Goal: Task Accomplishment & Management: Complete application form

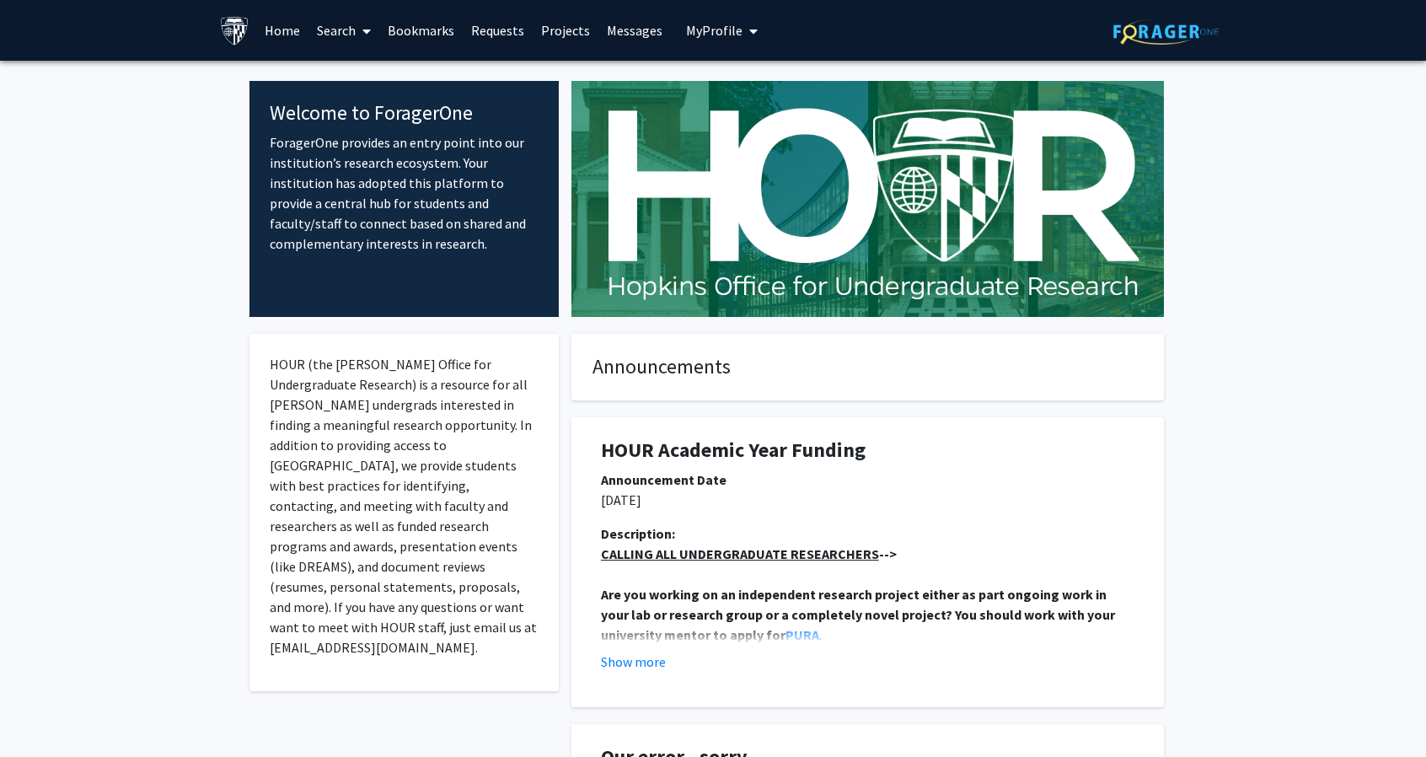
click at [438, 33] on link "Bookmarks" at bounding box center [420, 30] width 83 height 59
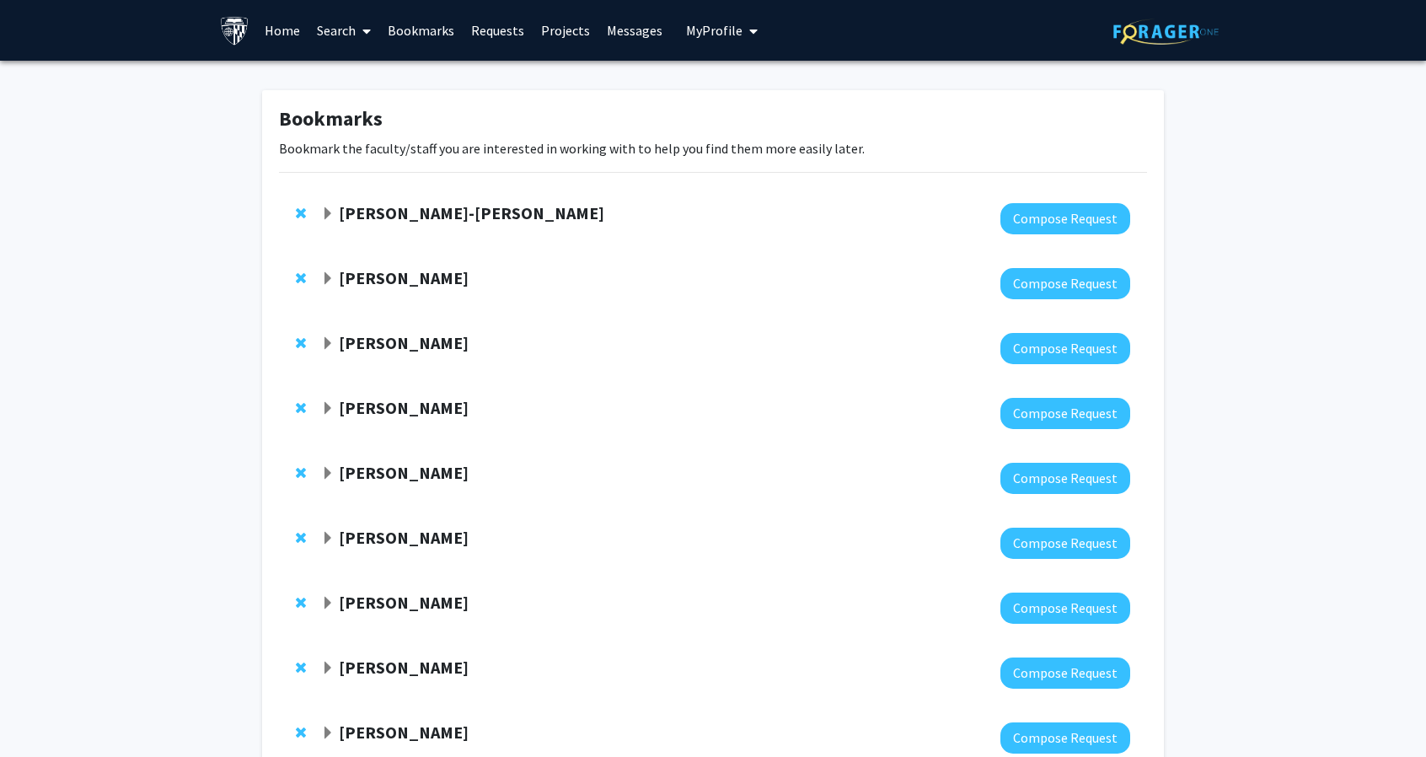
click at [394, 282] on strong "[PERSON_NAME]" at bounding box center [404, 277] width 130 height 21
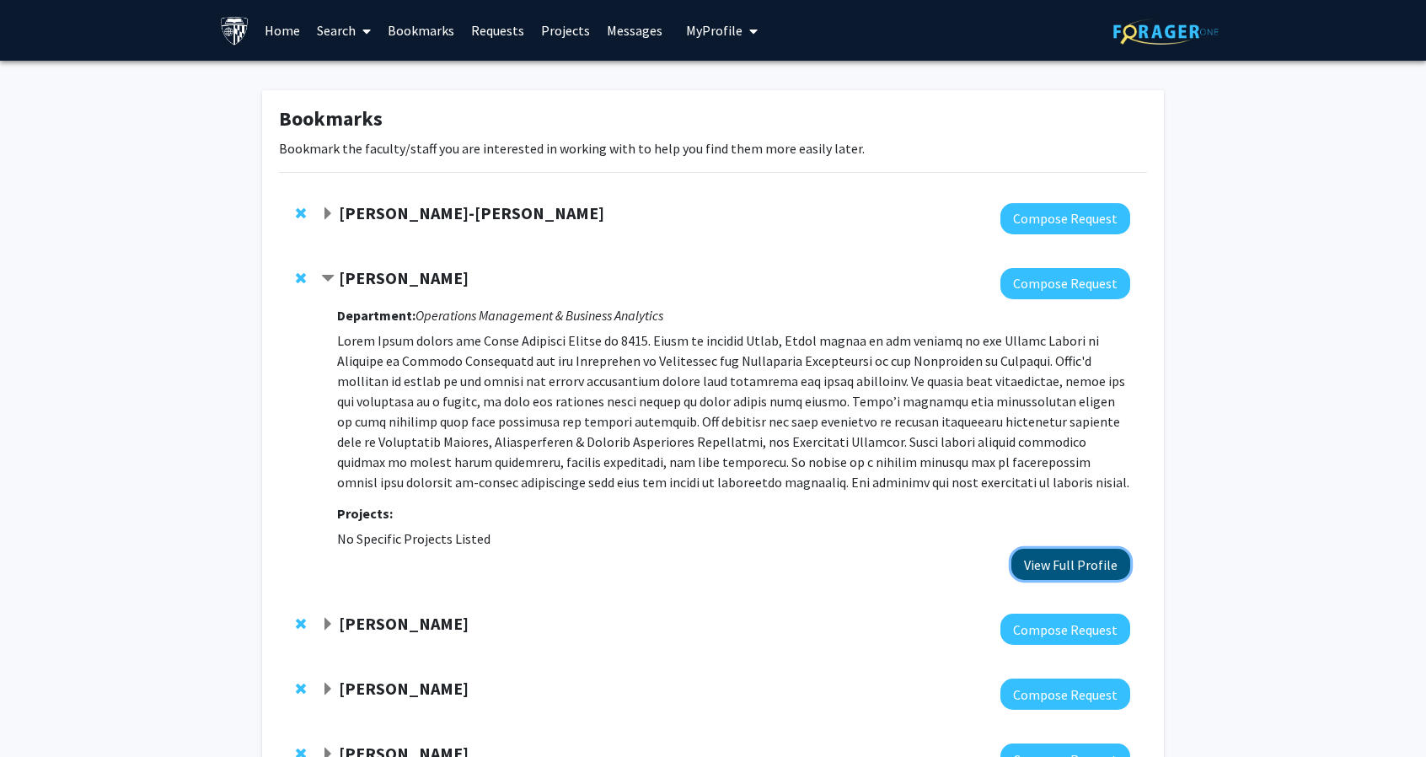
click at [1052, 566] on button "View Full Profile" at bounding box center [1070, 564] width 119 height 31
click at [1093, 541] on fg-project-list "No Specific Projects Listed" at bounding box center [733, 538] width 793 height 20
click at [1091, 551] on button "View Full Profile" at bounding box center [1070, 564] width 119 height 31
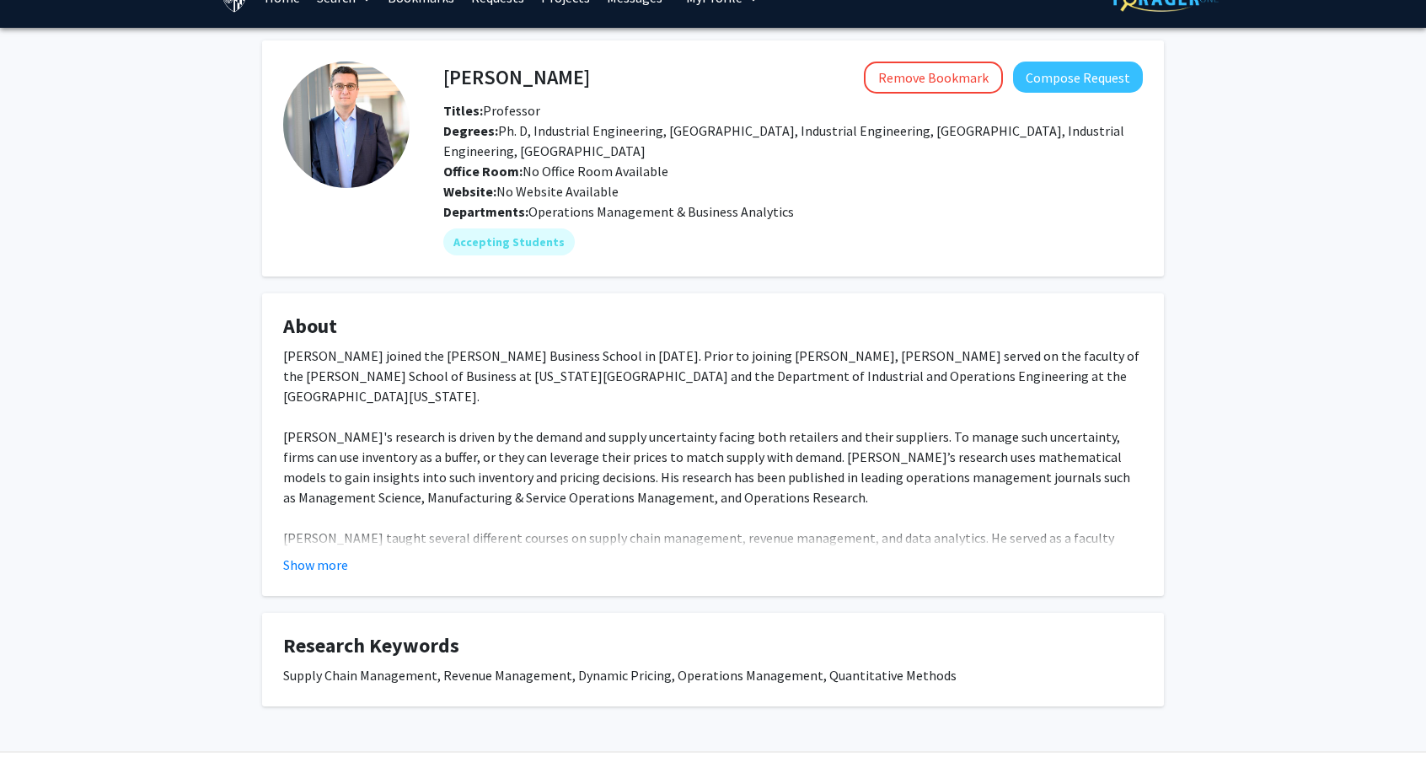
scroll to position [34, 0]
click at [1072, 76] on button "Compose Request" at bounding box center [1078, 76] width 130 height 31
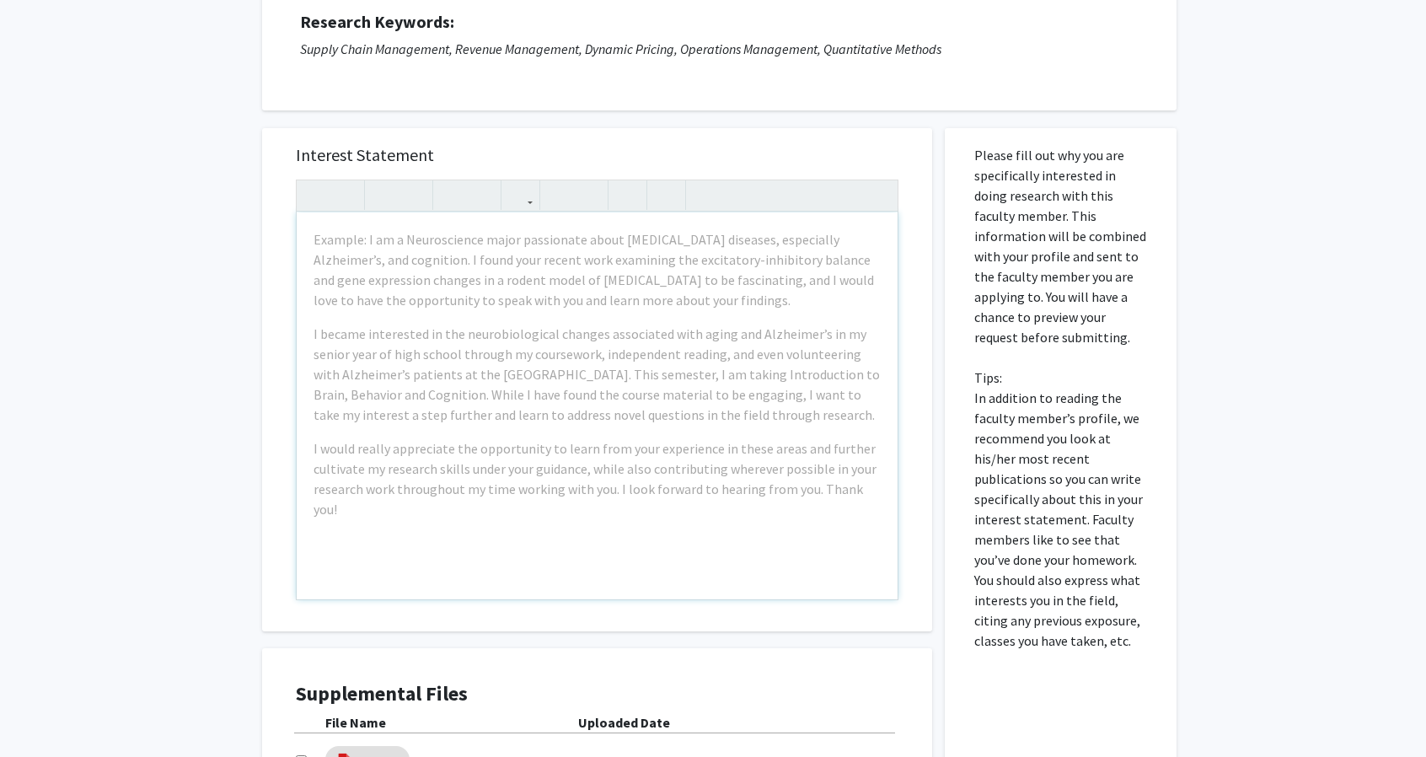
scroll to position [230, 0]
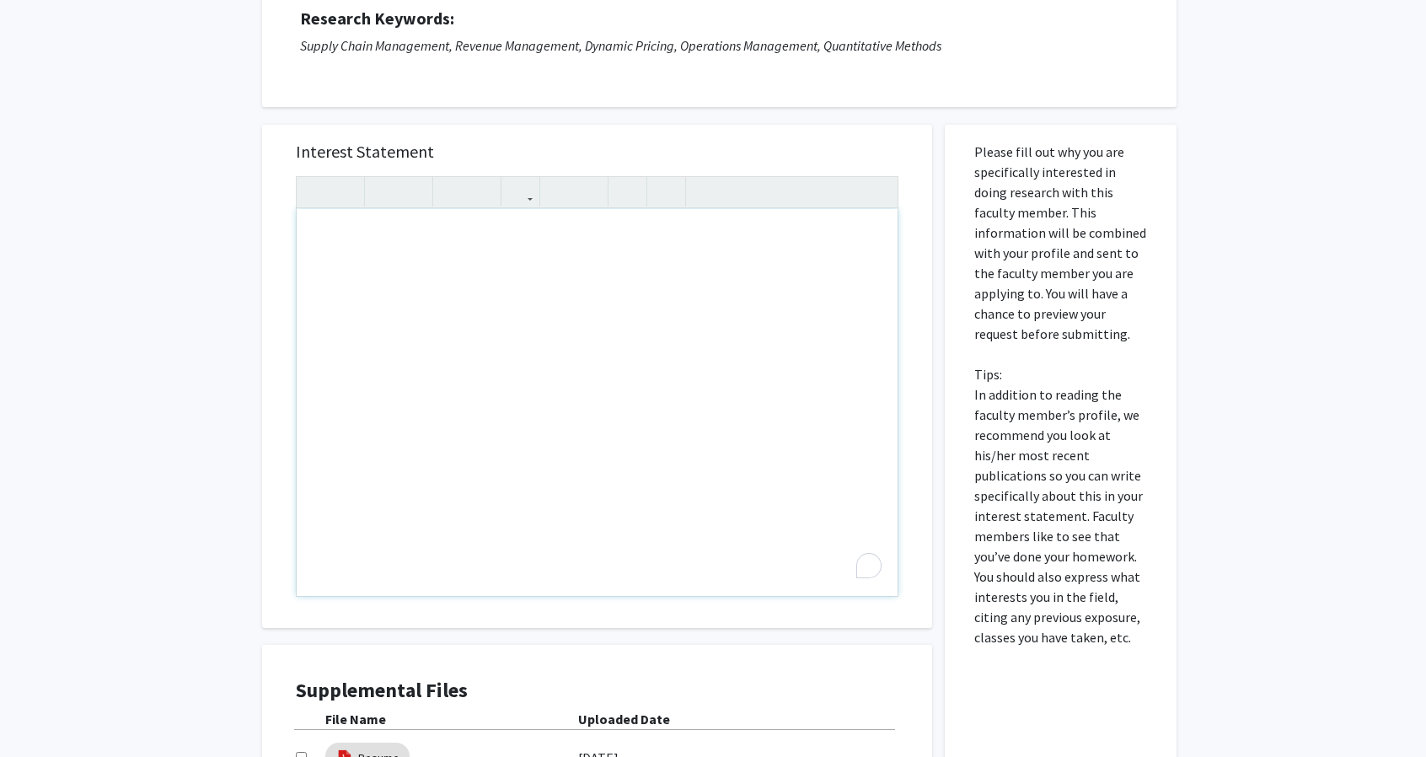
click at [341, 244] on div "To enrich screen reader interactions, please activate Accessibility in Grammarl…" at bounding box center [597, 402] width 601 height 387
paste div "To enrich screen reader interactions, please activate Accessibility in Grammarl…"
type textarea "<p>My name is [PERSON_NAME], and I am a current junior majoring in Applied Math…"
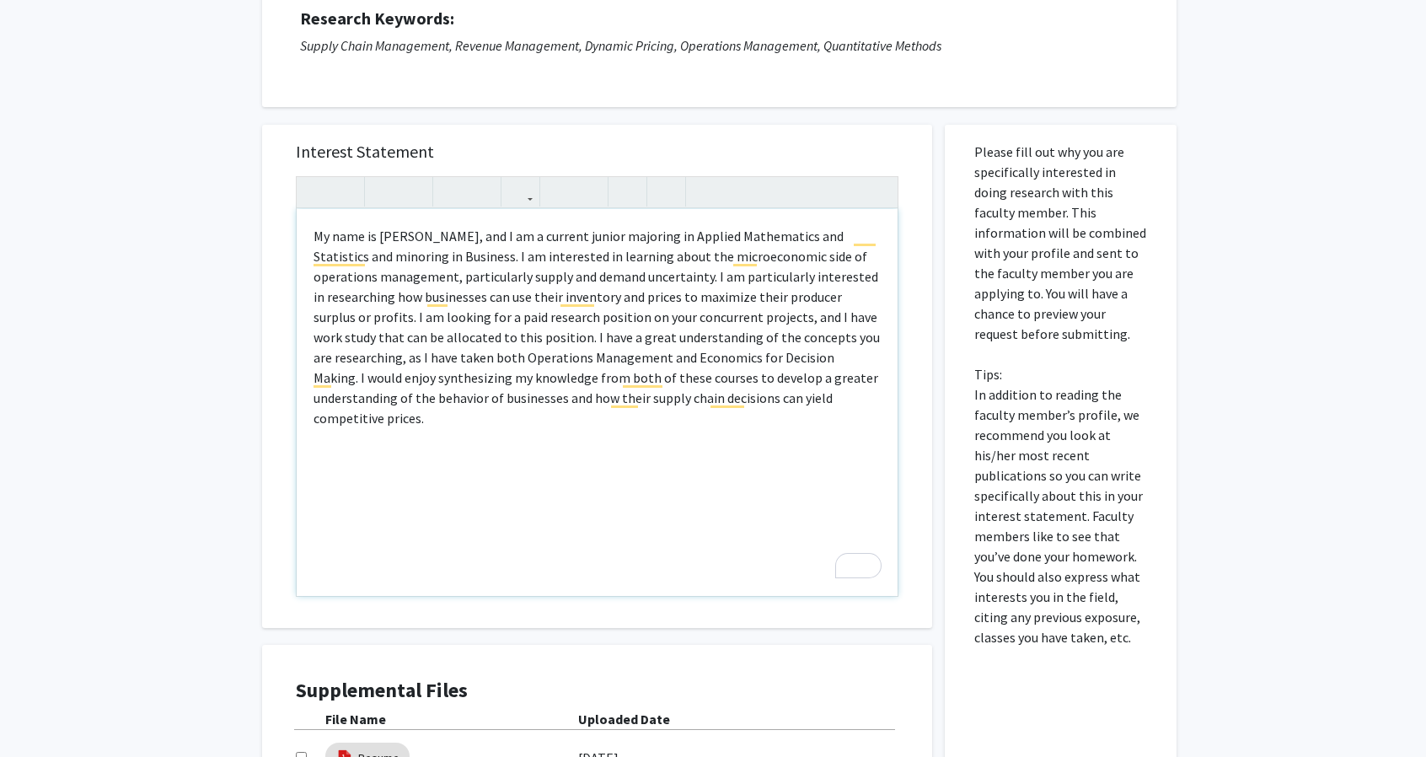
type textarea "<p>My name is [PERSON_NAME], and I am a current junior majoring in Applied Math…"
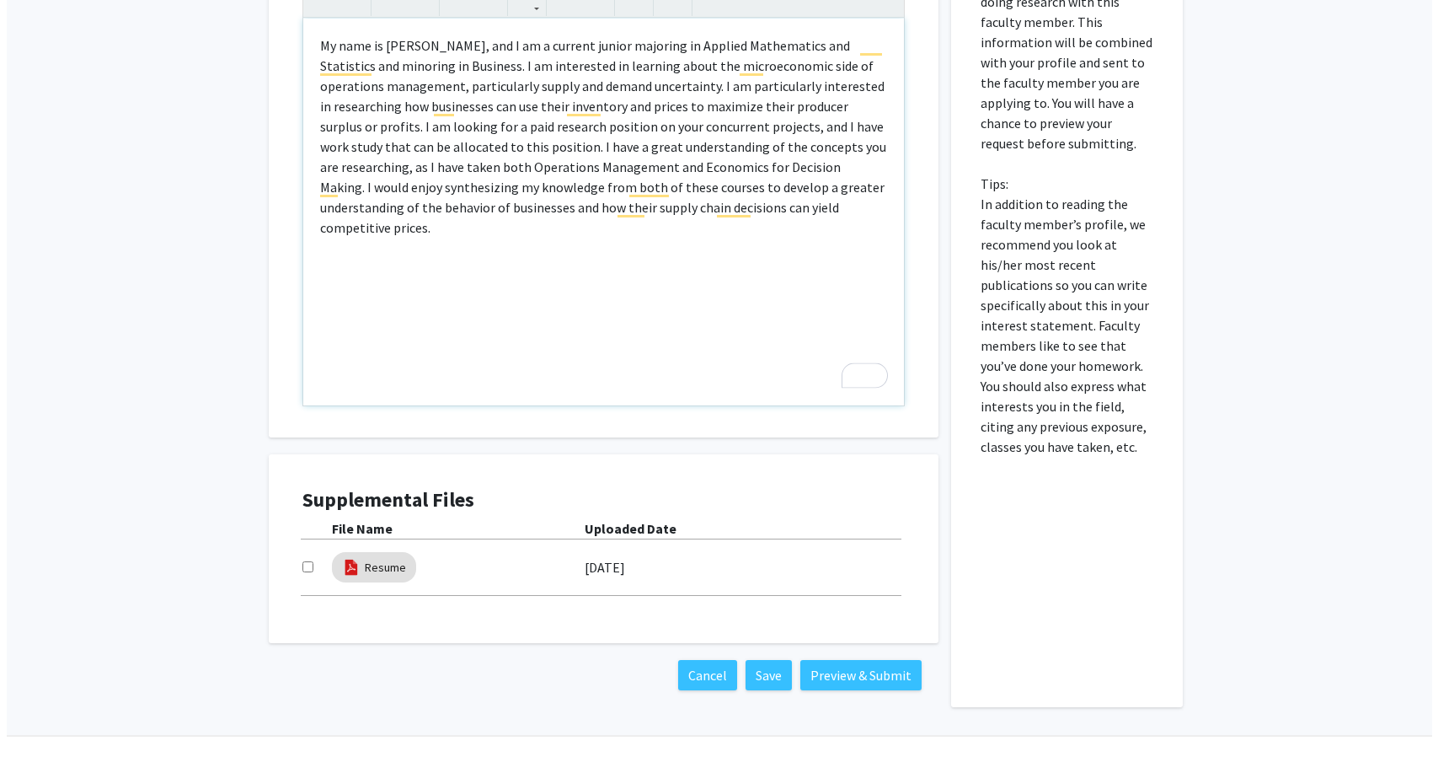
scroll to position [458, 0]
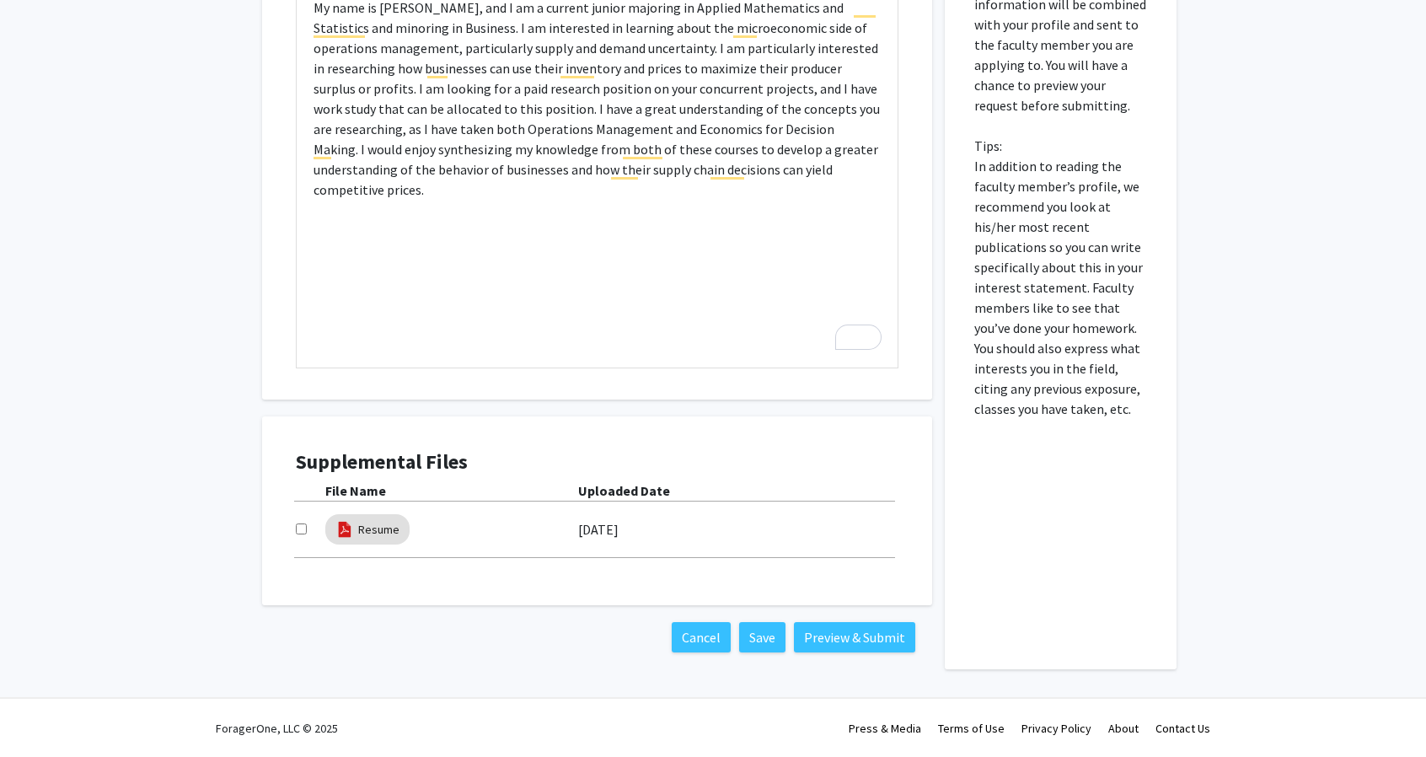
click at [300, 528] on input "checkbox" at bounding box center [301, 528] width 11 height 11
checkbox input "true"
click at [859, 626] on button "Preview & Submit" at bounding box center [854, 637] width 121 height 30
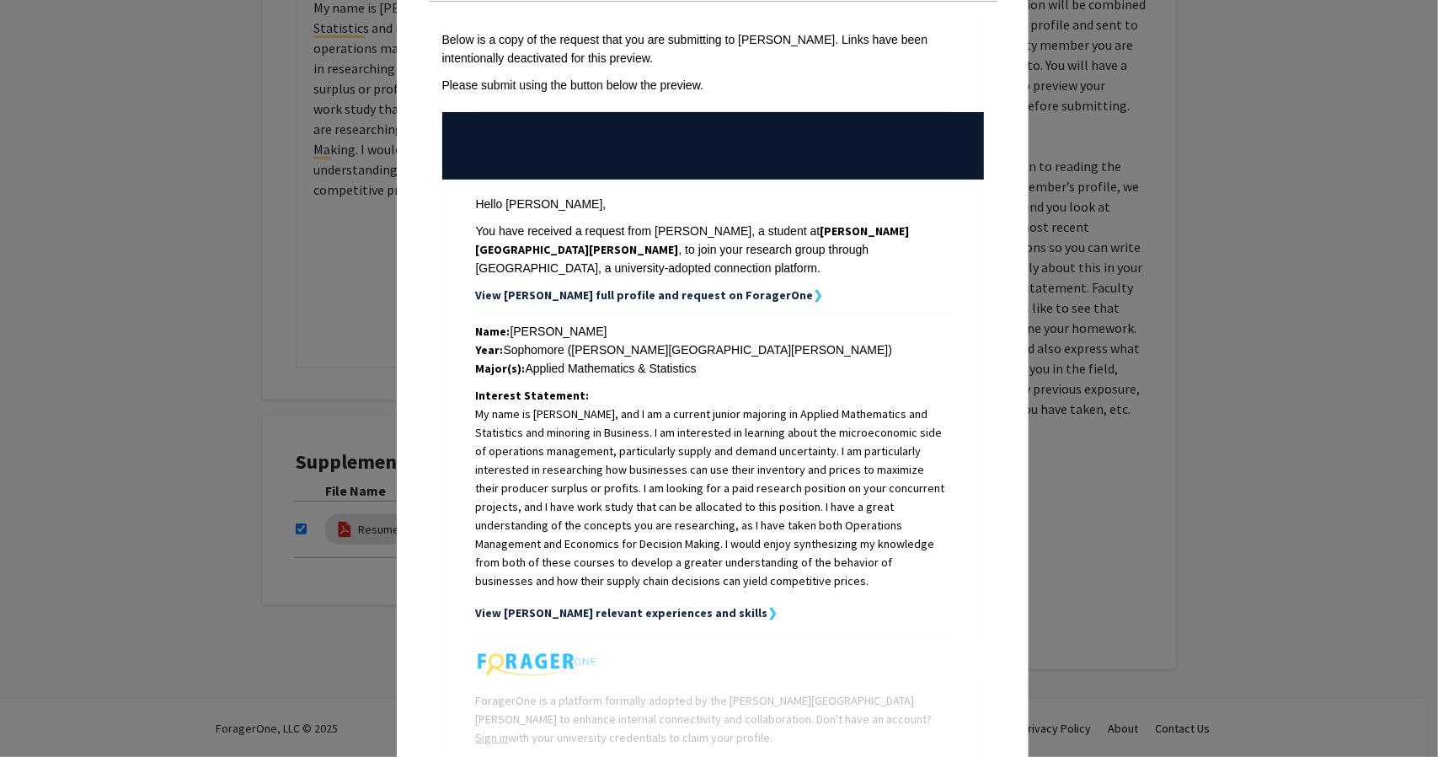
scroll to position [192, 0]
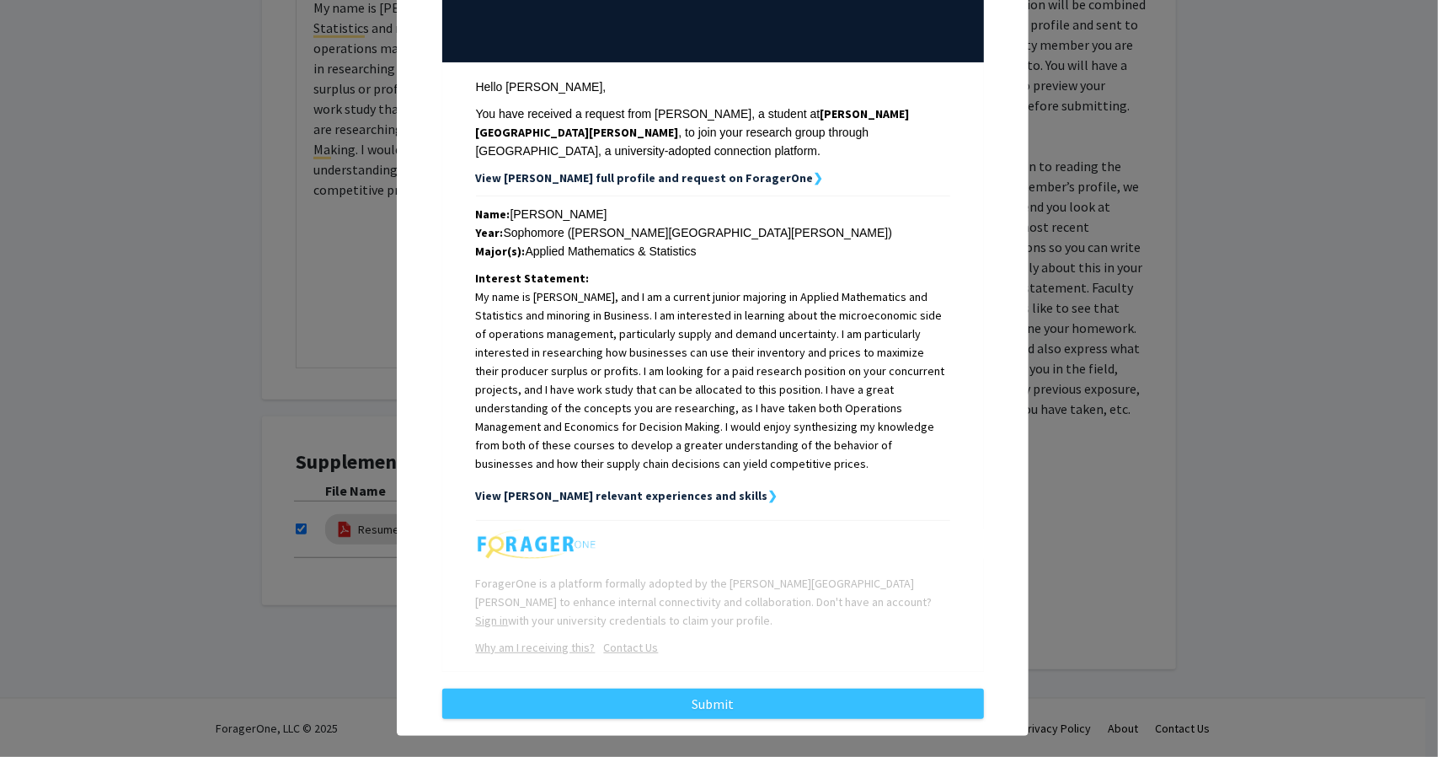
click at [663, 488] on strong "View [PERSON_NAME] relevant experiences and skills" at bounding box center [622, 495] width 292 height 15
click at [768, 488] on strong "❯" at bounding box center [773, 495] width 10 height 15
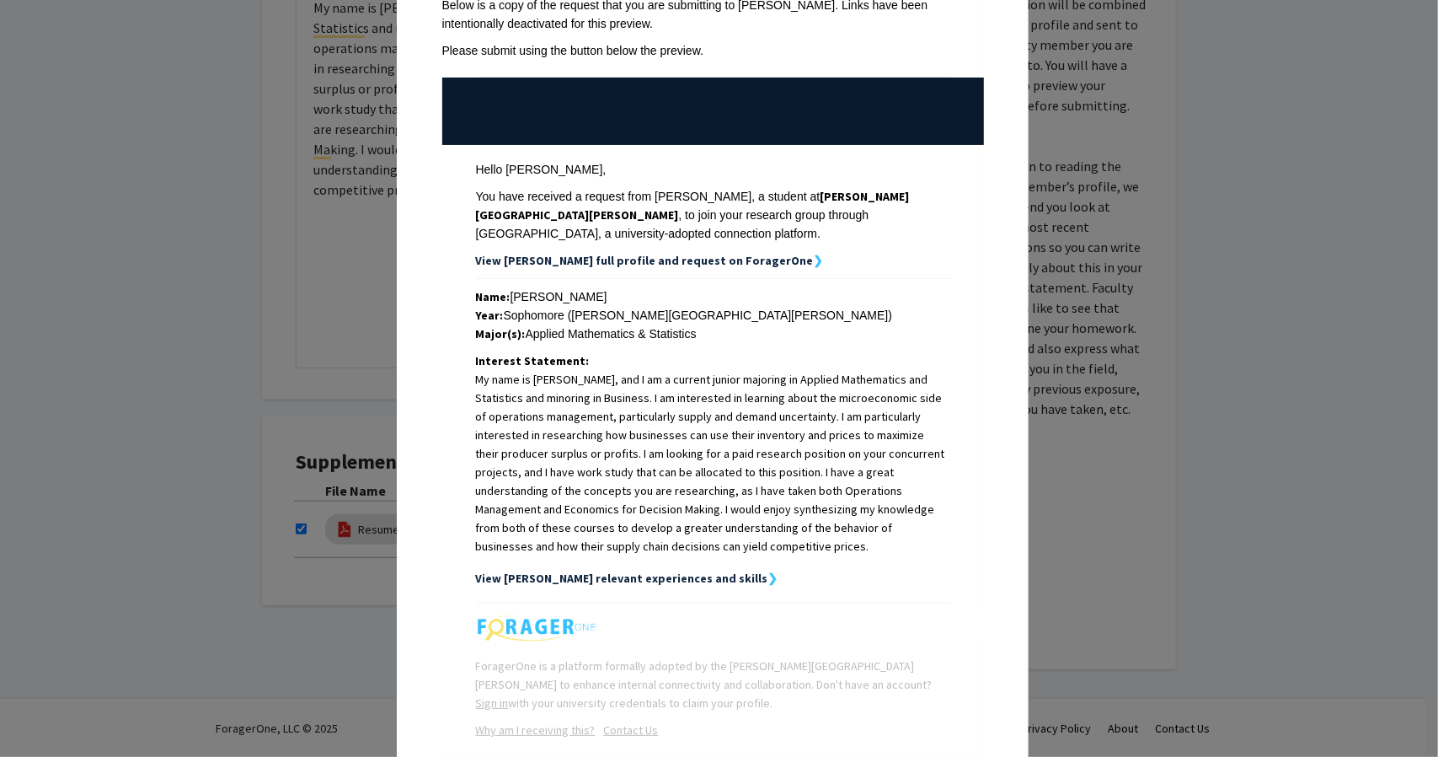
scroll to position [110, 0]
click at [679, 253] on strong "View [PERSON_NAME] full profile and request on ForagerOne" at bounding box center [645, 260] width 338 height 15
drag, startPoint x: 686, startPoint y: 239, endPoint x: 601, endPoint y: 268, distance: 89.8
click at [601, 287] on div "Name: [PERSON_NAME]" at bounding box center [713, 296] width 474 height 19
drag, startPoint x: 613, startPoint y: 242, endPoint x: 485, endPoint y: 478, distance: 268.0
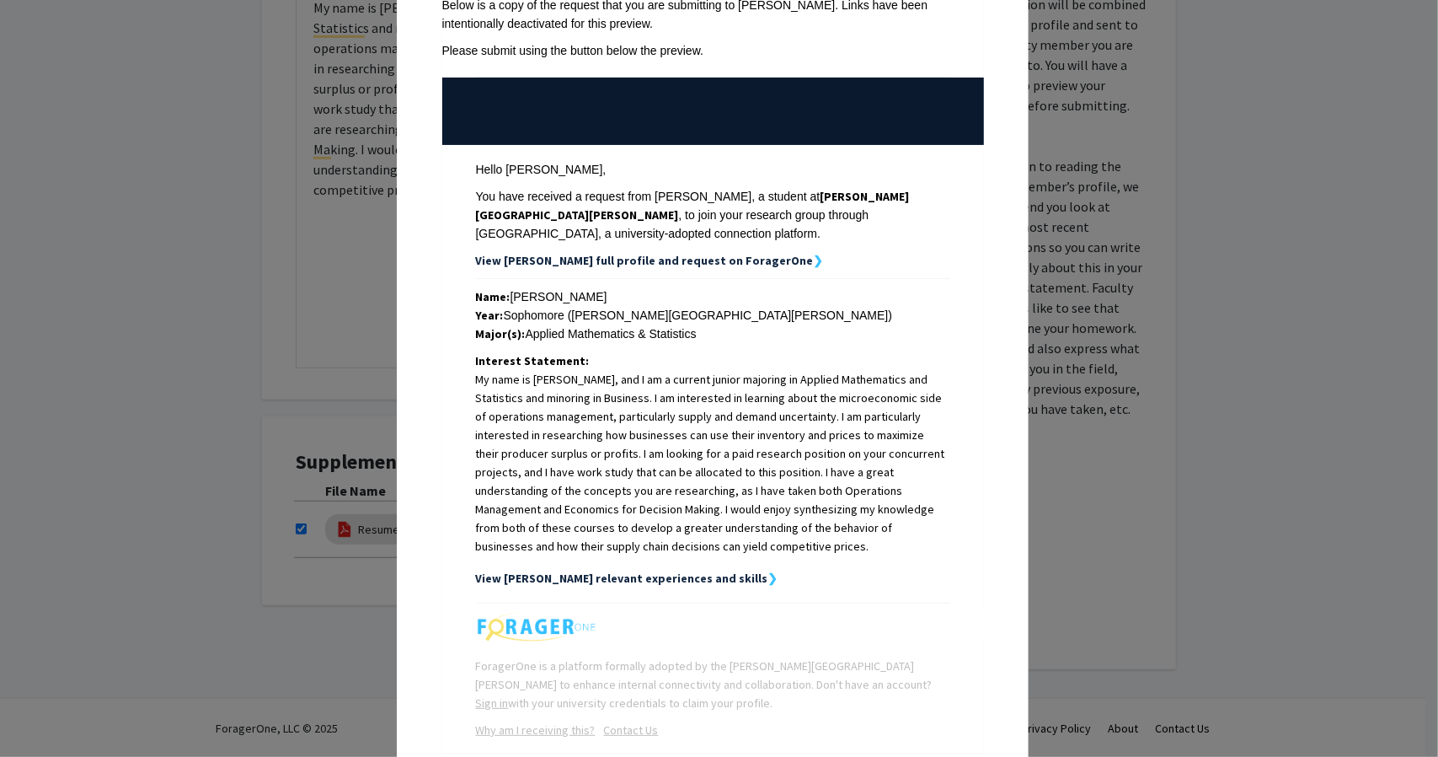
click at [485, 478] on p "My name is [PERSON_NAME], and I am a current junior majoring in Applied Mathema…" at bounding box center [713, 462] width 474 height 185
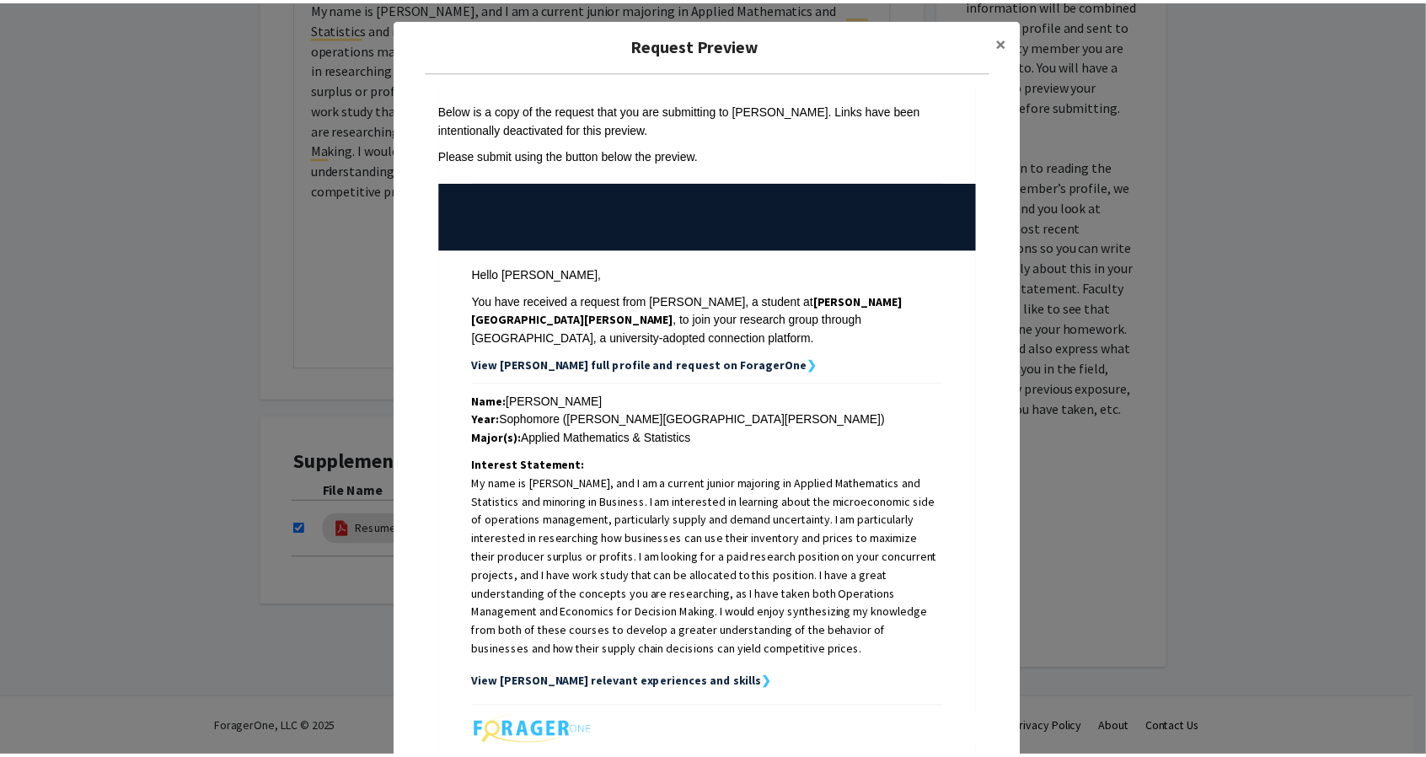
scroll to position [0, 0]
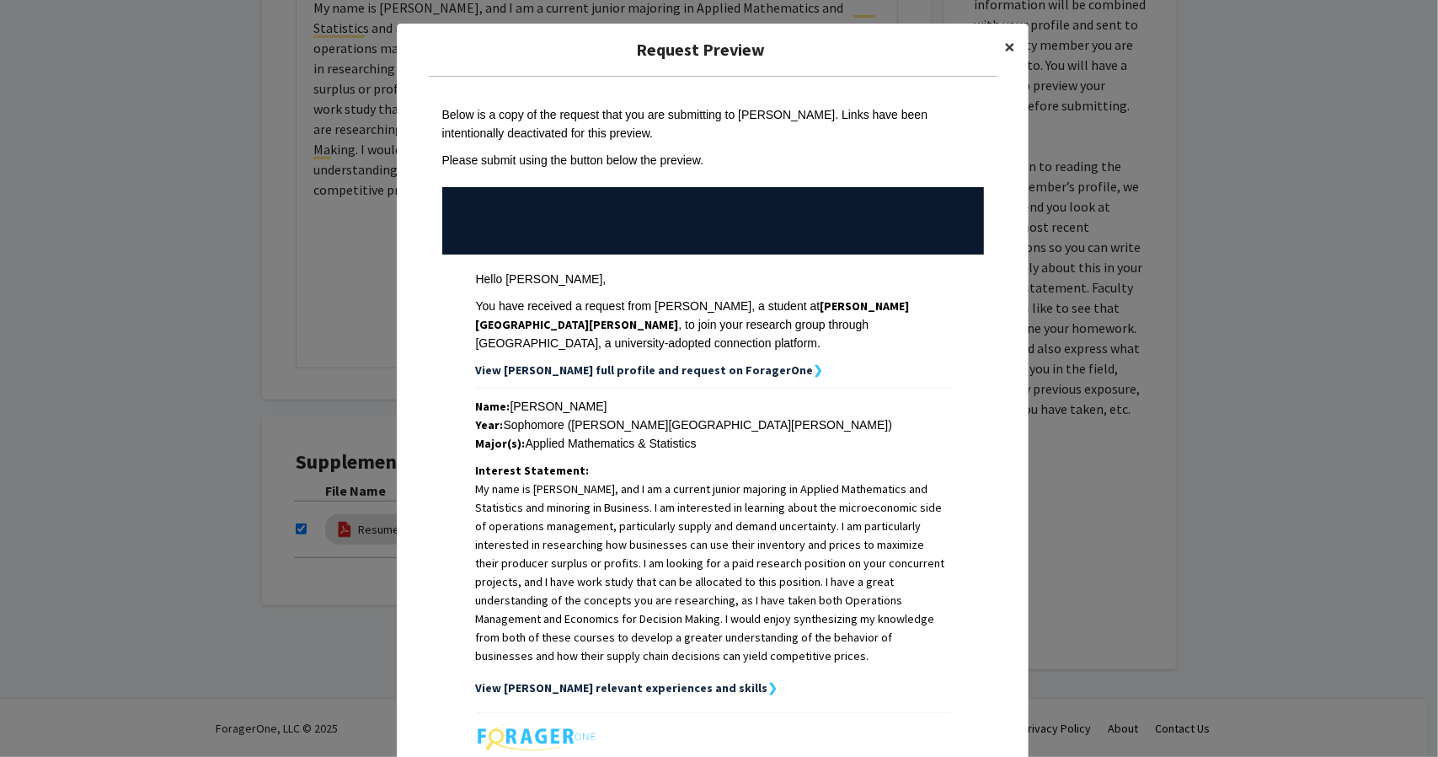
click at [993, 42] on button "×" at bounding box center [1010, 47] width 38 height 47
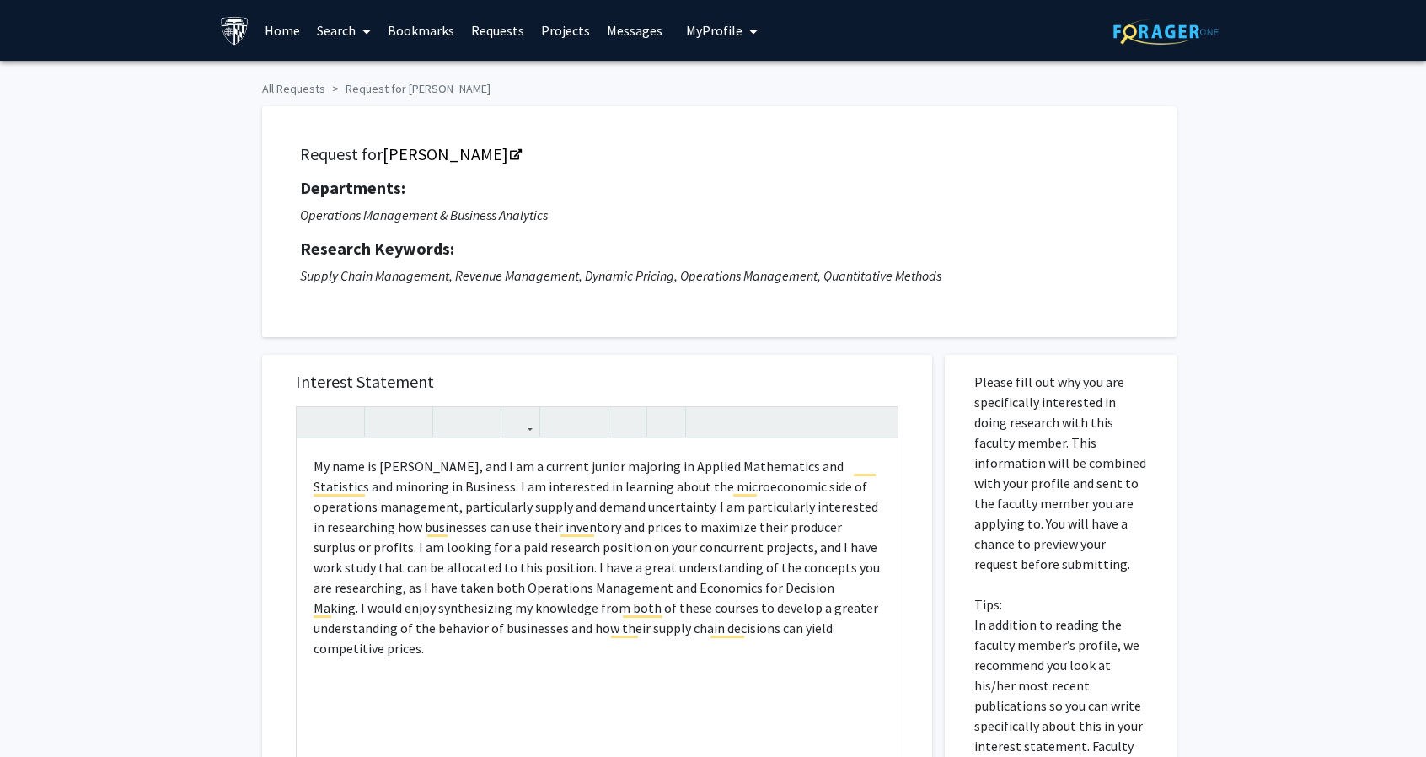
click at [688, 39] on span "My Profile" at bounding box center [714, 30] width 56 height 17
click at [709, 77] on img at bounding box center [715, 86] width 34 height 34
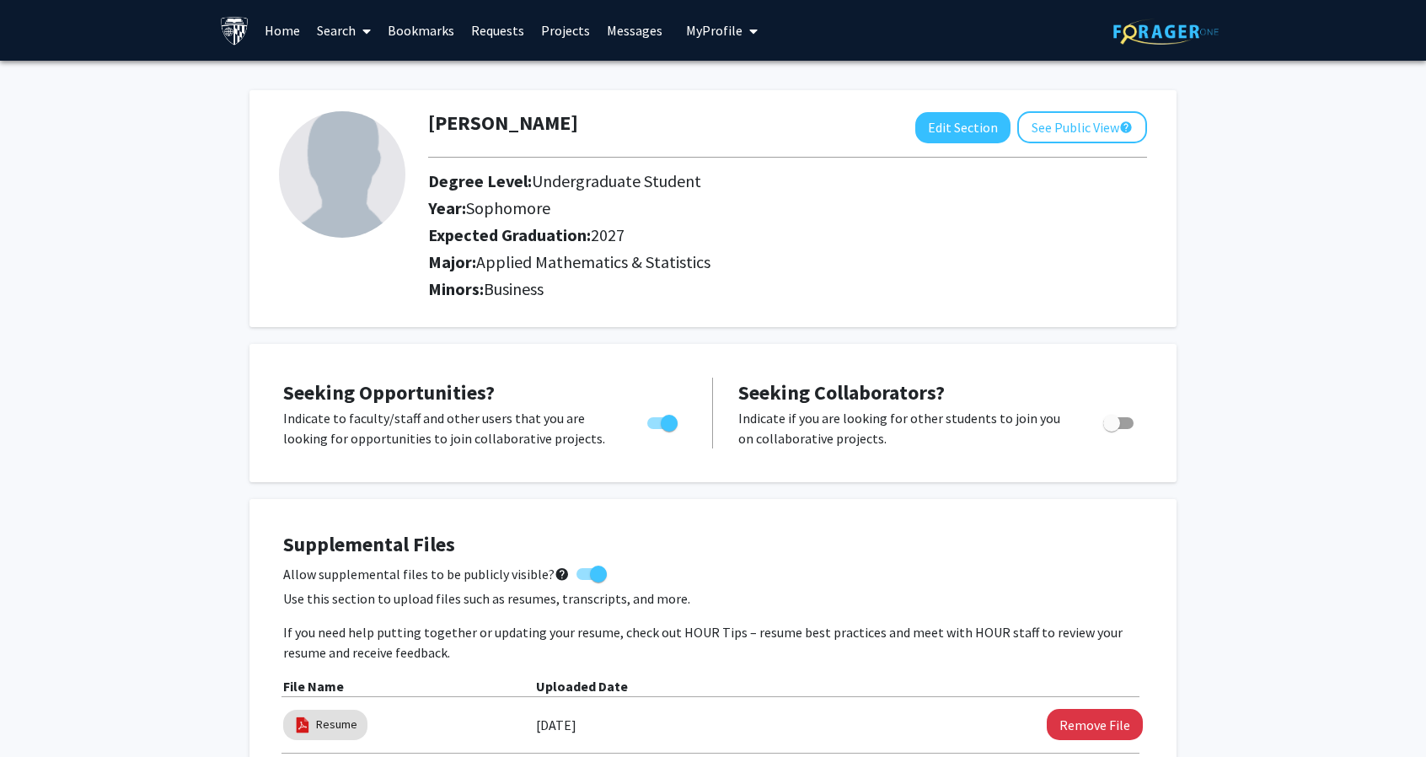
click at [415, 29] on link "Bookmarks" at bounding box center [420, 30] width 83 height 59
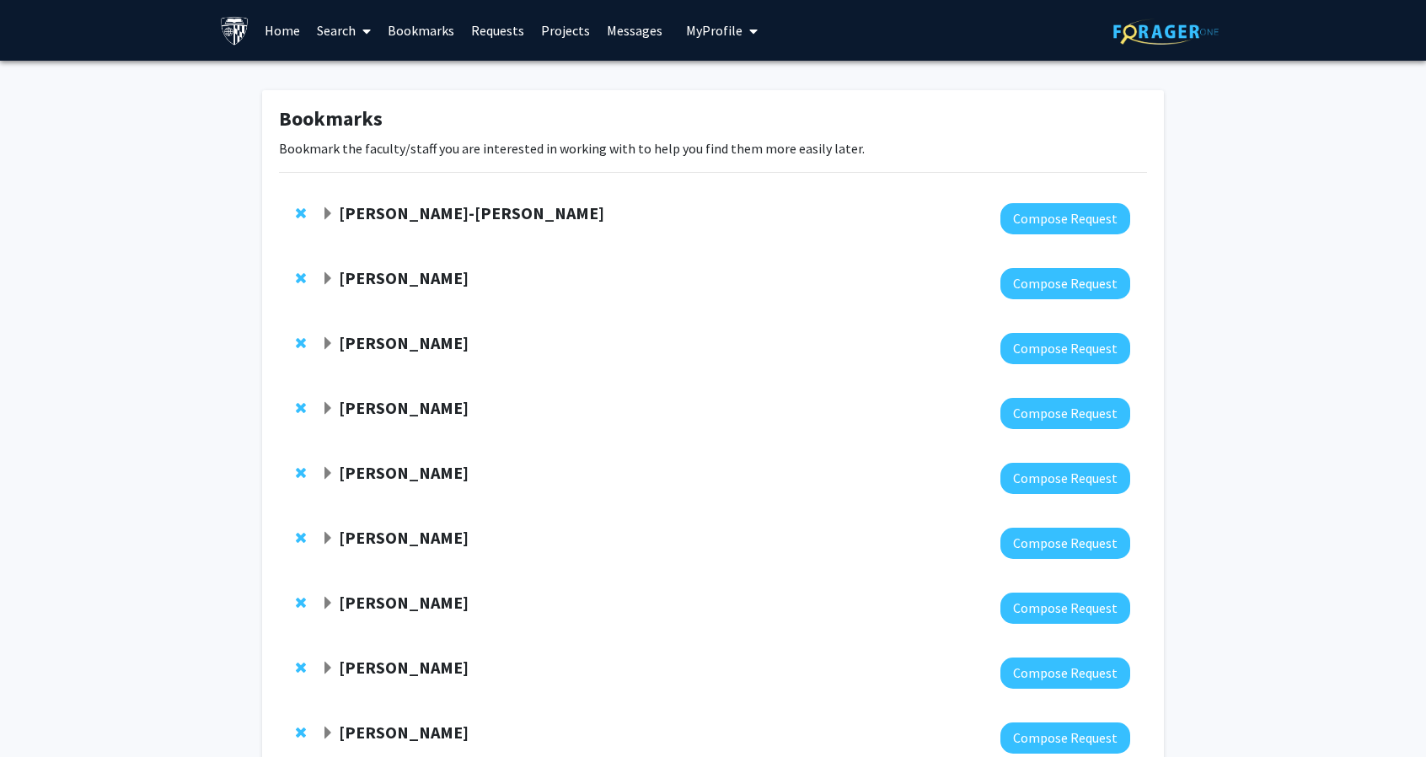
click at [387, 277] on strong "[PERSON_NAME]" at bounding box center [404, 277] width 130 height 21
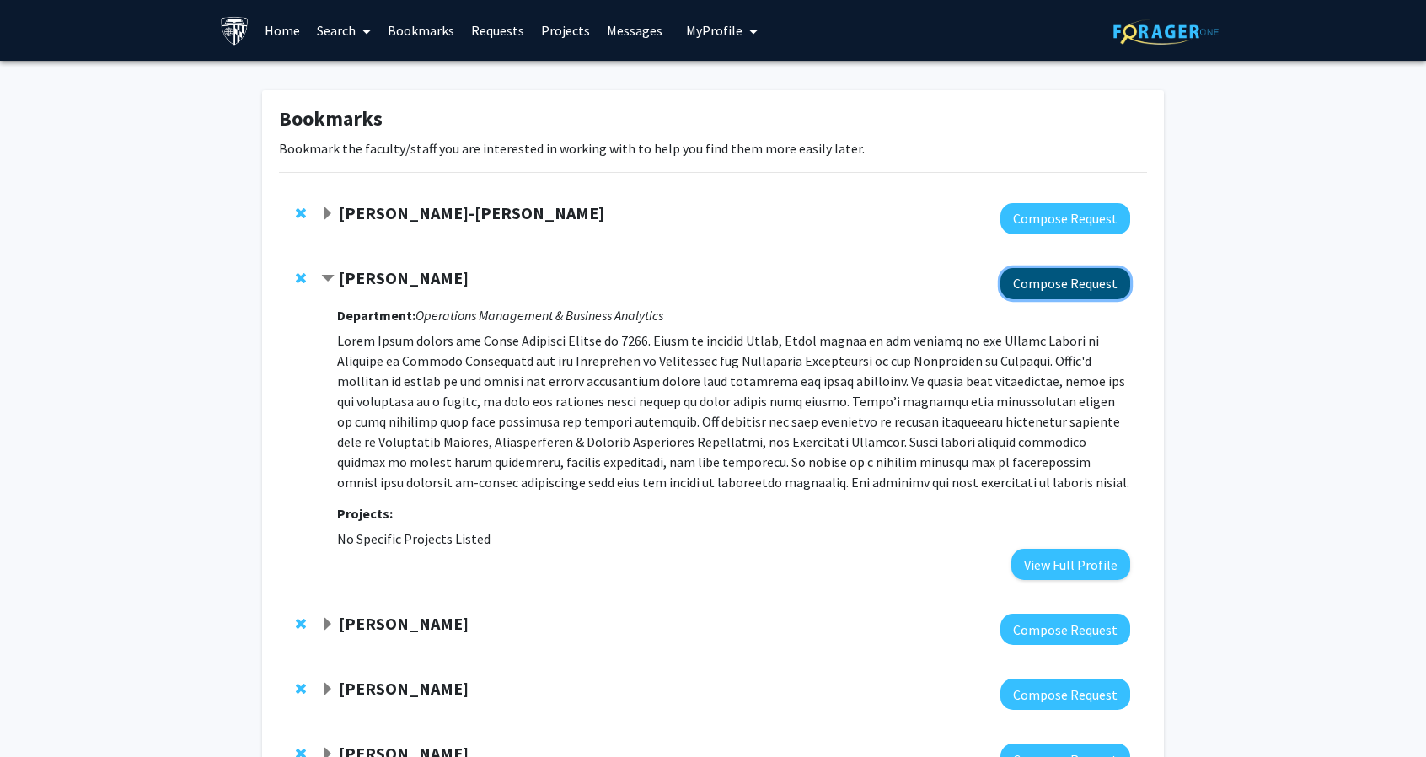
click at [1064, 293] on button "Compose Request" at bounding box center [1065, 283] width 130 height 31
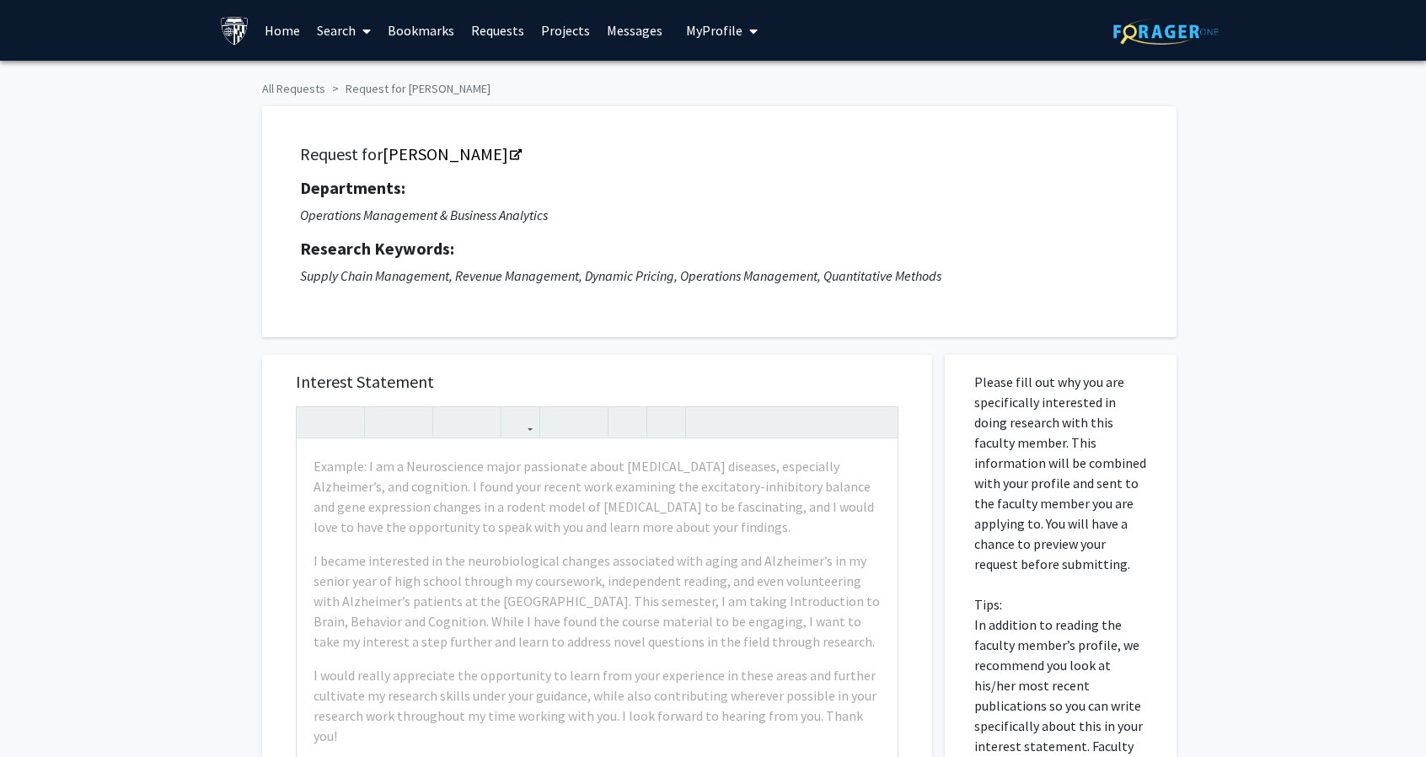
scroll to position [205, 0]
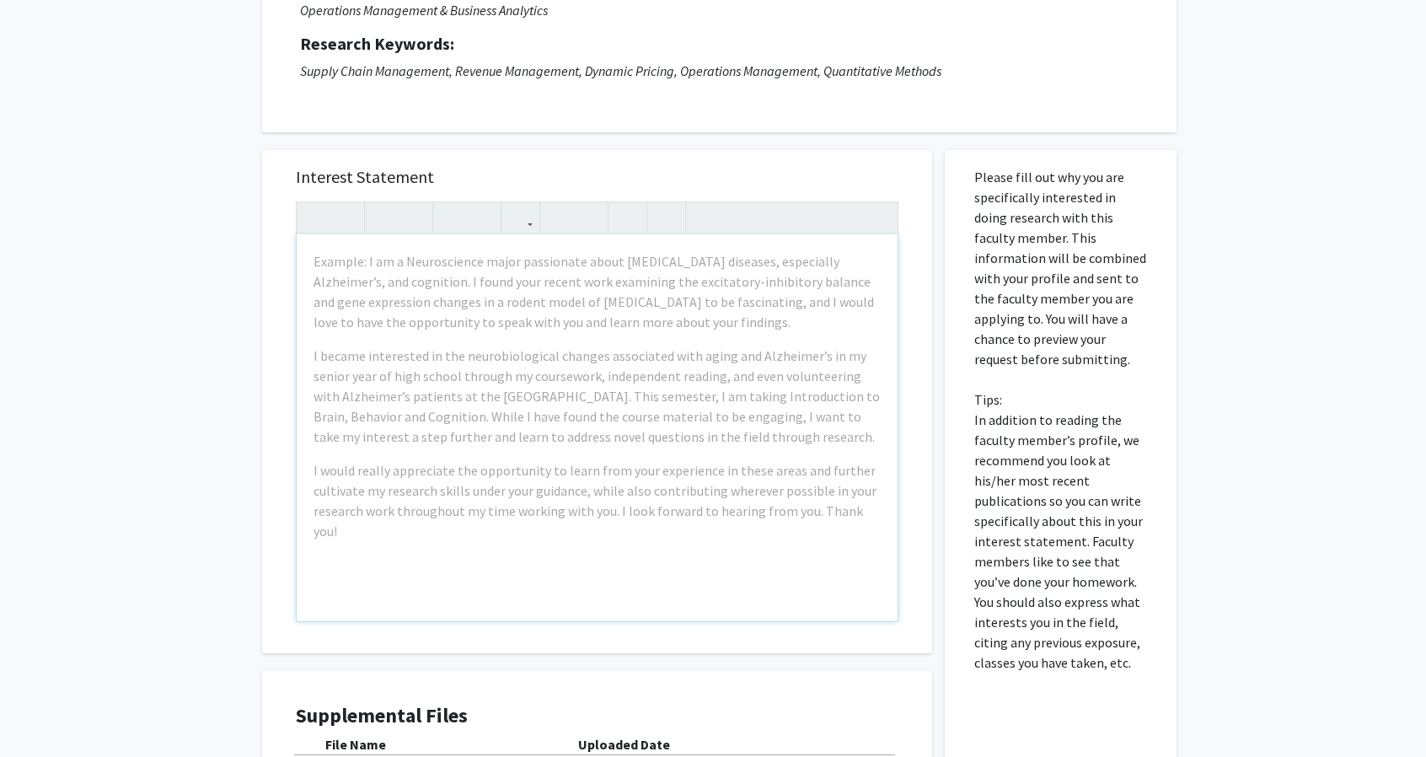
click at [623, 339] on div "Example: I am a Neuroscience major passionate about [MEDICAL_DATA] diseases, es…" at bounding box center [597, 427] width 601 height 387
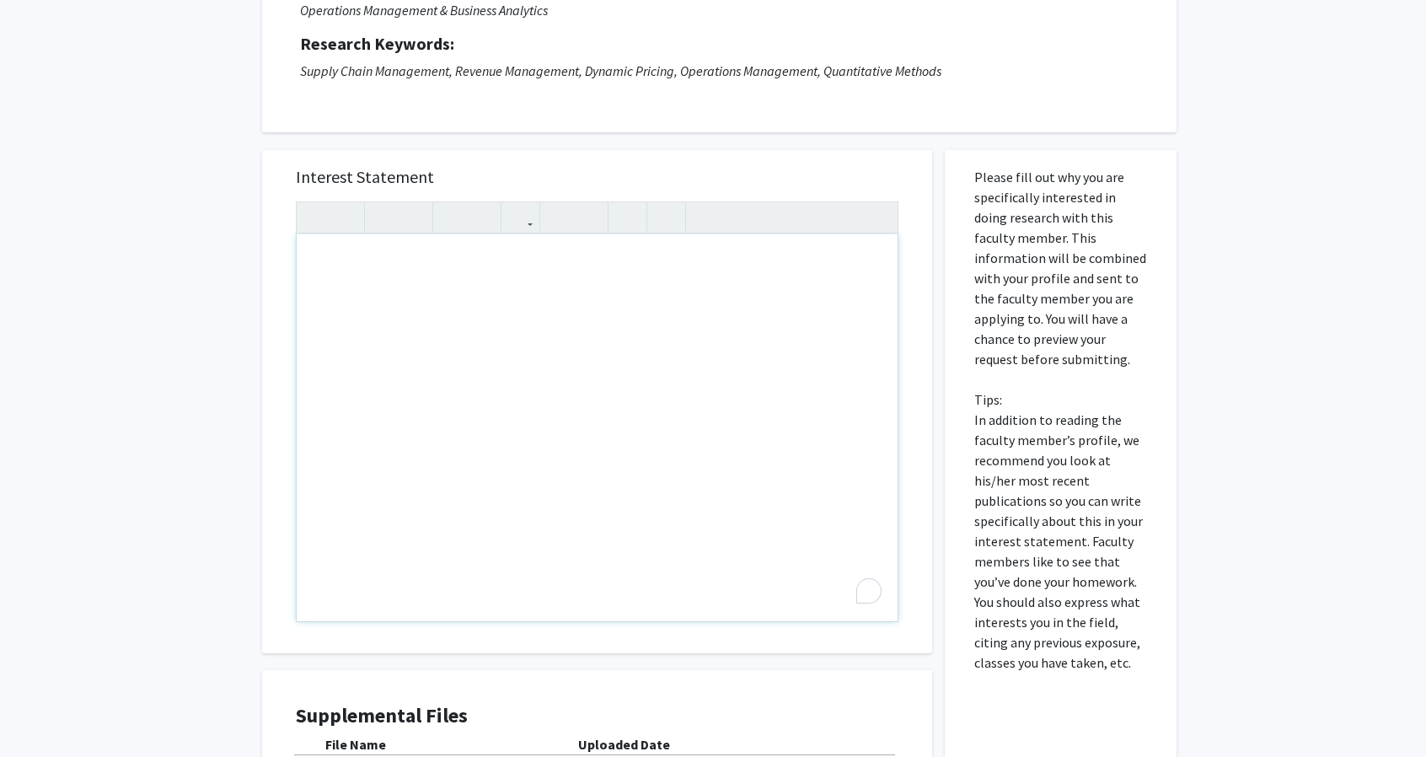
paste div "To enrich screen reader interactions, please activate Accessibility in Grammarl…"
type textarea "<p>My name is [PERSON_NAME], and I am a current junior majoring in Applied Math…"
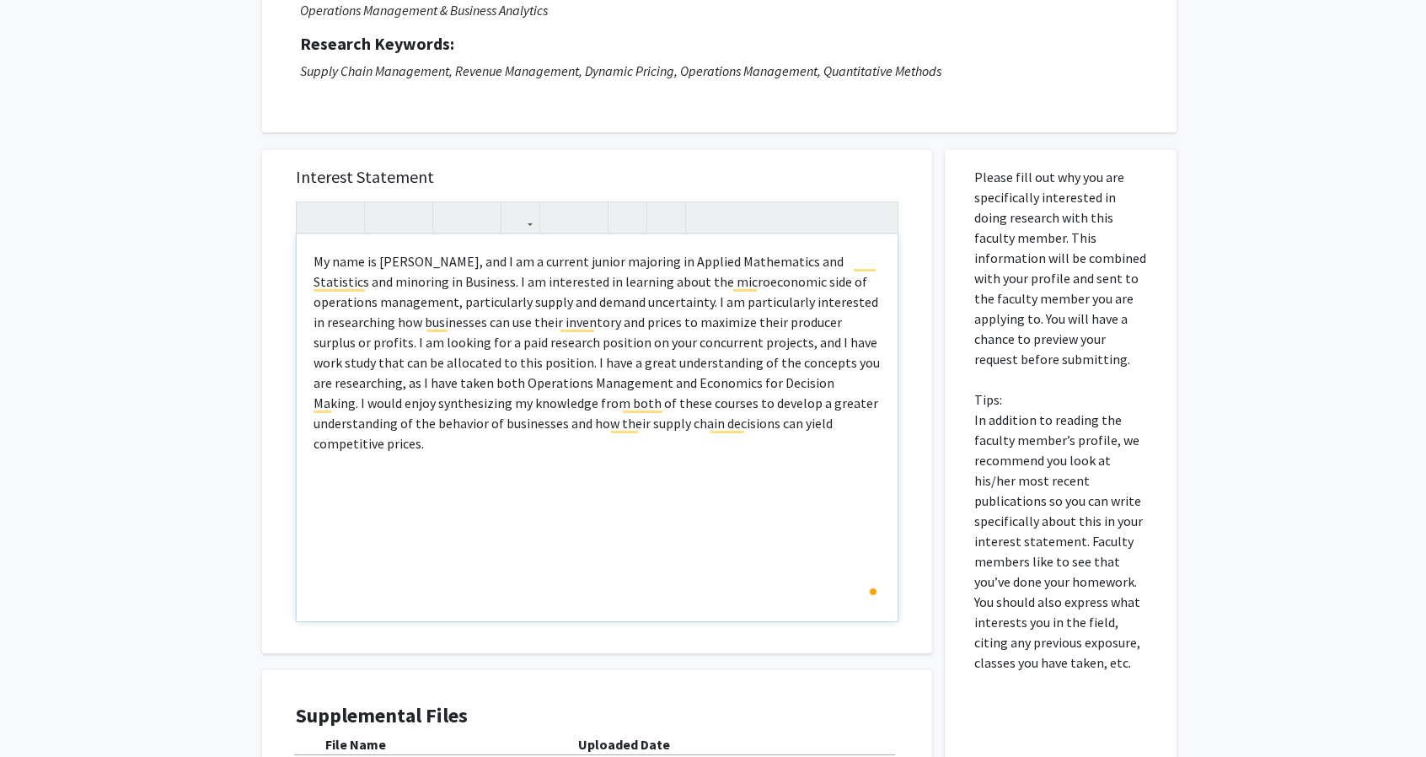
type textarea "<p>My name is [PERSON_NAME], and I am a current junior majoring in Applied Math…"
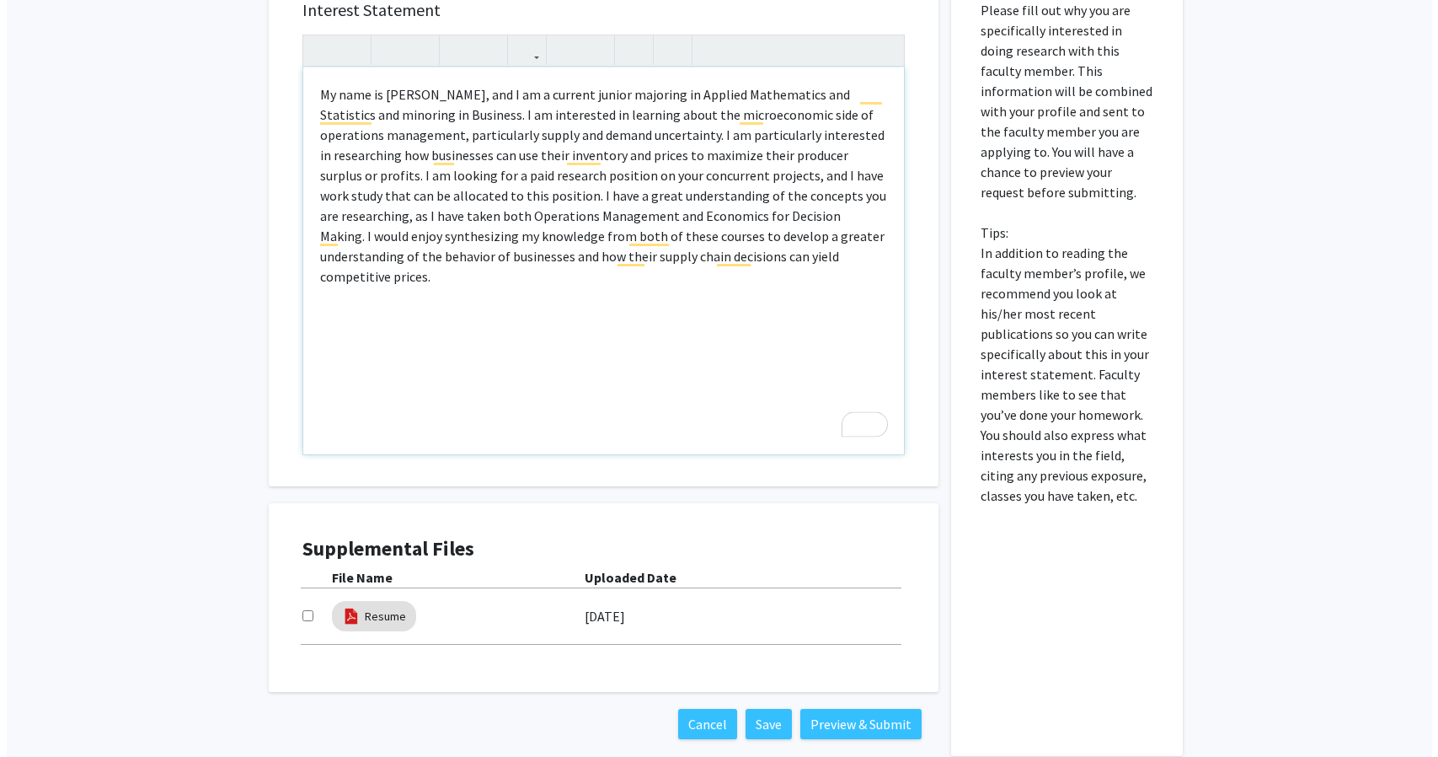
scroll to position [433, 0]
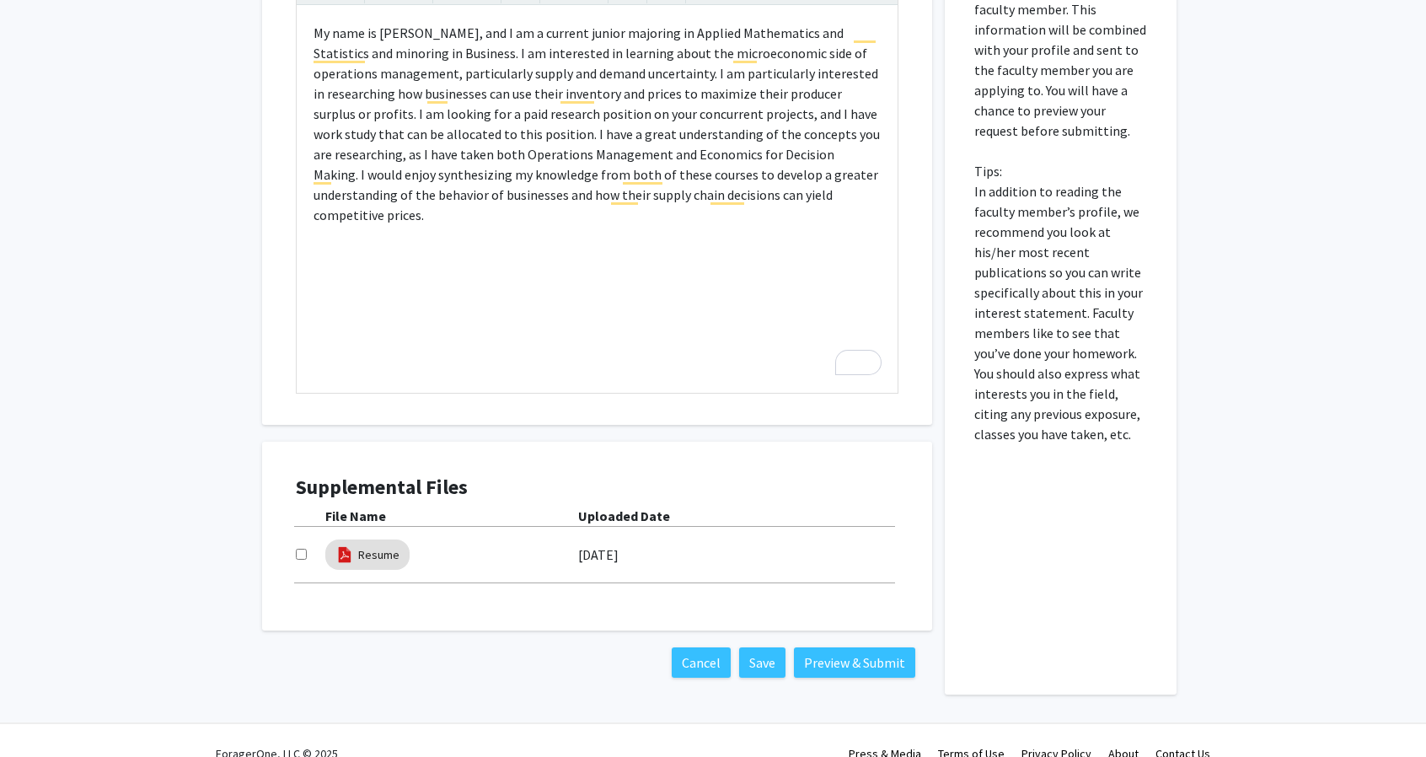
click at [300, 559] on div at bounding box center [310, 554] width 29 height 20
click at [302, 554] on input "checkbox" at bounding box center [301, 554] width 11 height 11
checkbox input "true"
click at [781, 663] on button "Save" at bounding box center [762, 662] width 46 height 30
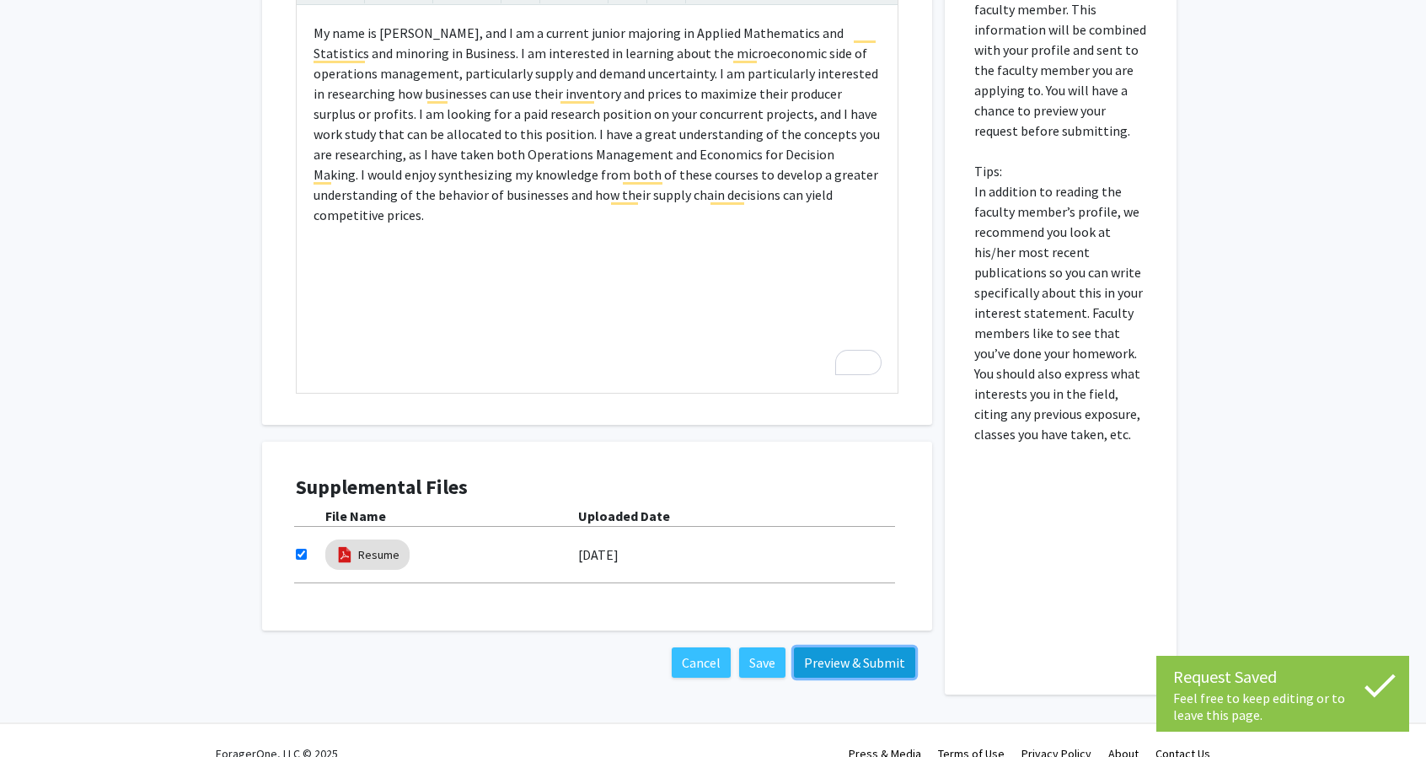
click at [851, 656] on button "Preview & Submit" at bounding box center [854, 662] width 121 height 30
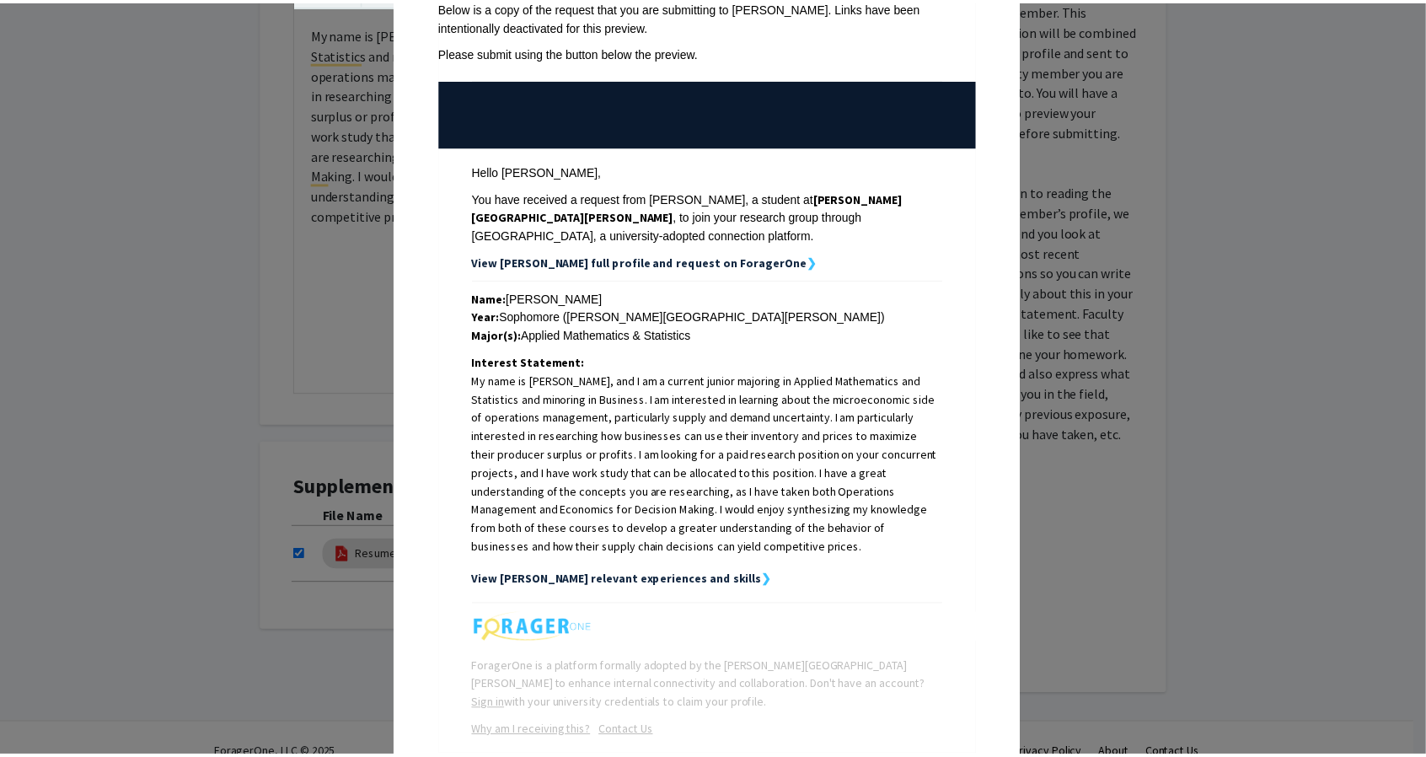
scroll to position [0, 0]
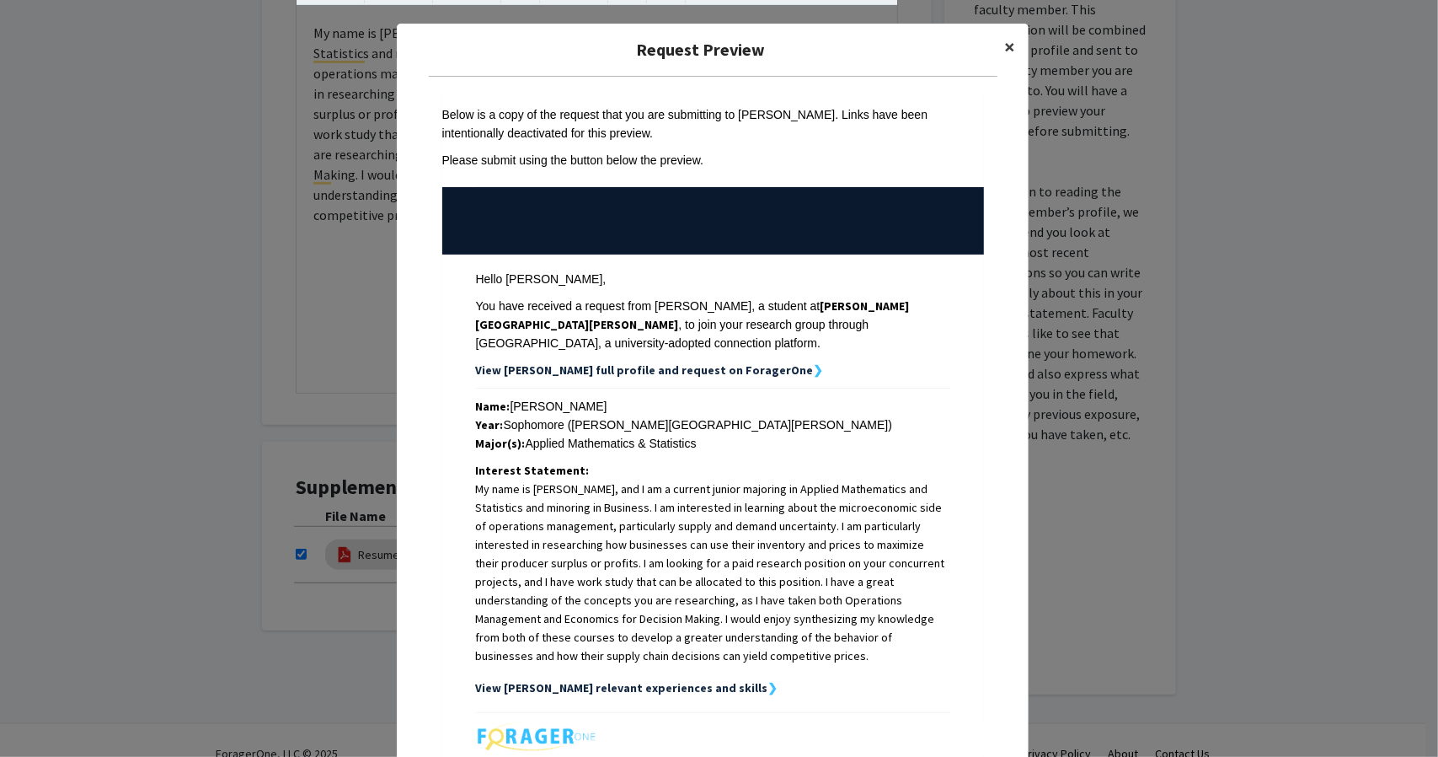
click at [991, 40] on button "×" at bounding box center [1010, 47] width 38 height 47
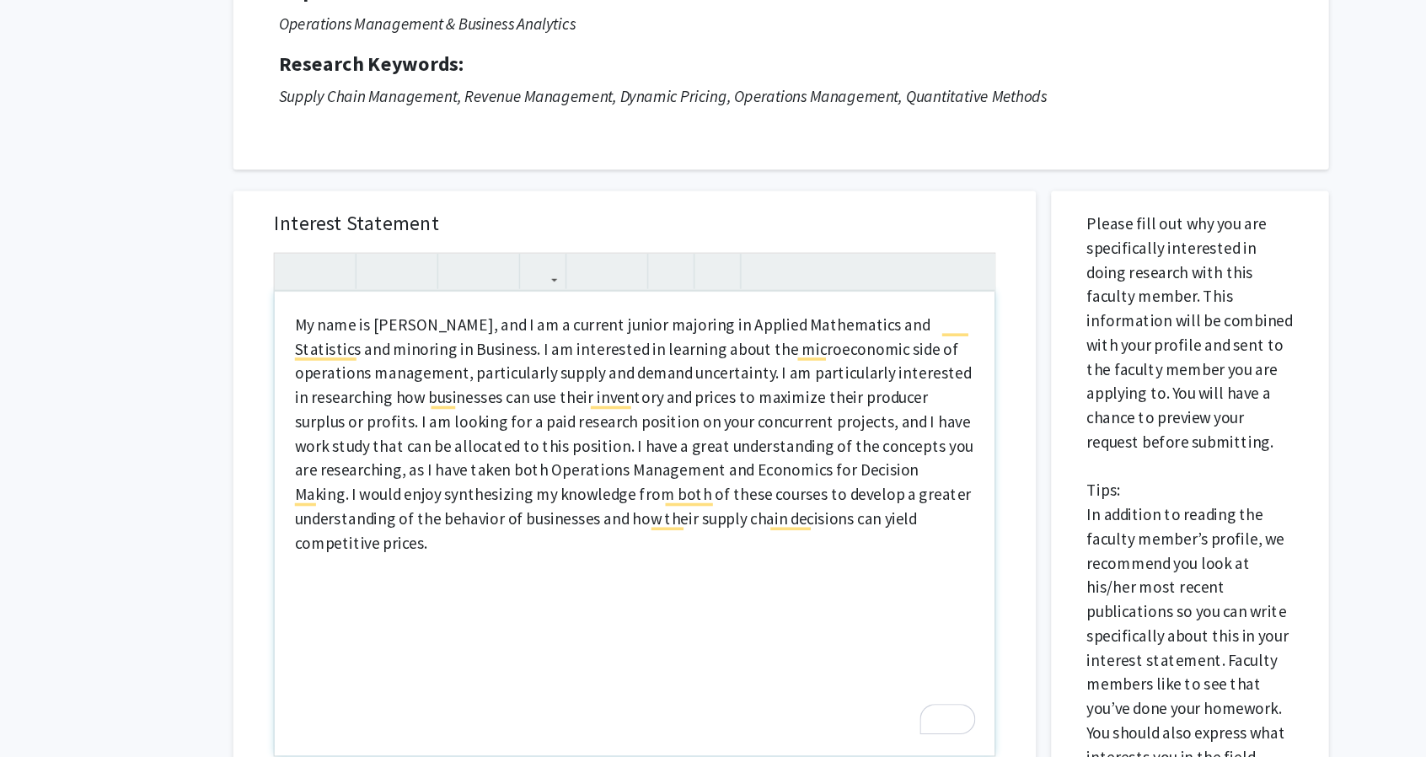
scroll to position [124, 0]
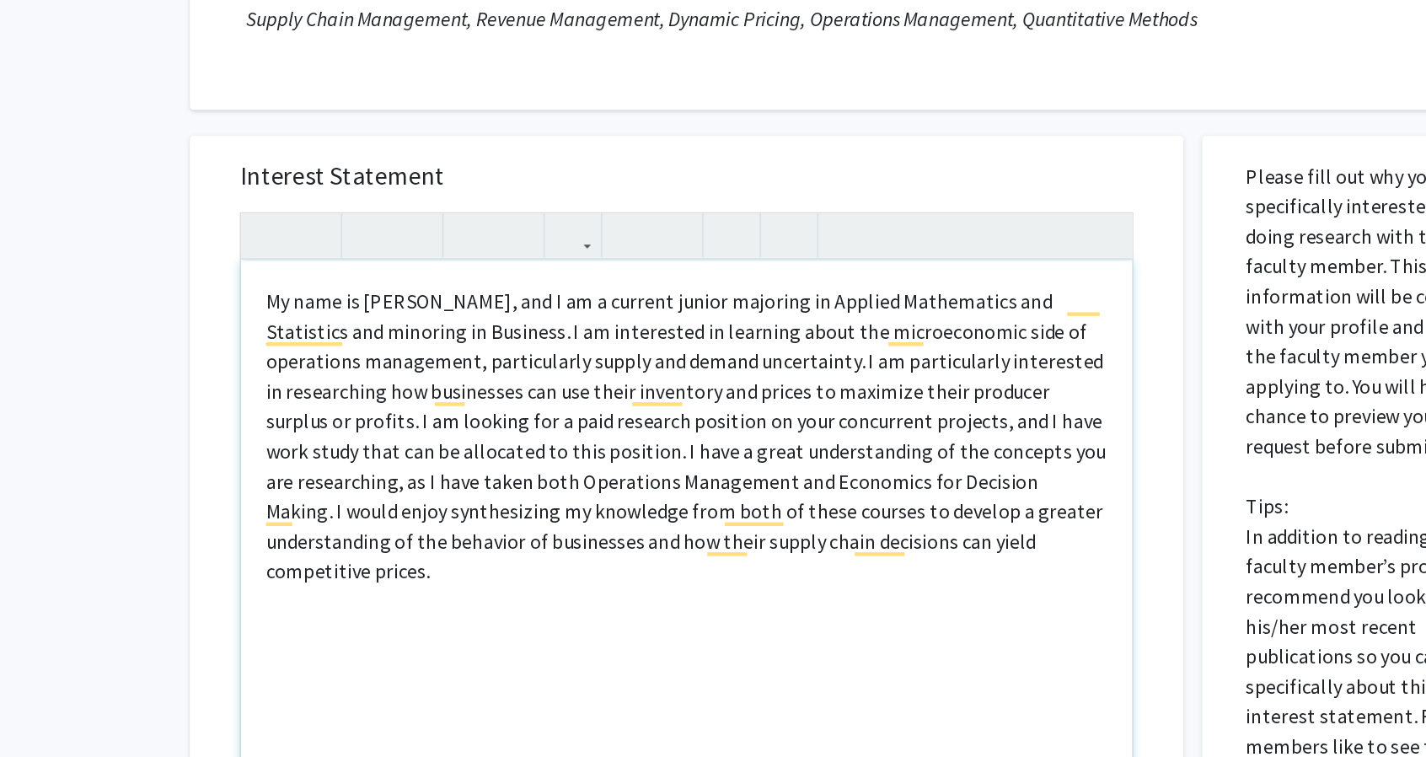
click at [436, 366] on p "My name is [PERSON_NAME], and I am a current junior majoring in Applied Mathema…" at bounding box center [596, 433] width 567 height 202
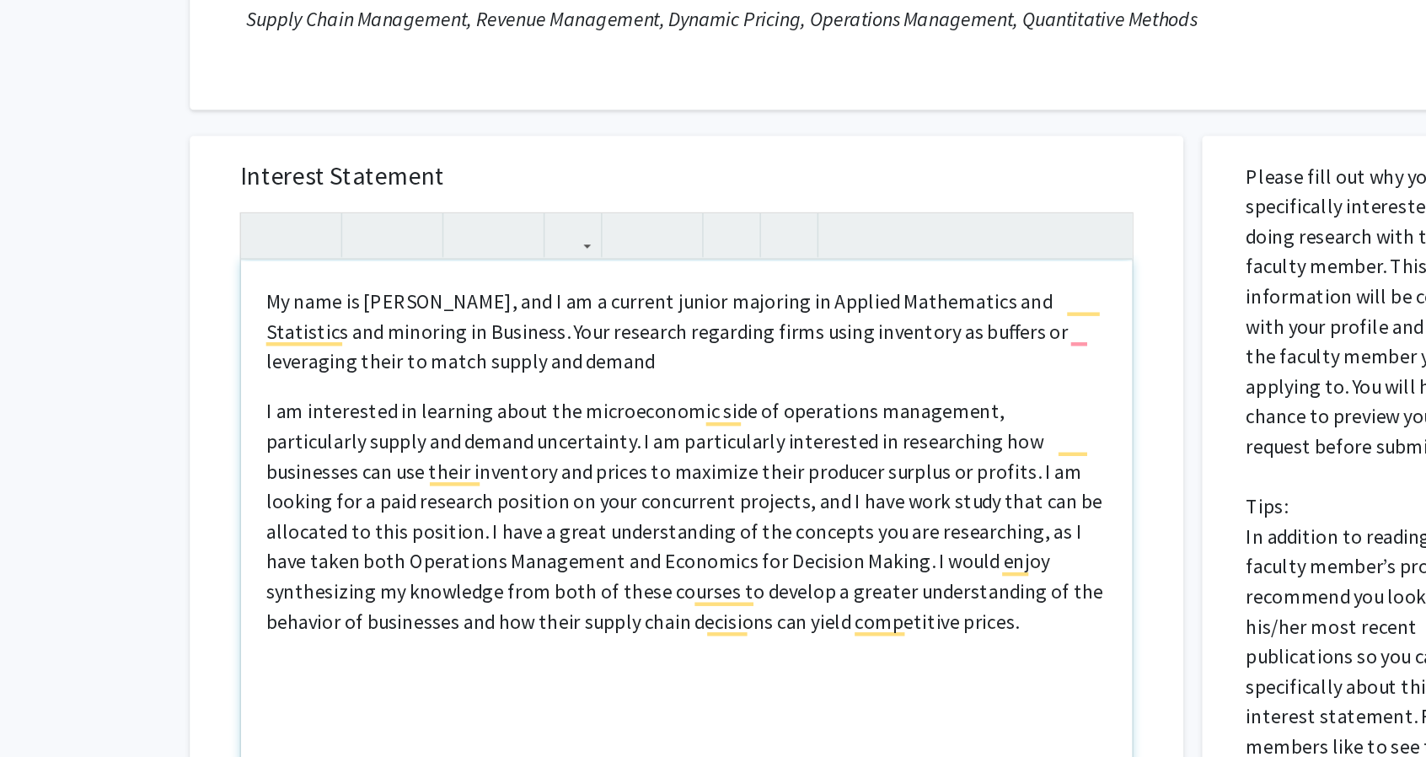
click at [688, 393] on div "My name is [PERSON_NAME], and I am a current junior majoring in Applied Mathema…" at bounding box center [597, 508] width 601 height 387
click at [661, 378] on p "My name is [PERSON_NAME], and I am a current junior majoring in Applied Mathema…" at bounding box center [596, 362] width 567 height 61
click at [857, 367] on p "My name is [PERSON_NAME], and I am a current junior majoring in Applied Mathema…" at bounding box center [596, 362] width 567 height 61
click at [358, 384] on p "My name is [PERSON_NAME], and I am a current junior majoring in Applied Mathema…" at bounding box center [596, 362] width 567 height 61
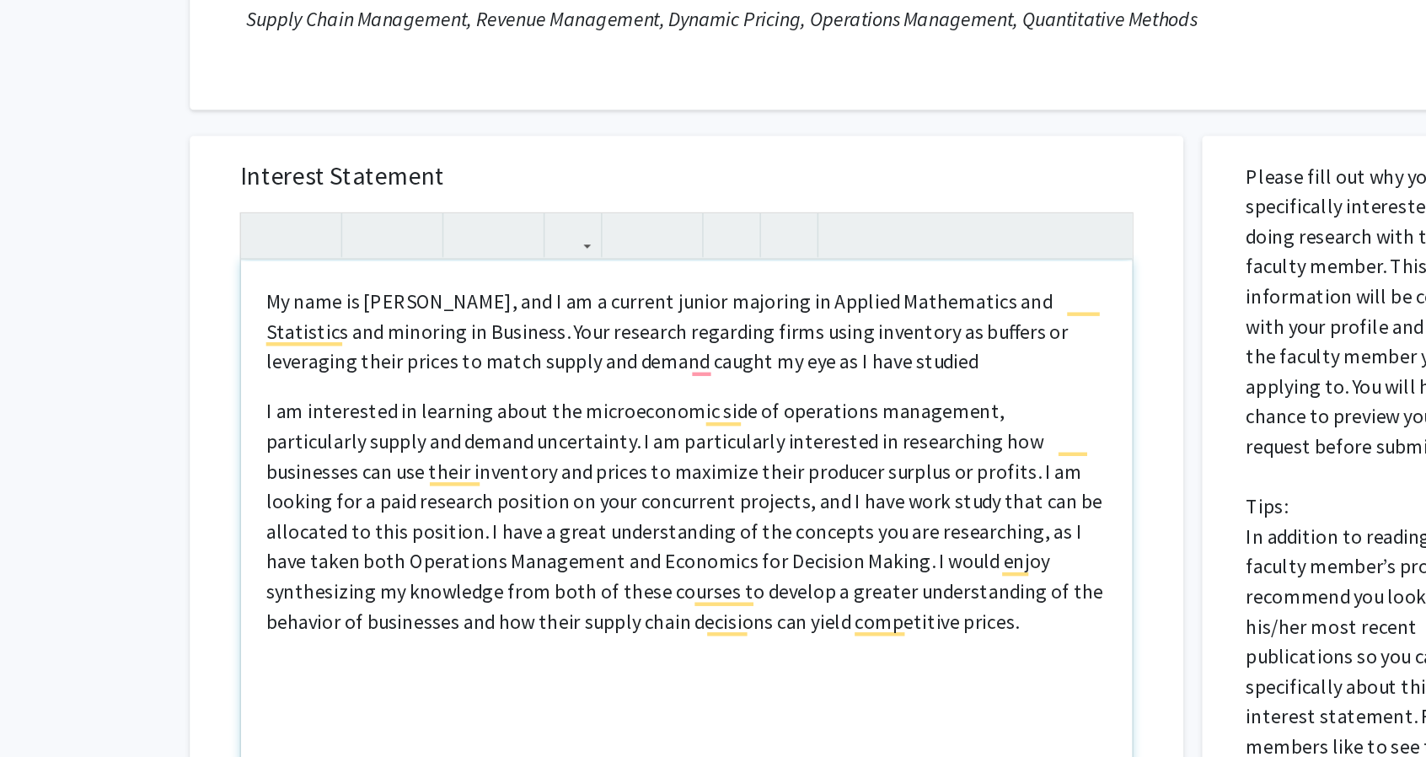
click at [455, 381] on p "My name is [PERSON_NAME], and I am a current junior majoring in Applied Mathema…" at bounding box center [596, 362] width 567 height 61
click at [604, 387] on p "My name is [PERSON_NAME], and I am a current junior majoring in Applied Mathema…" at bounding box center [596, 362] width 567 height 61
click at [715, 377] on p "My name is [PERSON_NAME], and I am a current junior majoring in Applied Mathema…" at bounding box center [596, 362] width 567 height 61
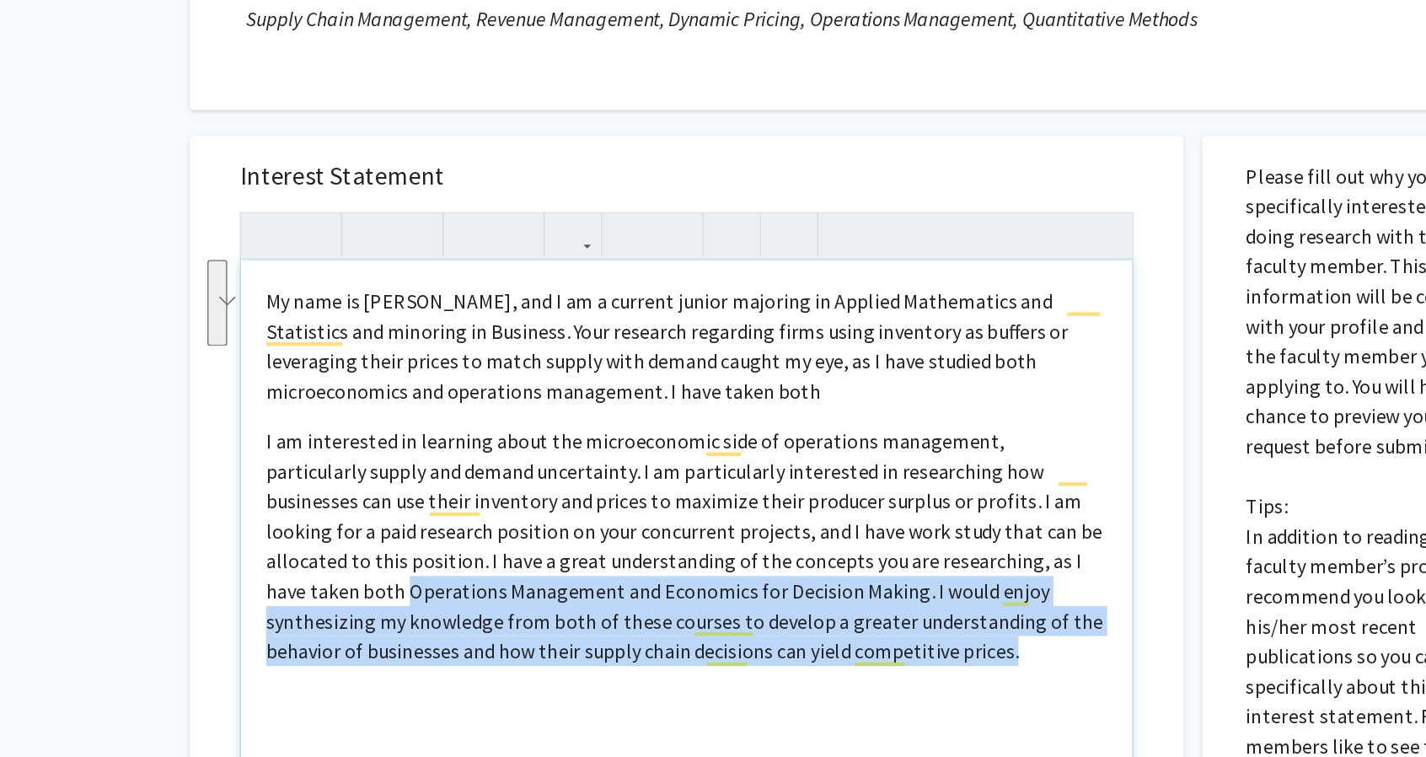
drag, startPoint x: 311, startPoint y: 538, endPoint x: 755, endPoint y: 577, distance: 445.7
click at [755, 577] on div "My name is [PERSON_NAME], and I am a current junior majoring in Applied Mathema…" at bounding box center [597, 508] width 601 height 387
click at [404, 544] on p "I am interested in learning about the microeconomic side of operations manageme…" at bounding box center [596, 507] width 567 height 162
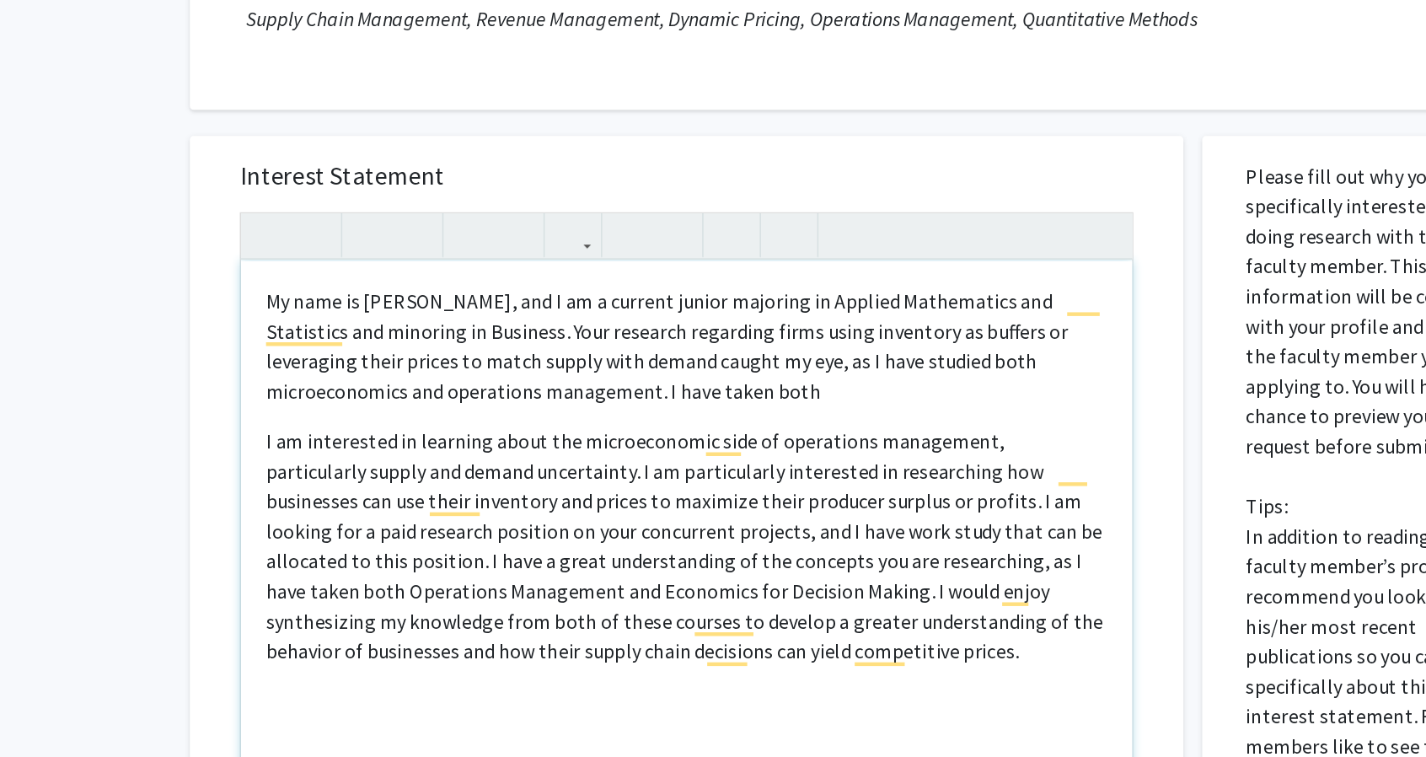
click at [594, 409] on p "My name is [PERSON_NAME], and I am a current junior majoring in Applied Mathema…" at bounding box center [596, 372] width 567 height 81
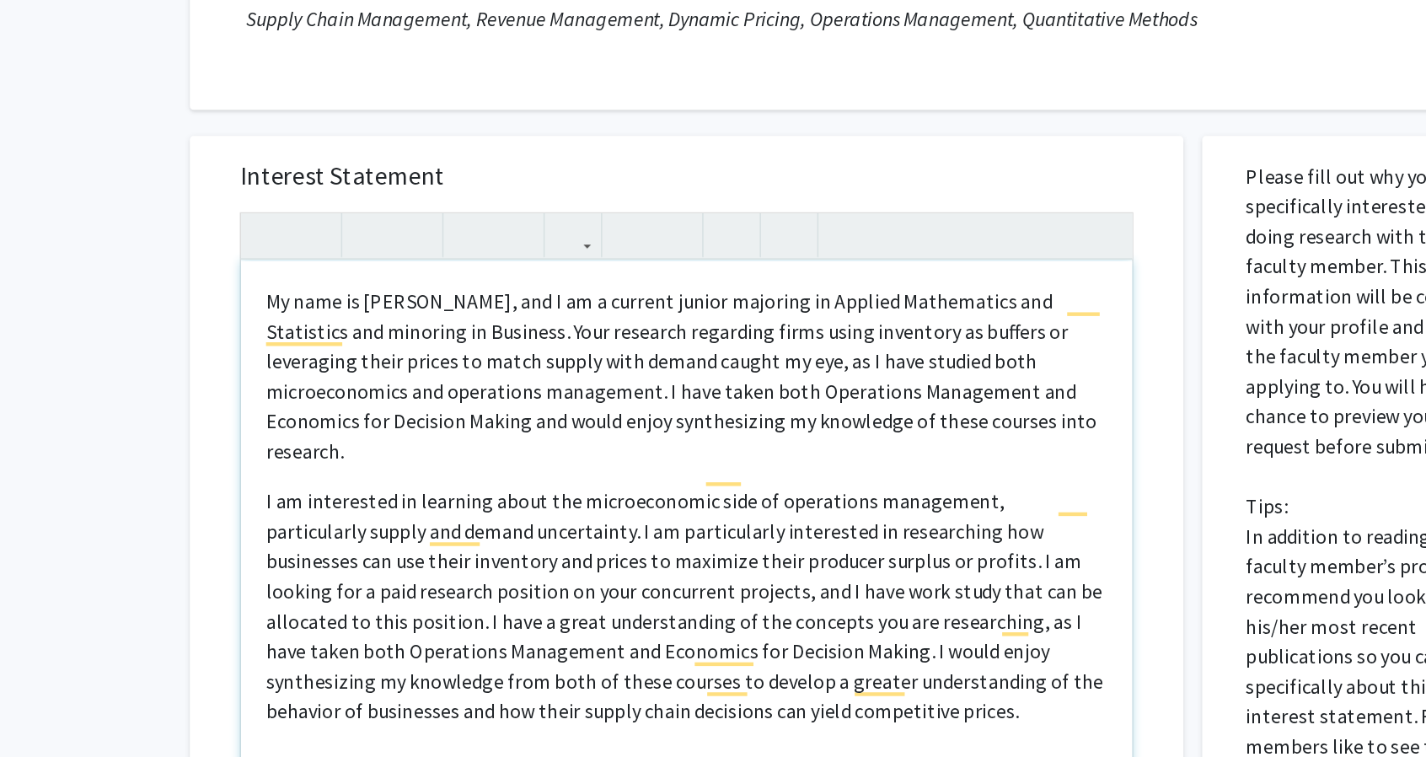
click at [309, 462] on div "My name is [PERSON_NAME], and I am a current junior majoring in Applied Mathema…" at bounding box center [597, 508] width 601 height 387
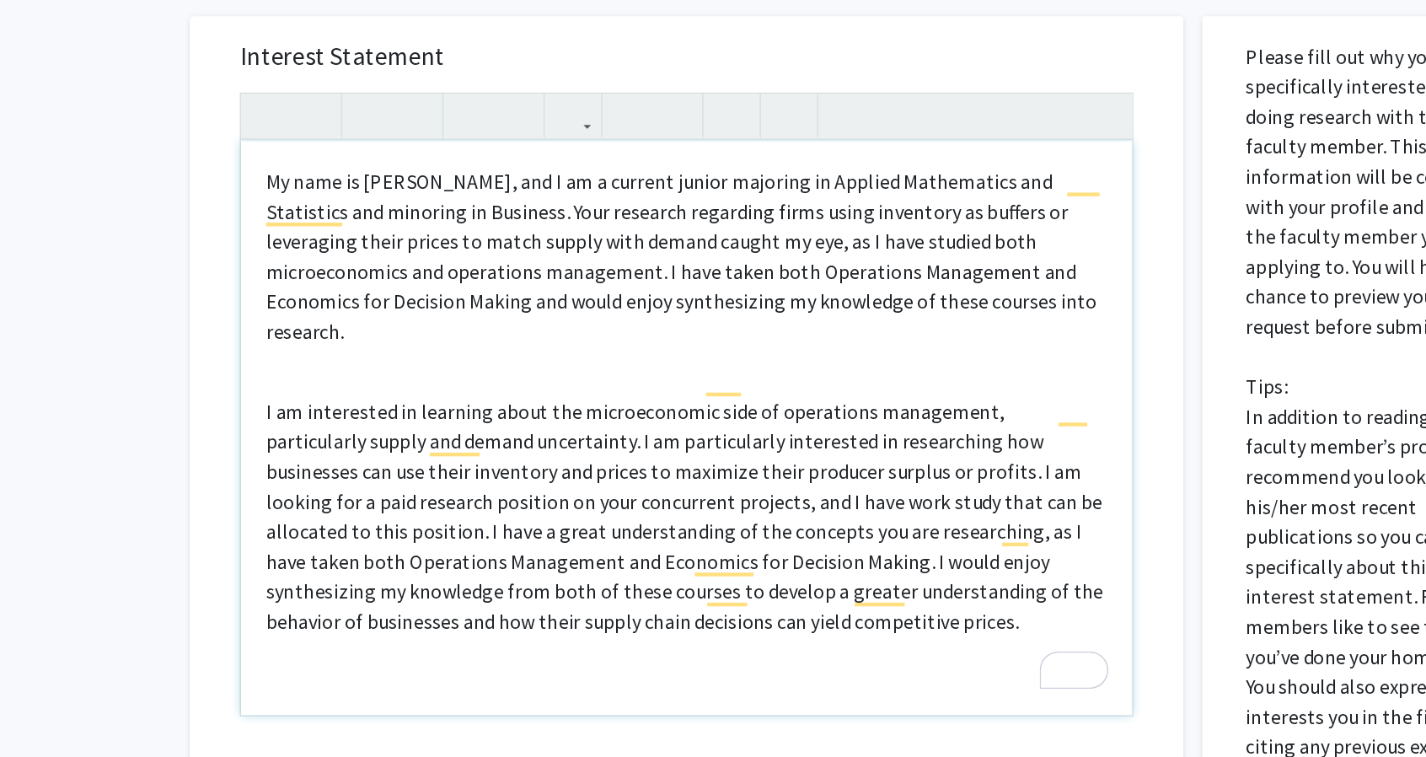
click at [716, 520] on span "I am interested in learning about the microeconomic side of operations manageme…" at bounding box center [595, 568] width 565 height 158
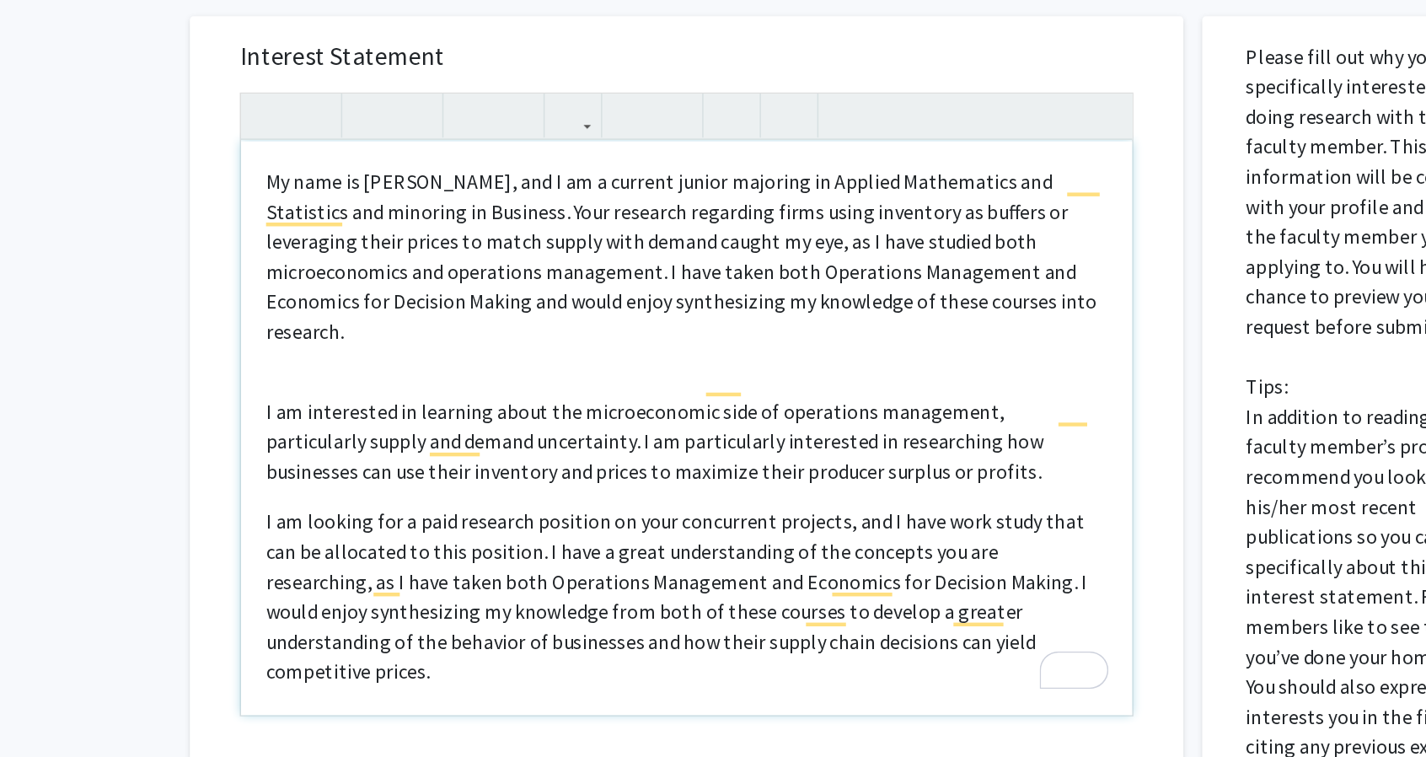
click at [457, 404] on p "My name is [PERSON_NAME], and I am a current junior majoring in Applied Mathema…" at bounding box center [596, 392] width 567 height 121
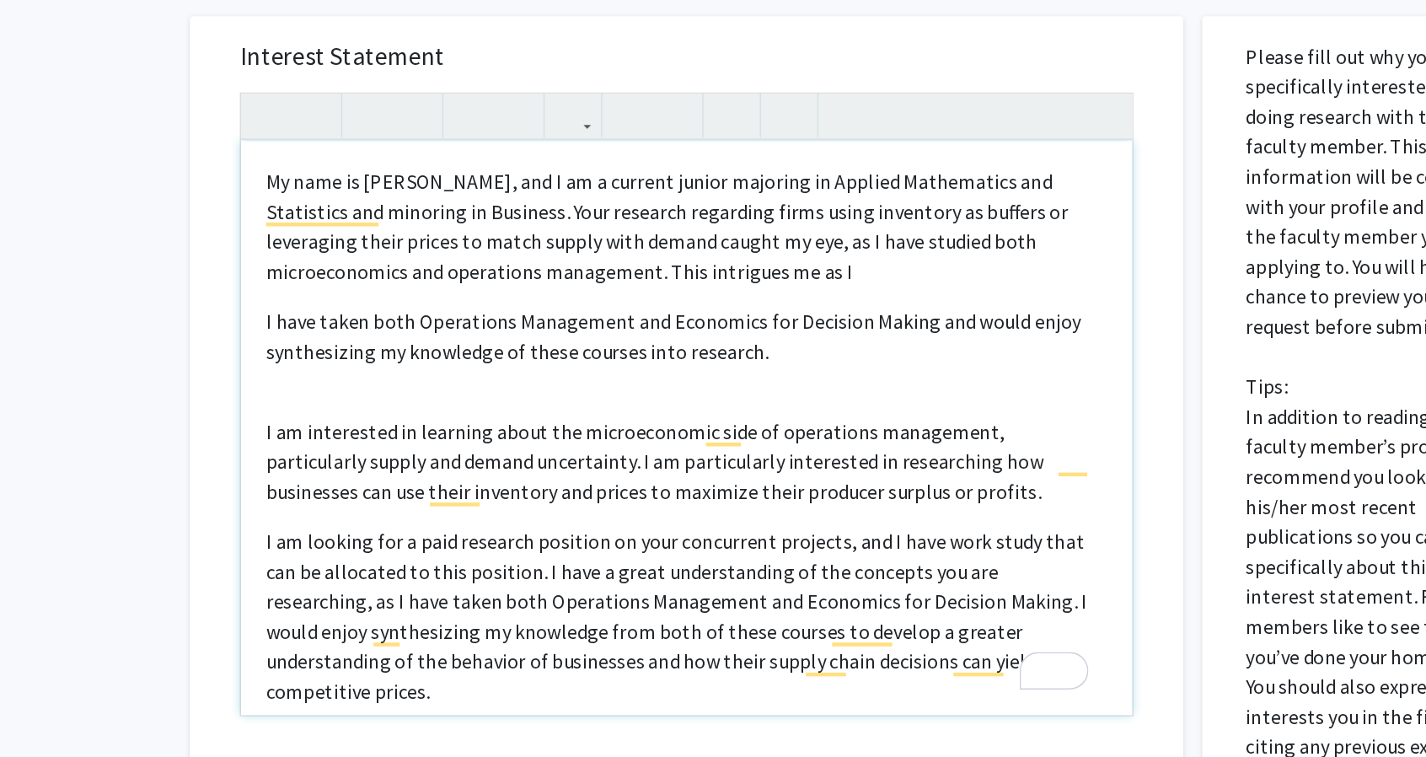
click at [309, 433] on div "My name is [PERSON_NAME], and I am a current junior majoring in Applied Mathema…" at bounding box center [597, 508] width 601 height 387
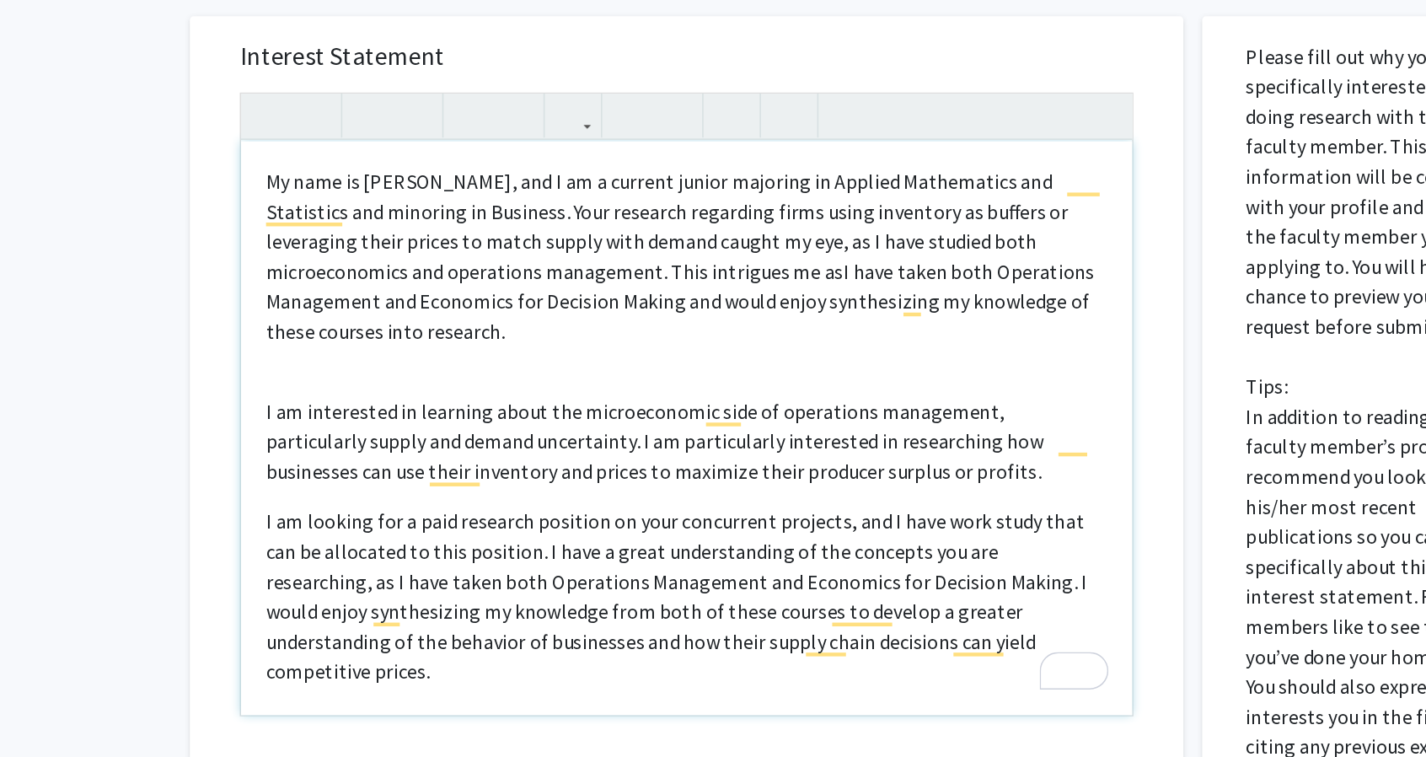
click at [512, 425] on span "I have taken both Operations Management and Economics for Decision Making and w…" at bounding box center [592, 422] width 559 height 57
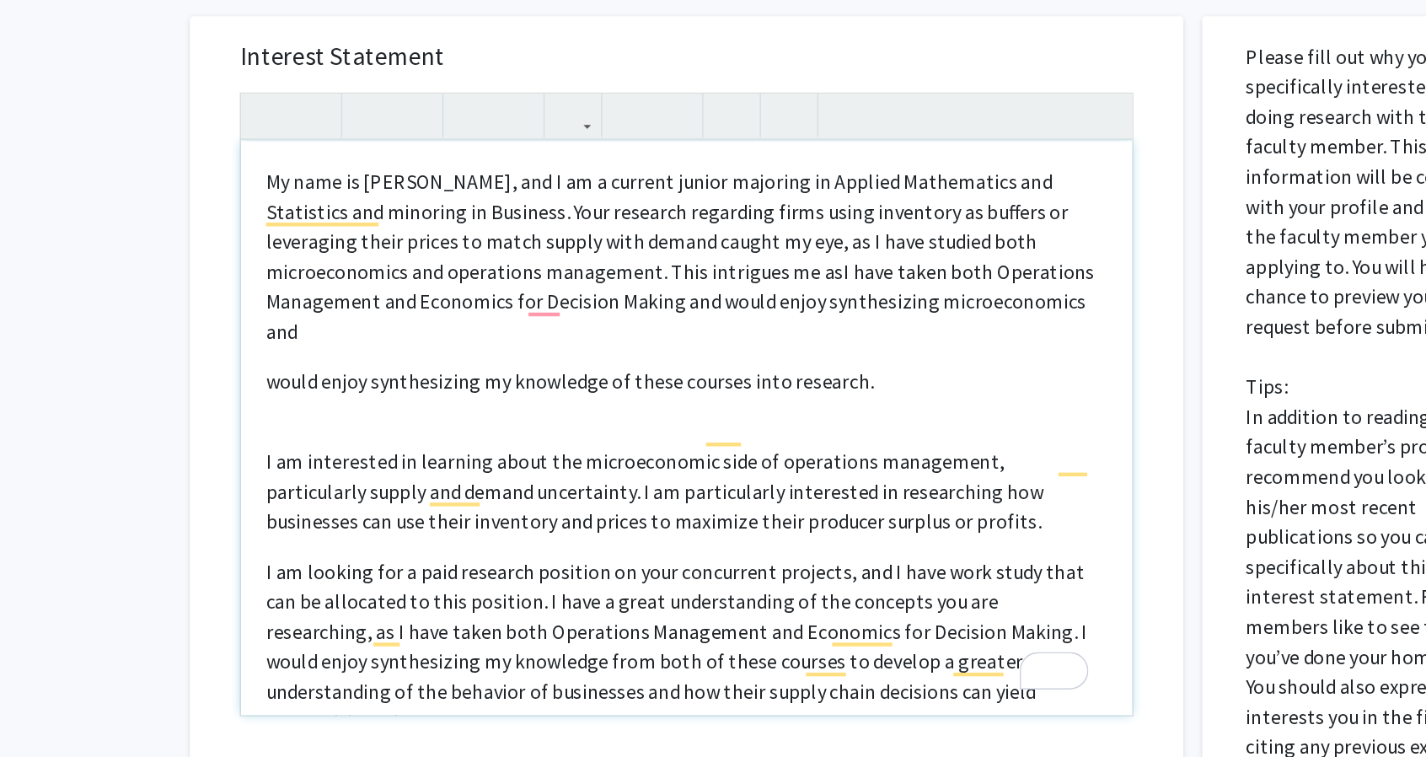
click at [503, 429] on span "I have taken both Operations Management and Economics for Decision Making and w…" at bounding box center [592, 422] width 559 height 57
click at [831, 423] on p "My name is [PERSON_NAME], and I am a current junior majoring in Applied Mathema…" at bounding box center [596, 392] width 567 height 121
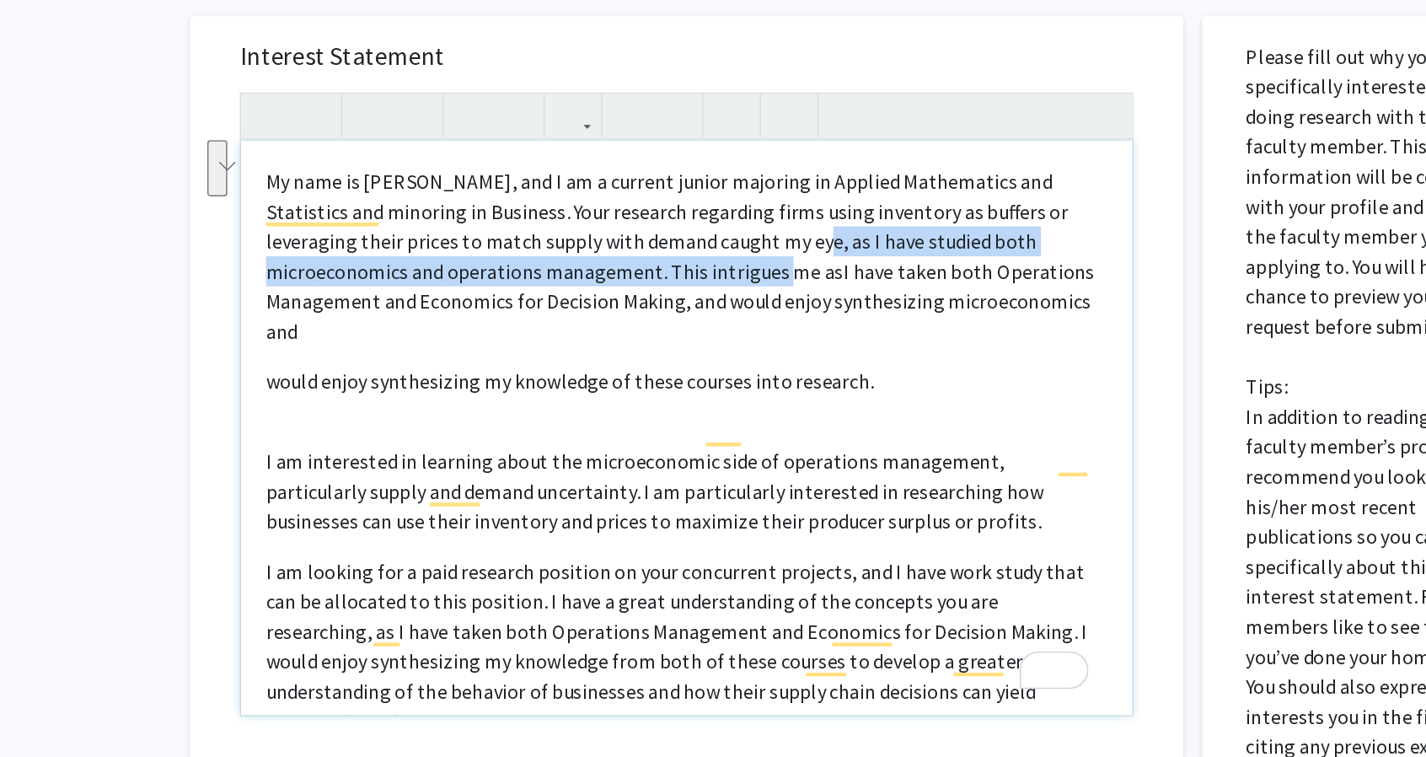
drag, startPoint x: 640, startPoint y: 383, endPoint x: 581, endPoint y: 399, distance: 60.9
click at [581, 399] on p "My name is [PERSON_NAME], and I am a current junior majoring in Applied Mathema…" at bounding box center [596, 392] width 567 height 121
copy p "as I have studied both microeconomics and operations management. This intrigues…"
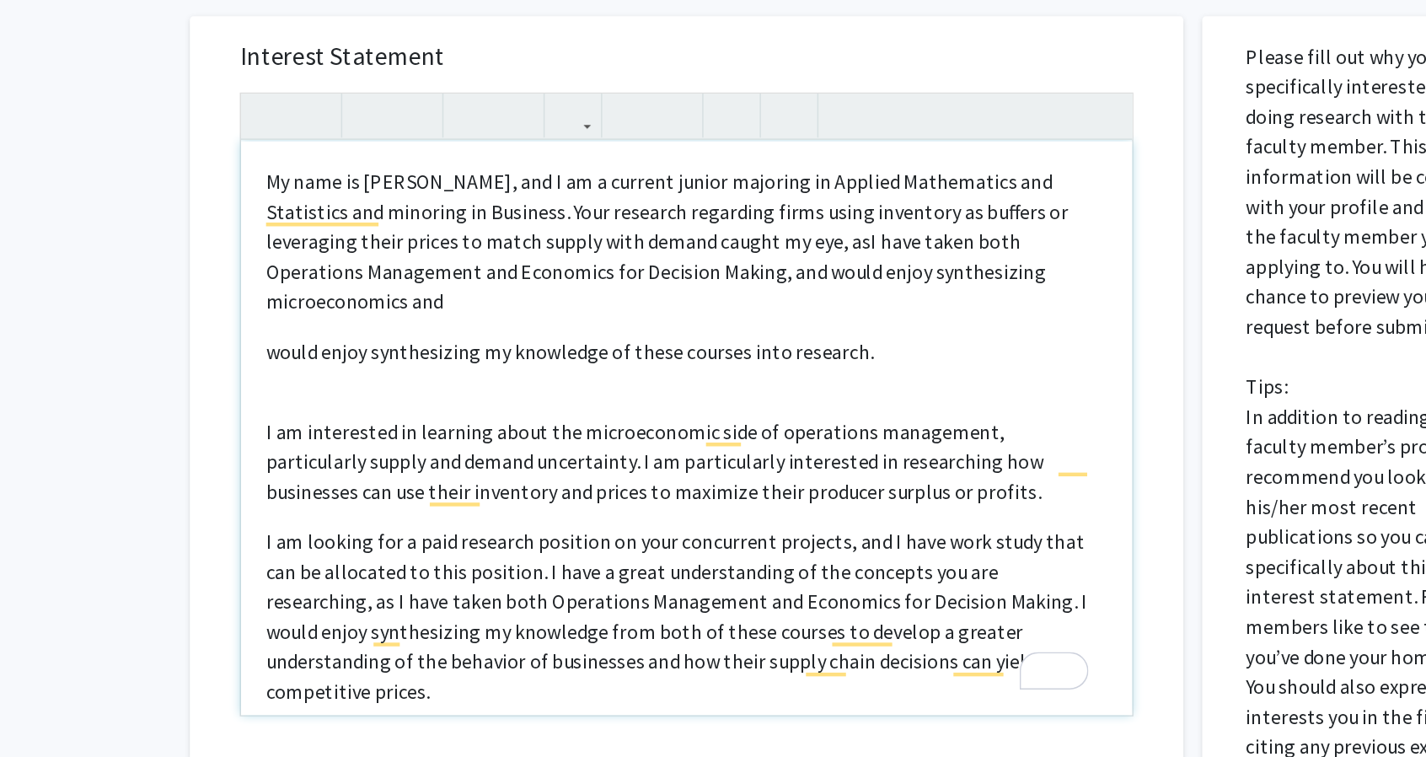
click at [597, 404] on span "I have taken both Operations Management and Economics for Decision Making, and …" at bounding box center [576, 402] width 526 height 57
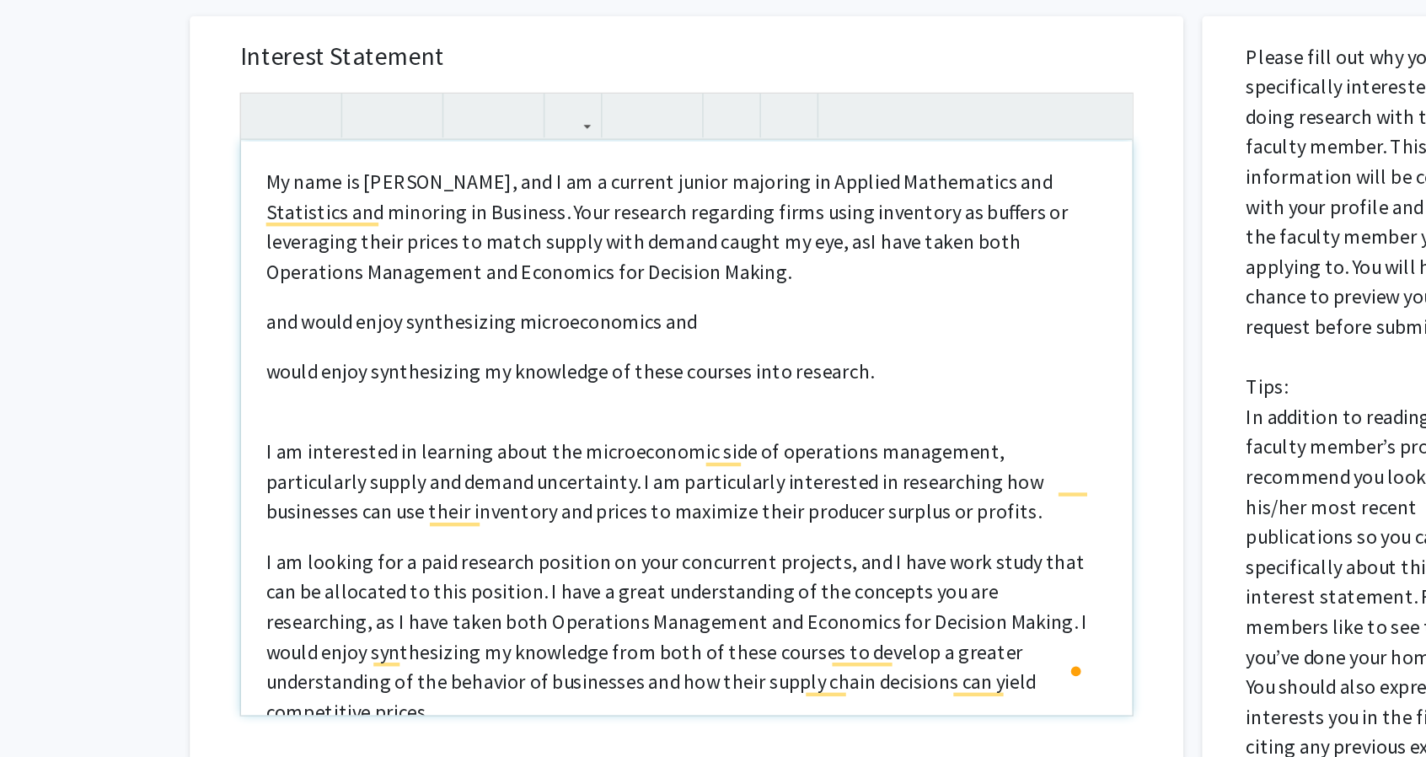
click at [597, 404] on p "My name is [PERSON_NAME], and I am a current junior majoring in Applied Mathema…" at bounding box center [596, 372] width 567 height 81
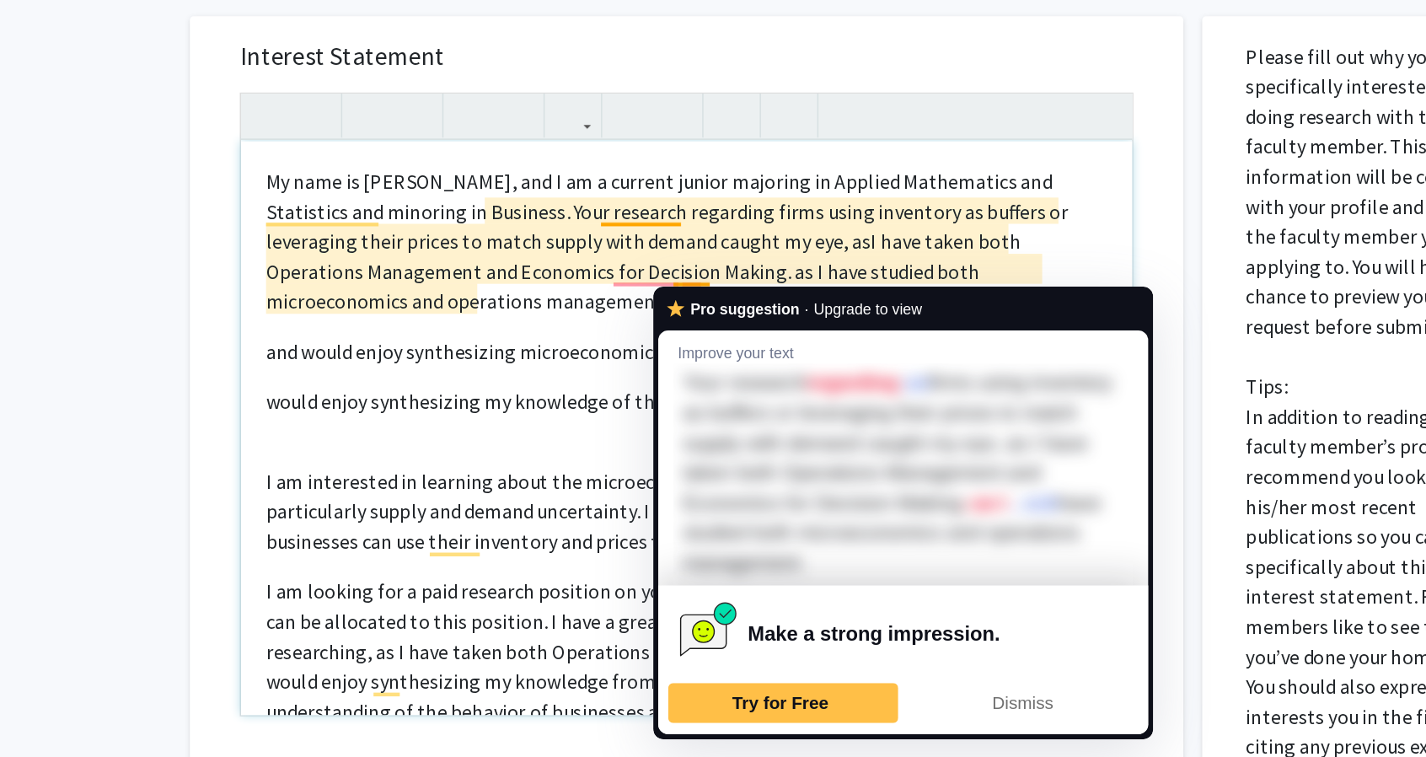
click at [607, 404] on span "I have taken both Operations Management and Economics for Decision Making. as I…" at bounding box center [567, 402] width 509 height 57
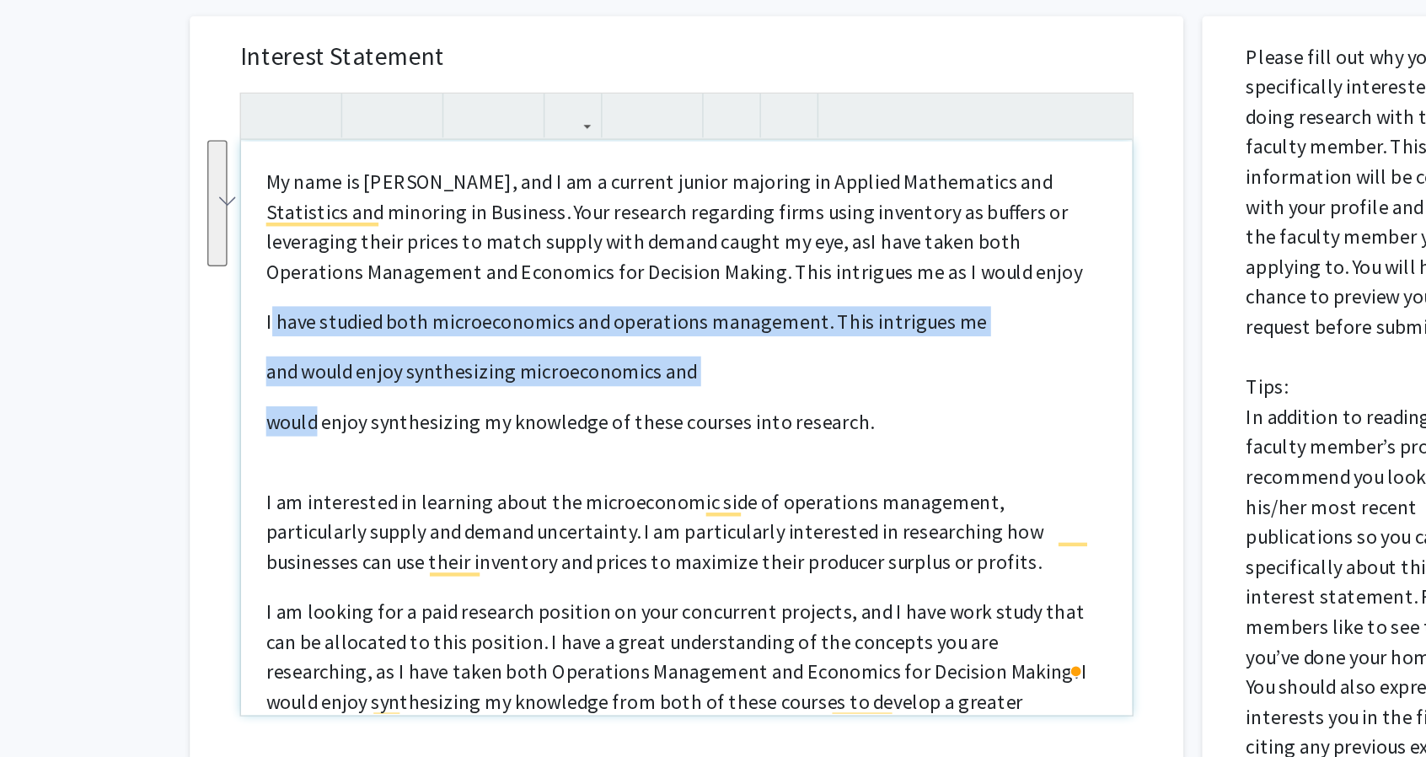
drag, startPoint x: 350, startPoint y: 508, endPoint x: 316, endPoint y: 441, distance: 75.4
click at [316, 441] on div "My name is [PERSON_NAME], and I am a current junior majoring in Applied Mathema…" at bounding box center [597, 508] width 601 height 387
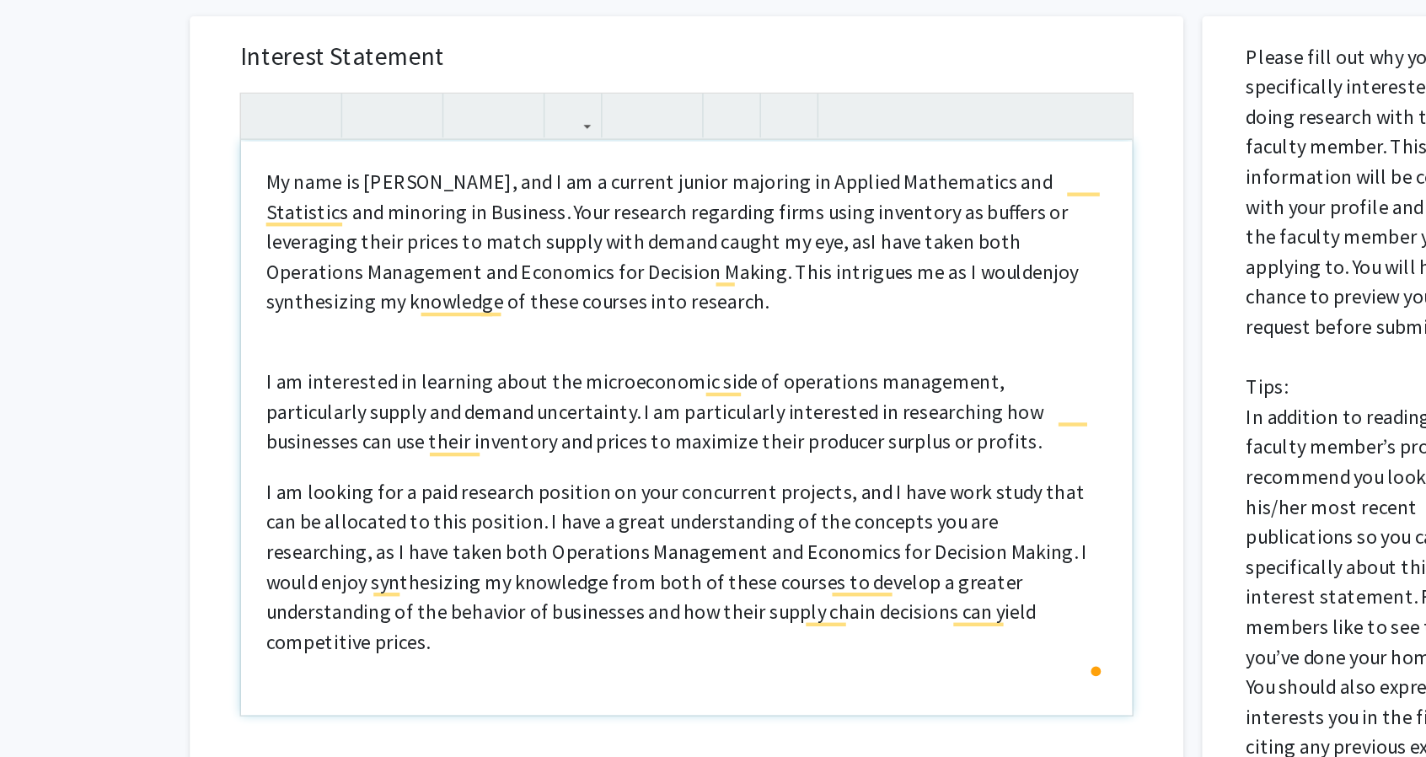
click at [492, 418] on p "My name is [PERSON_NAME], and I am a current junior majoring in Applied Mathema…" at bounding box center [596, 382] width 567 height 101
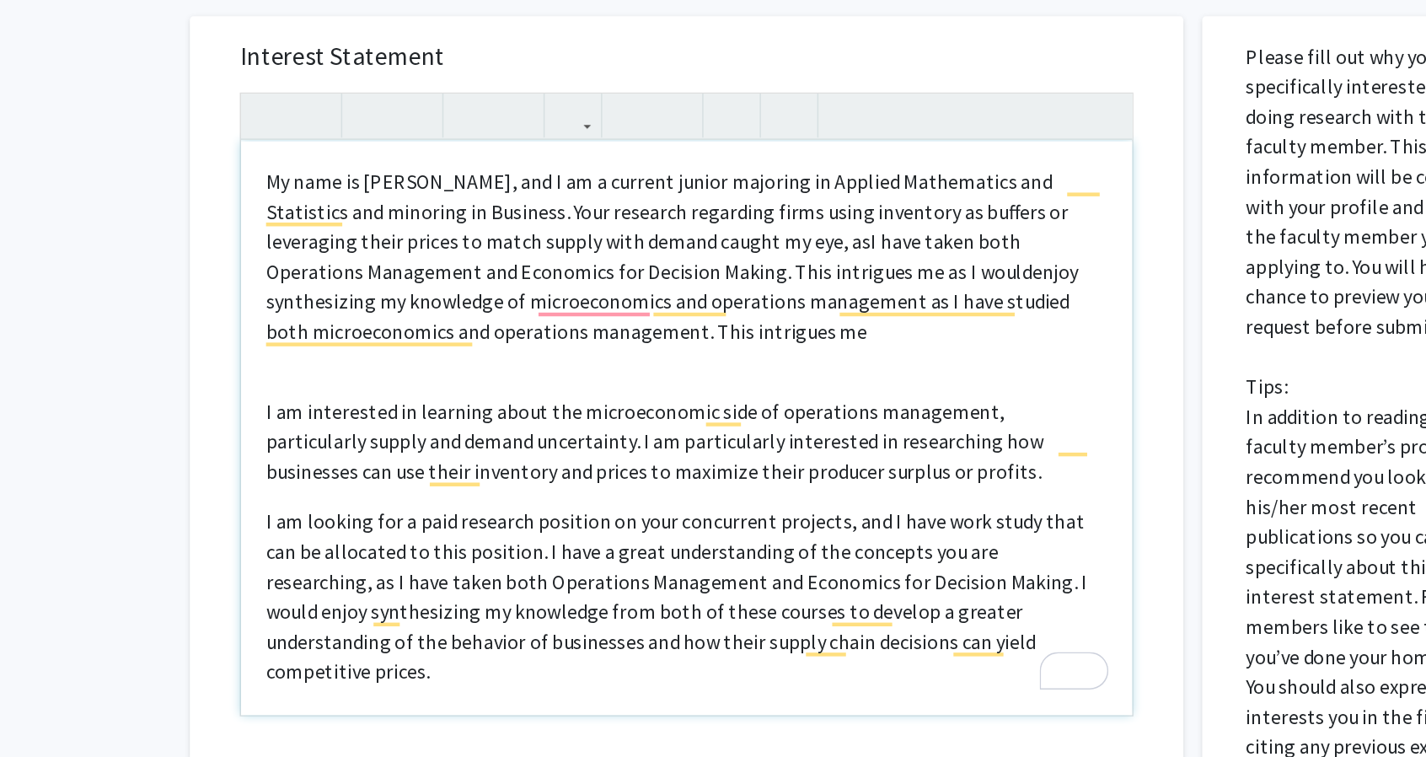
click at [559, 448] on p "My name is [PERSON_NAME], and I am a current junior majoring in Applied Mathema…" at bounding box center [596, 392] width 567 height 121
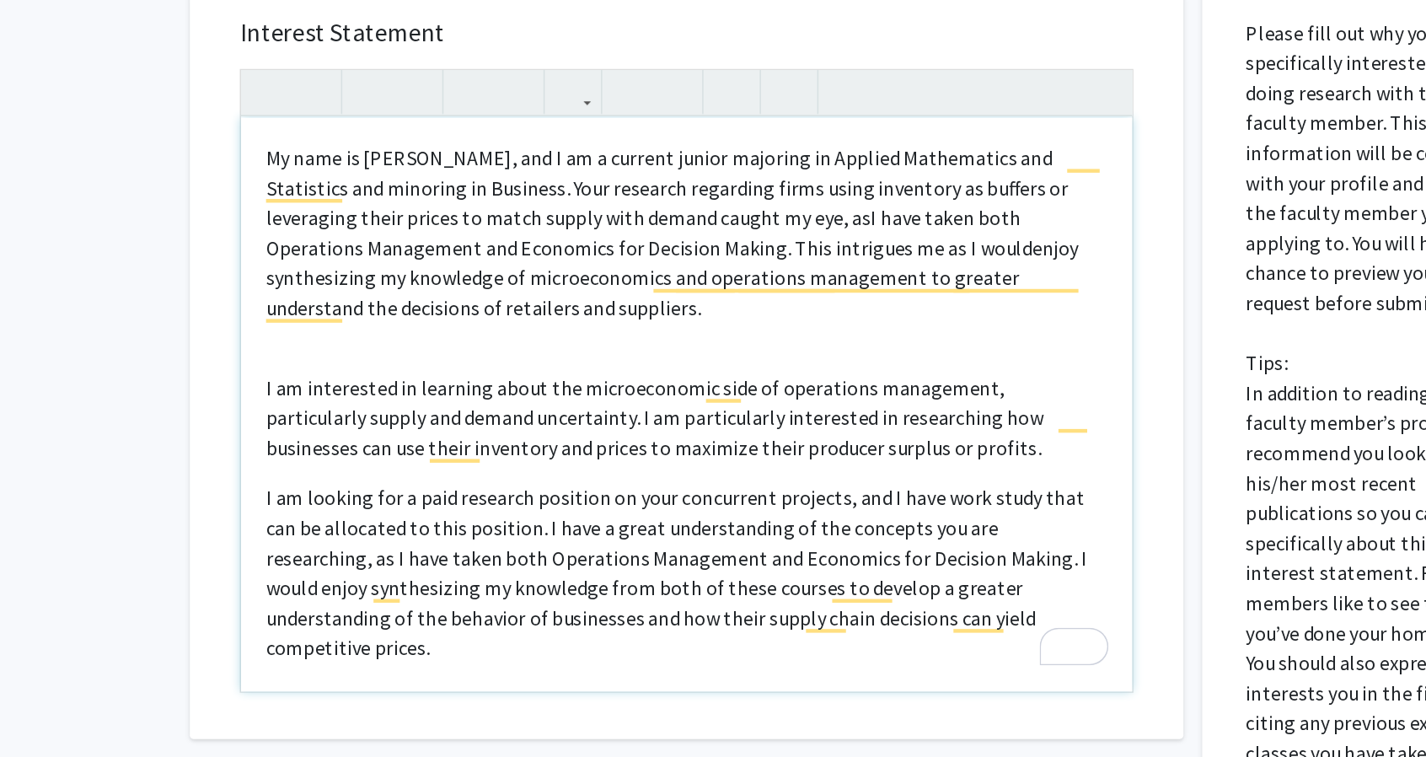
click at [479, 489] on span "I am interested in learning about the microeconomic side of operations manageme…" at bounding box center [575, 517] width 524 height 57
click at [439, 480] on div "My name is [PERSON_NAME], and I am a current junior majoring in Applied Mathema…" at bounding box center [597, 508] width 601 height 387
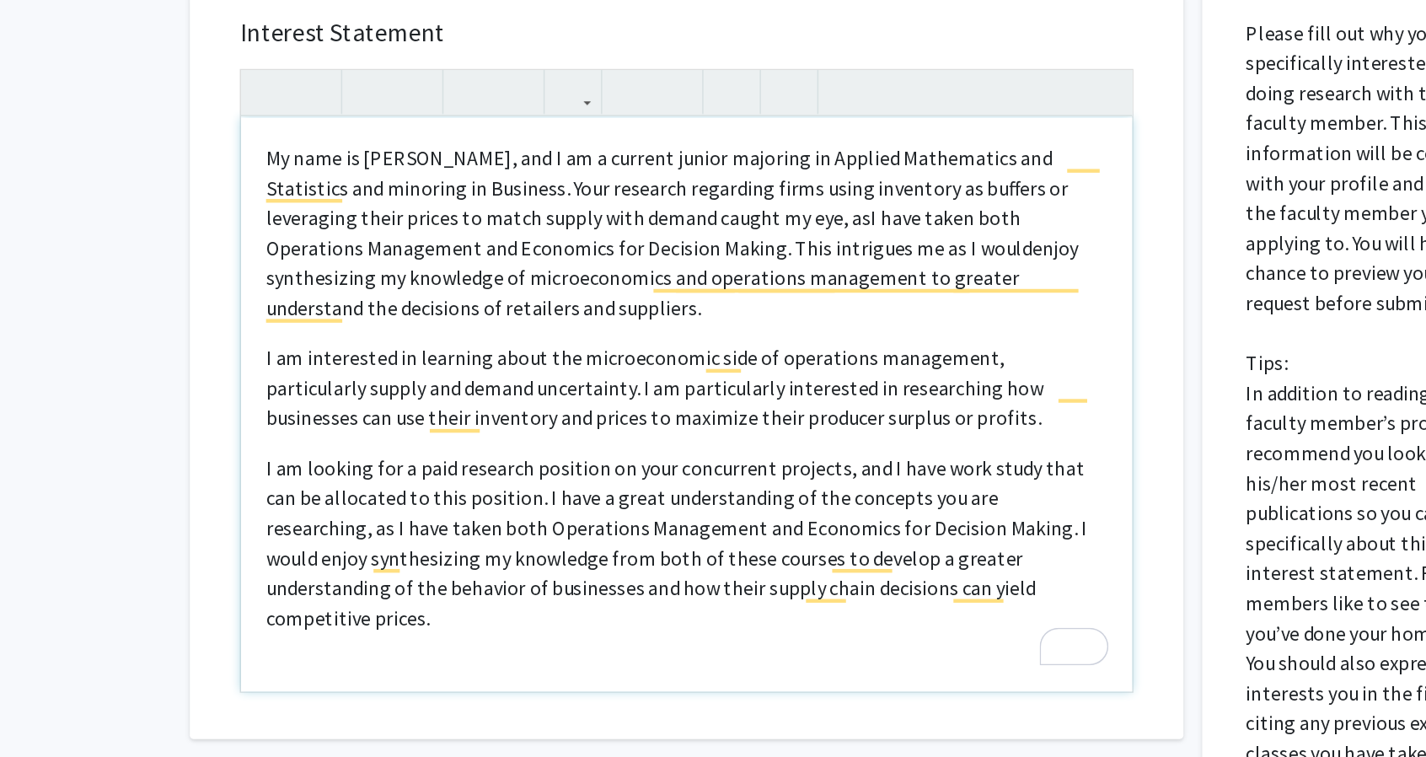
click at [389, 477] on span "I am interested in learning about the microeconomic side of operations manageme…" at bounding box center [575, 496] width 524 height 57
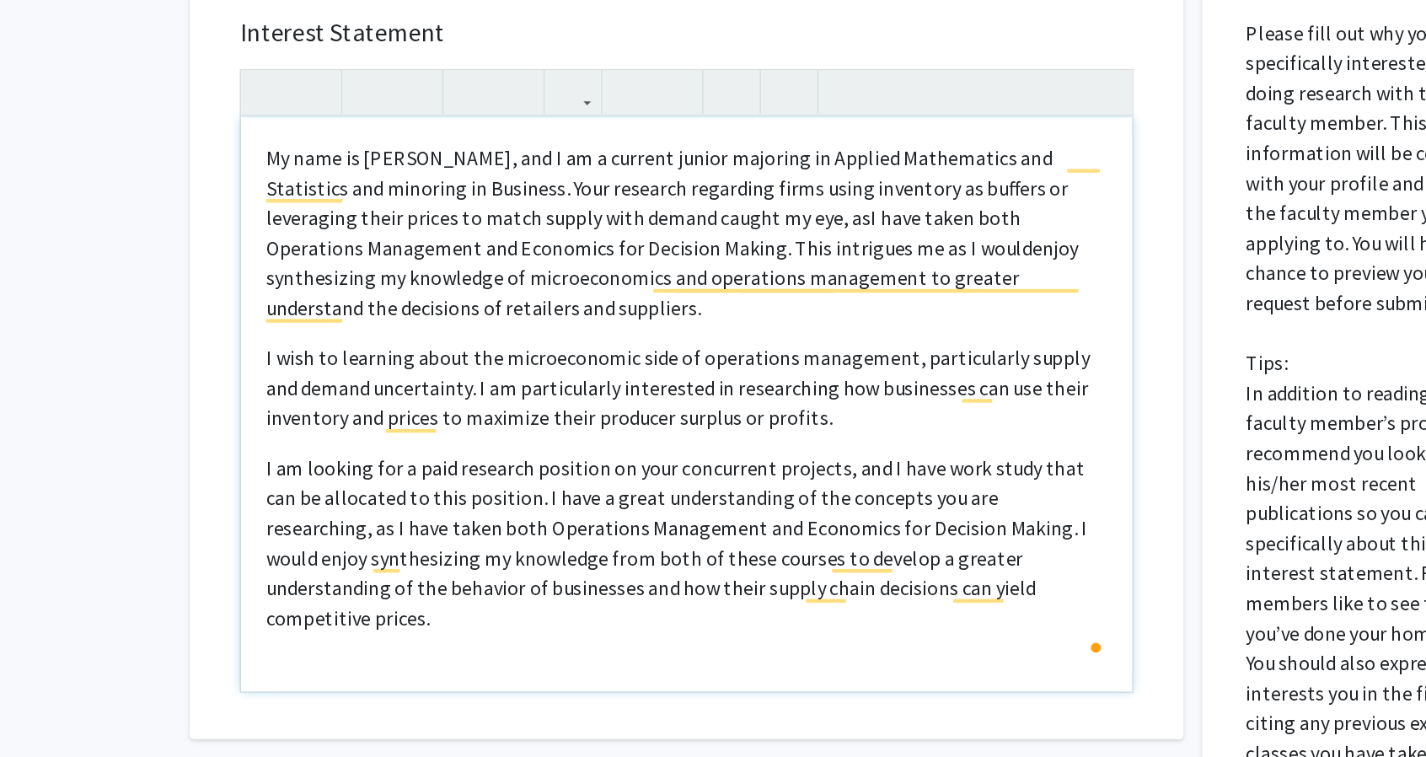
click at [381, 478] on span "I wish to learning about the microeconomic side of operations management, parti…" at bounding box center [590, 496] width 555 height 57
click at [314, 478] on span "I wish to learn more about the microeconomic side of operations management, par…" at bounding box center [595, 496] width 564 height 57
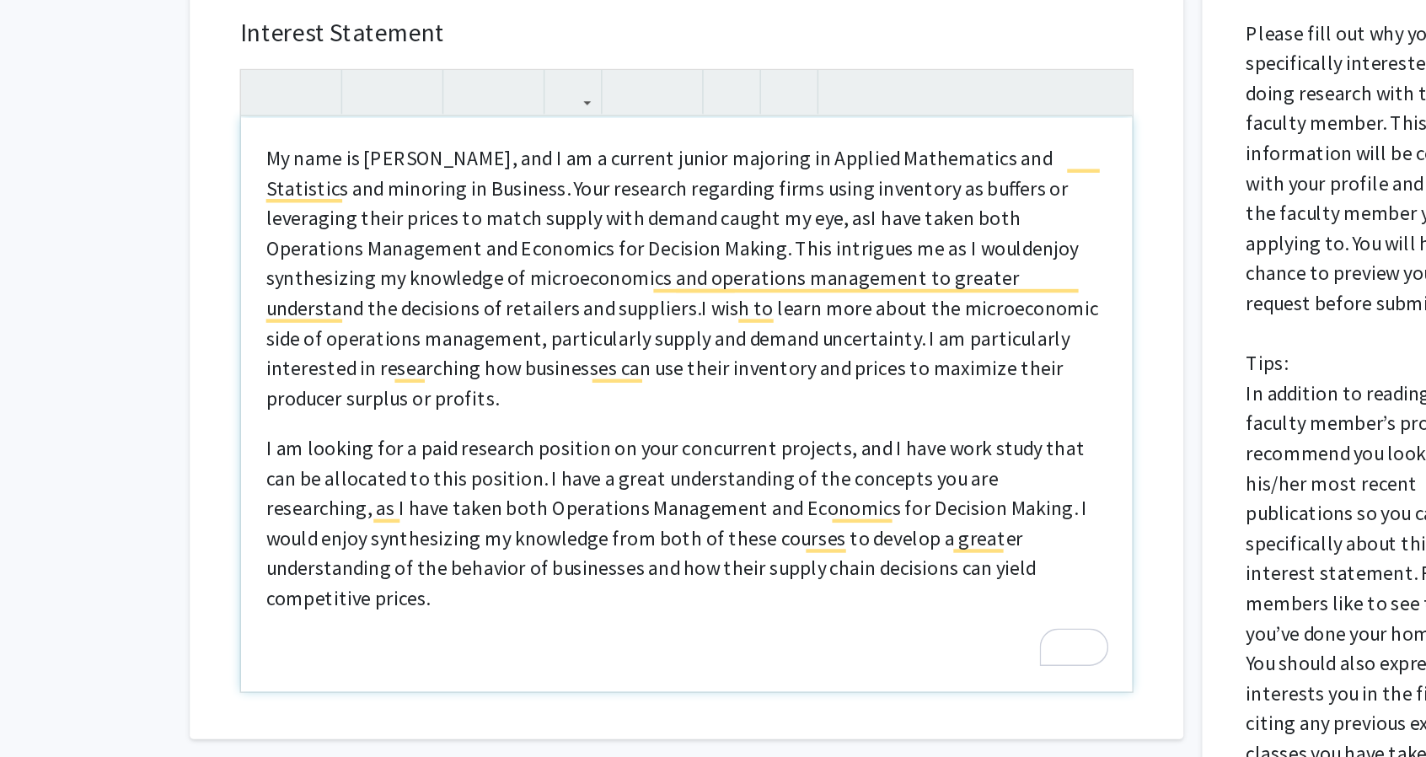
click at [445, 529] on span "I am looking for a paid research position on your concurrent projects, and I ha…" at bounding box center [590, 588] width 554 height 118
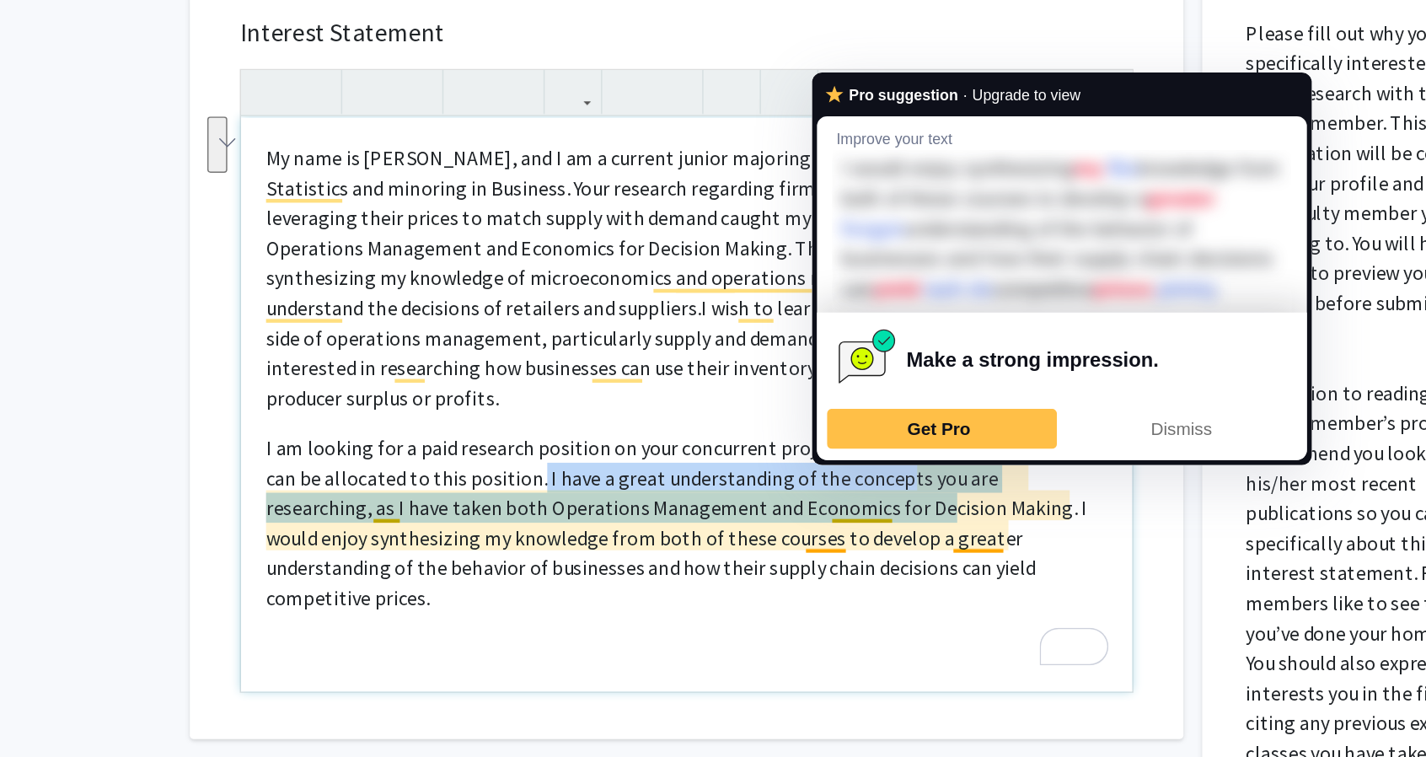
drag, startPoint x: 473, startPoint y: 538, endPoint x: 672, endPoint y: 556, distance: 200.5
click at [672, 556] on span "I am looking for a paid research position on your concurrent projects, and I ha…" at bounding box center [590, 588] width 554 height 118
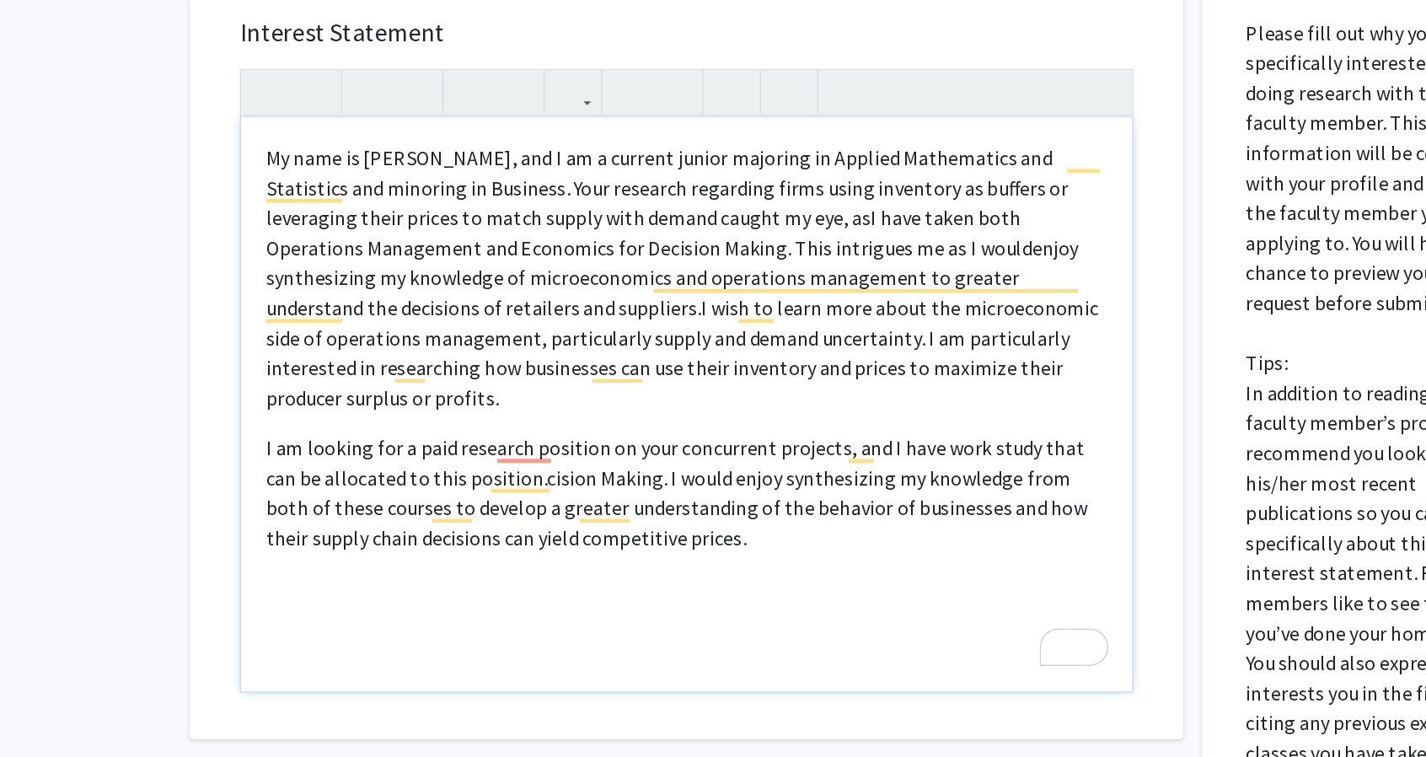
click at [557, 538] on span "I am looking for a paid research position on your concurrent projects, and I ha…" at bounding box center [590, 568] width 554 height 78
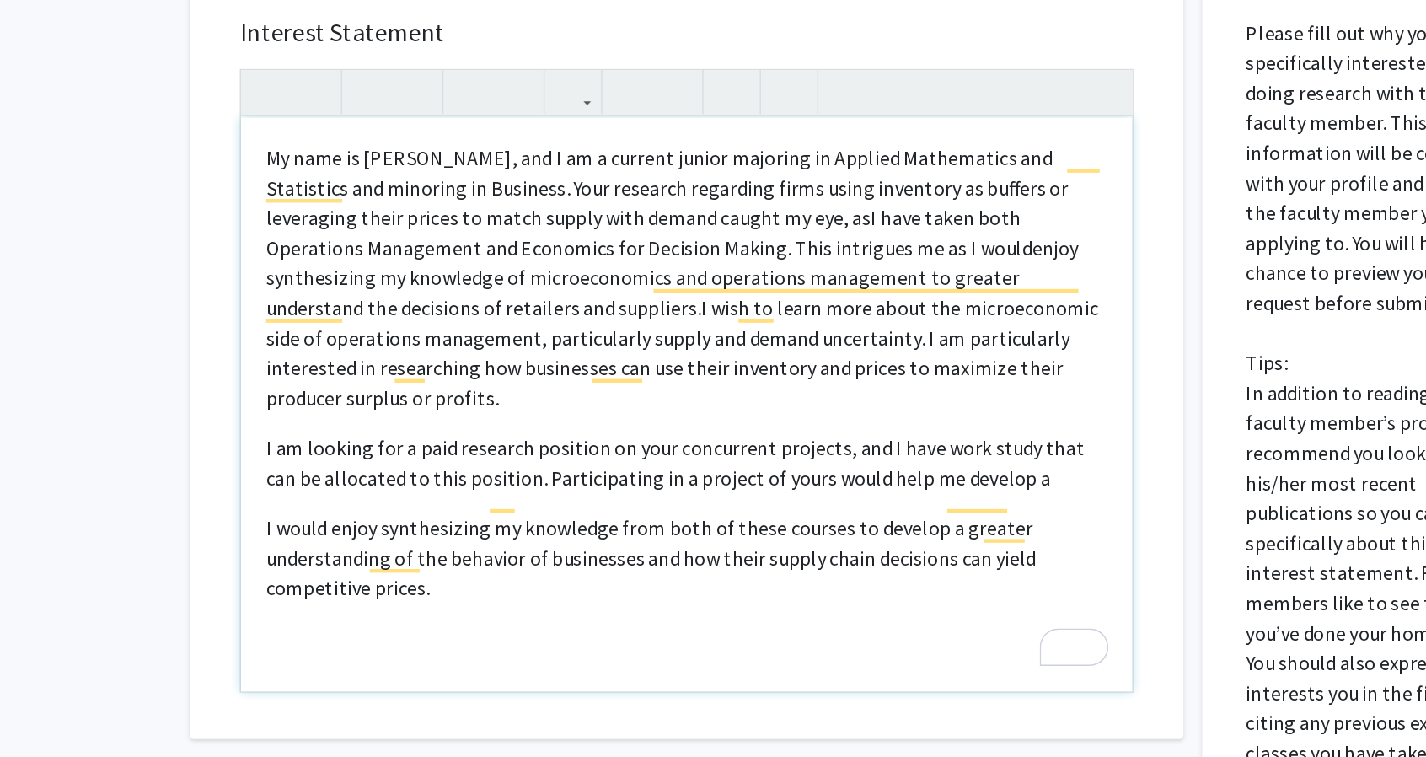
click at [764, 583] on span "I would enjoy synthesizing my knowledge from both of these courses to develop a…" at bounding box center [572, 611] width 519 height 57
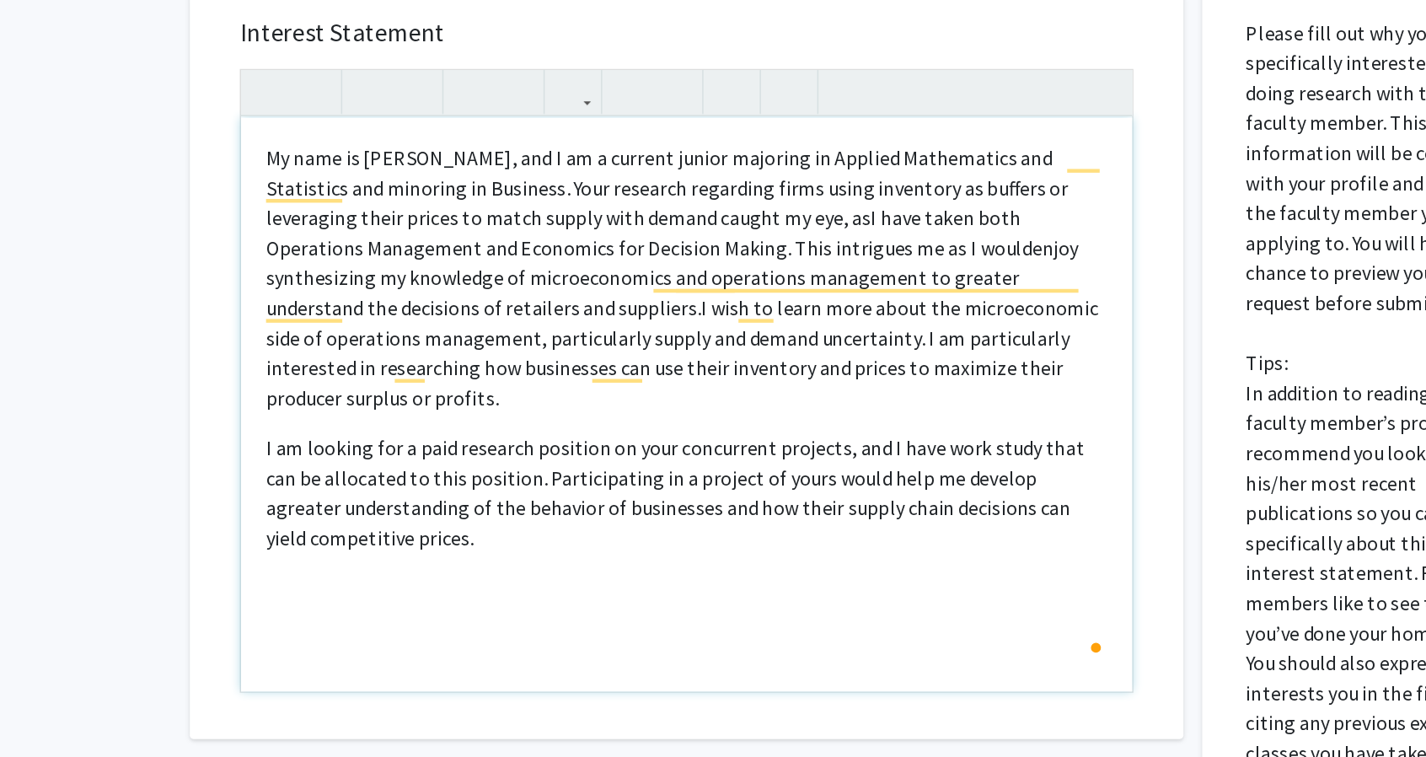
type textarea "<p>My name is [PERSON_NAME], and I am a current junior majoring in Applied Math…"
click at [725, 572] on p "I am looking for a paid research position on your concurrent projects, and I ha…" at bounding box center [596, 567] width 567 height 81
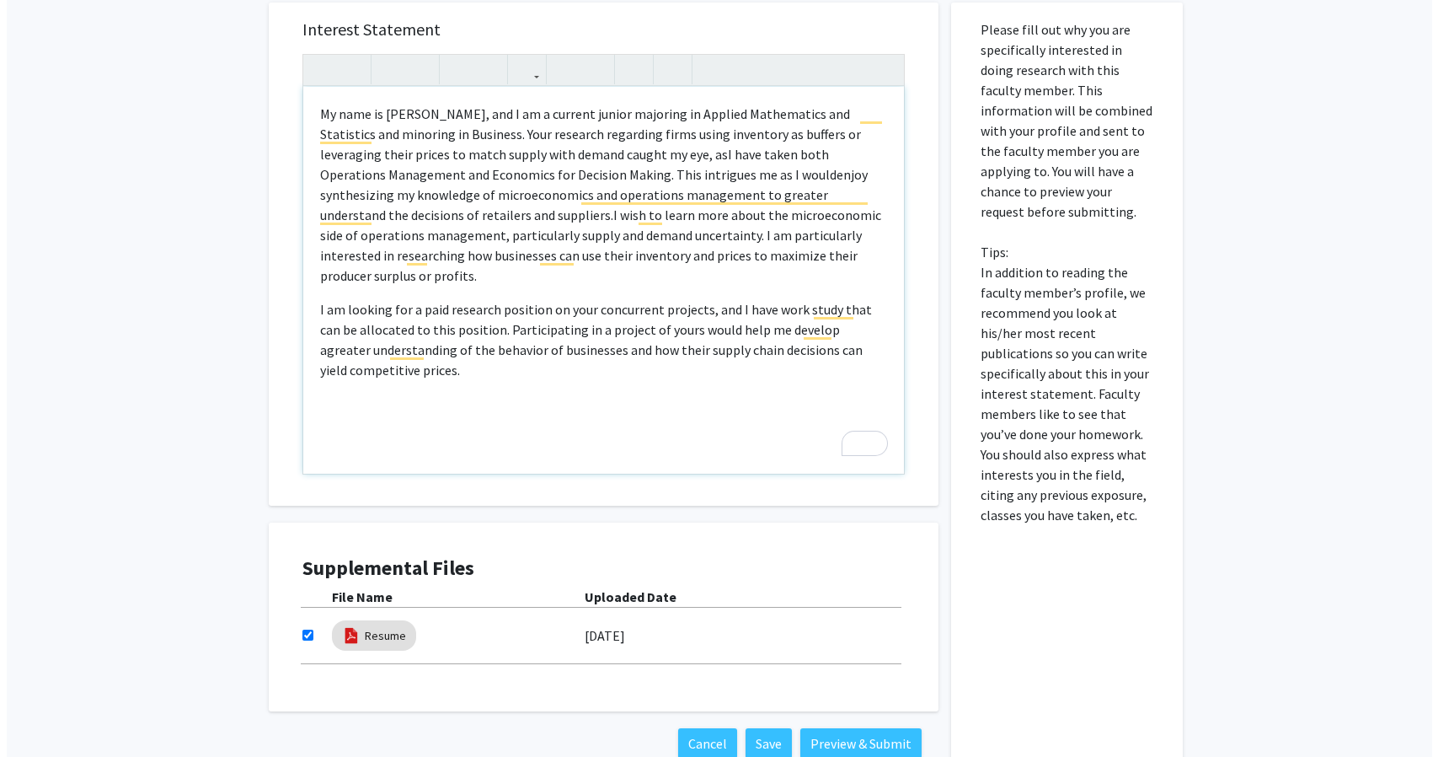
scroll to position [458, 0]
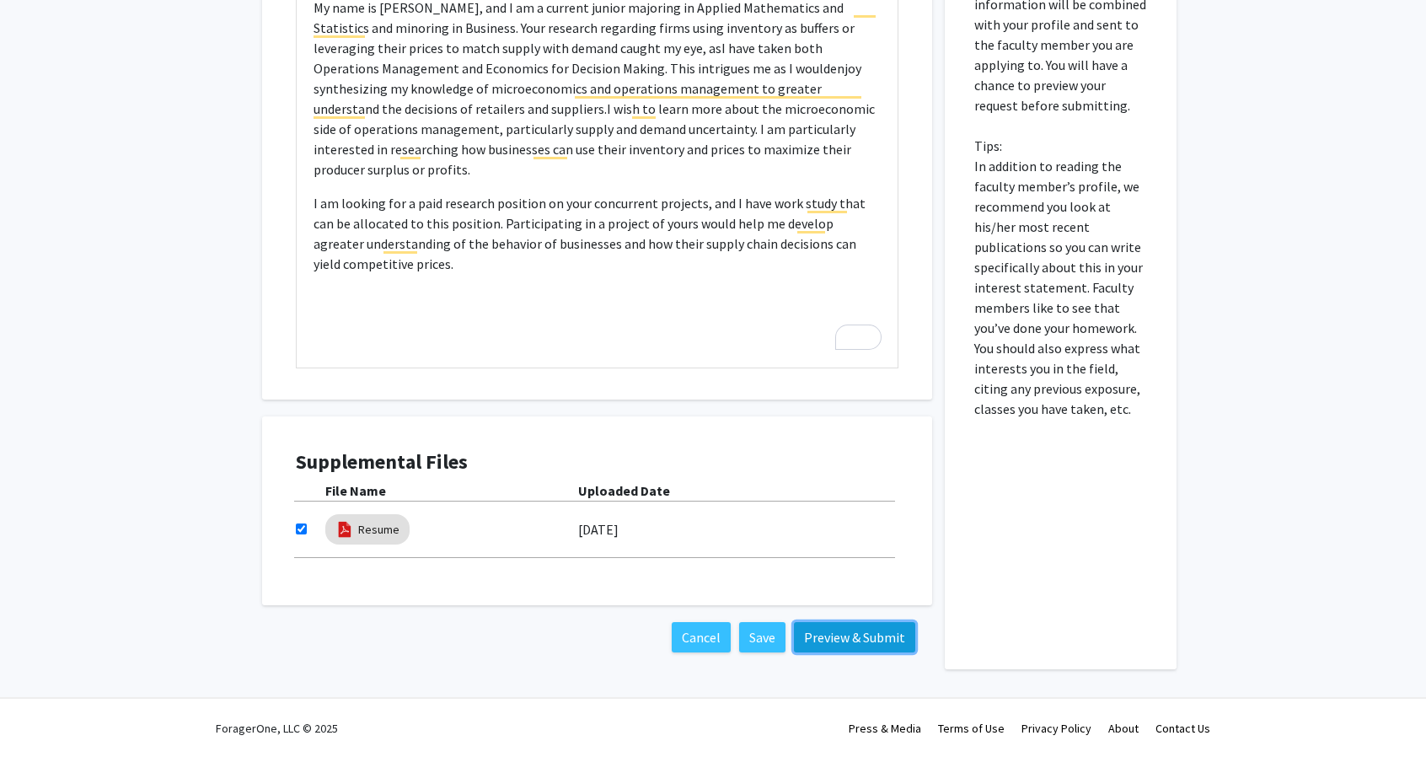
click at [851, 628] on button "Preview & Submit" at bounding box center [854, 637] width 121 height 30
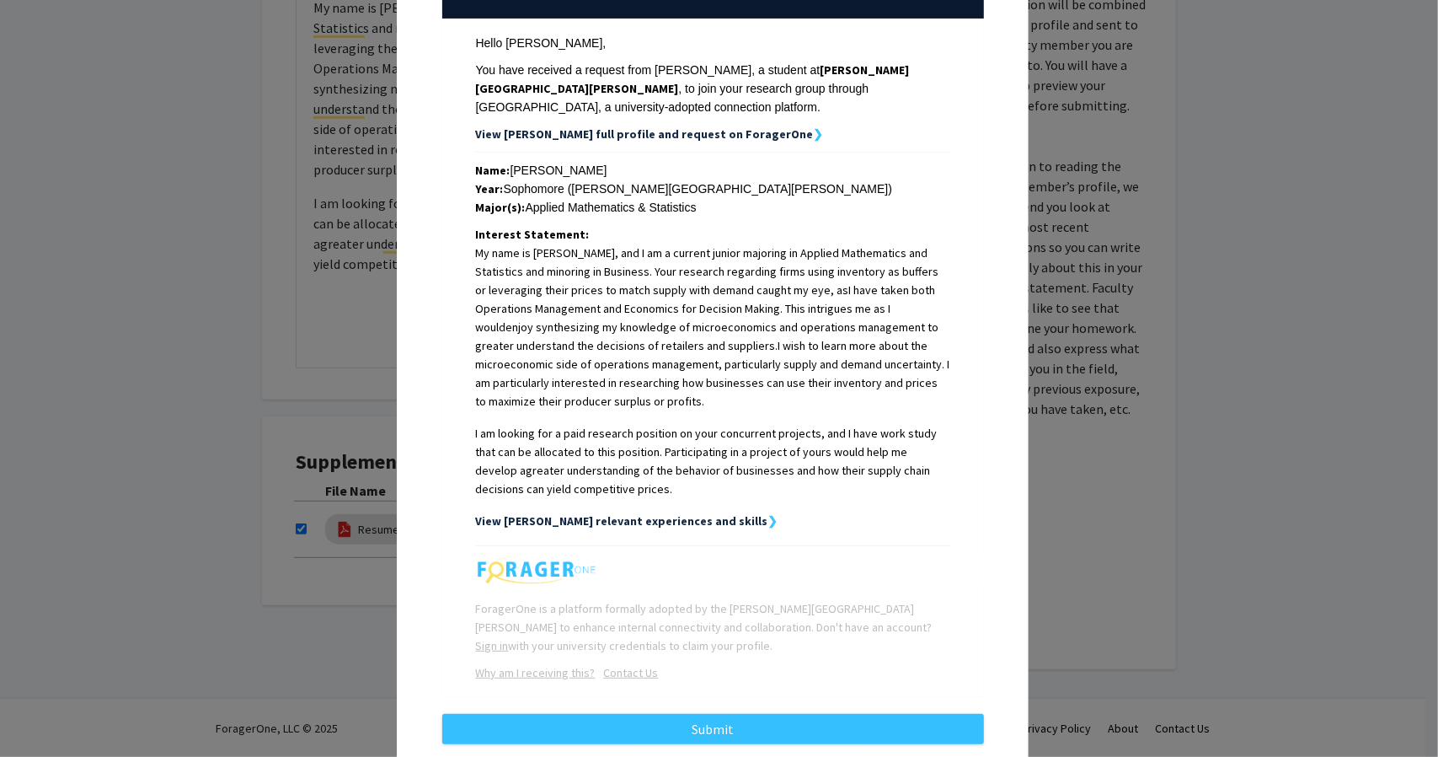
scroll to position [261, 0]
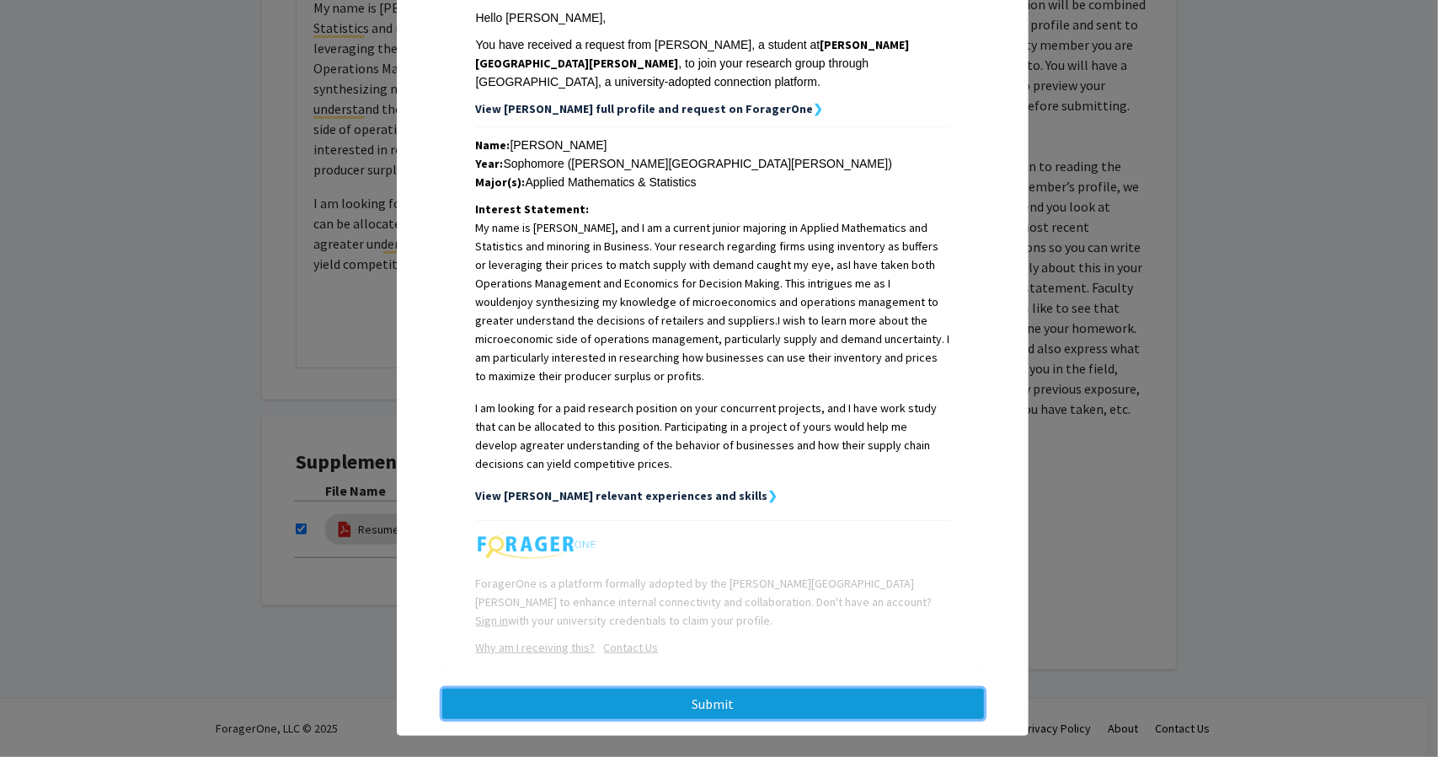
click at [672, 688] on button "Submit" at bounding box center [713, 703] width 542 height 30
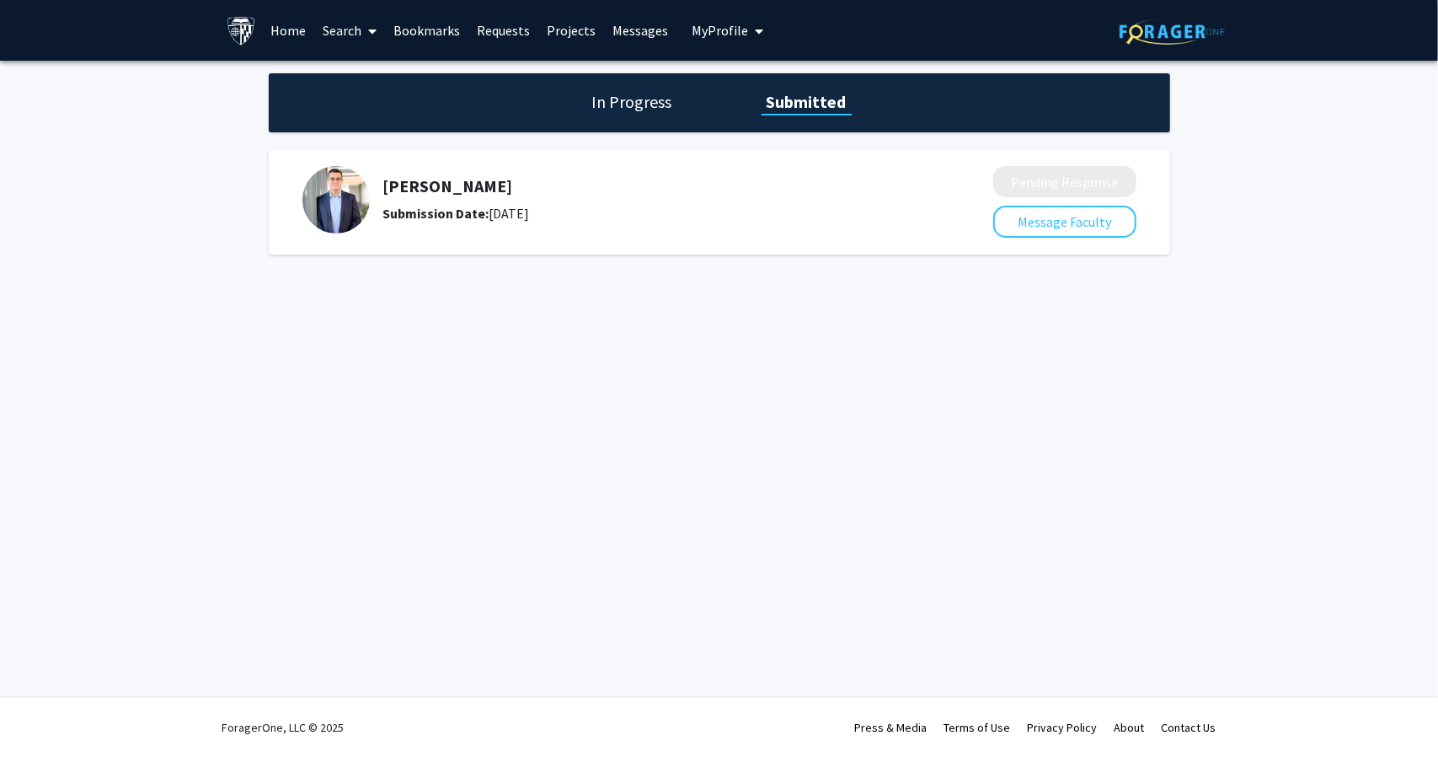
click at [634, 105] on h1 "In Progress" at bounding box center [632, 102] width 90 height 24
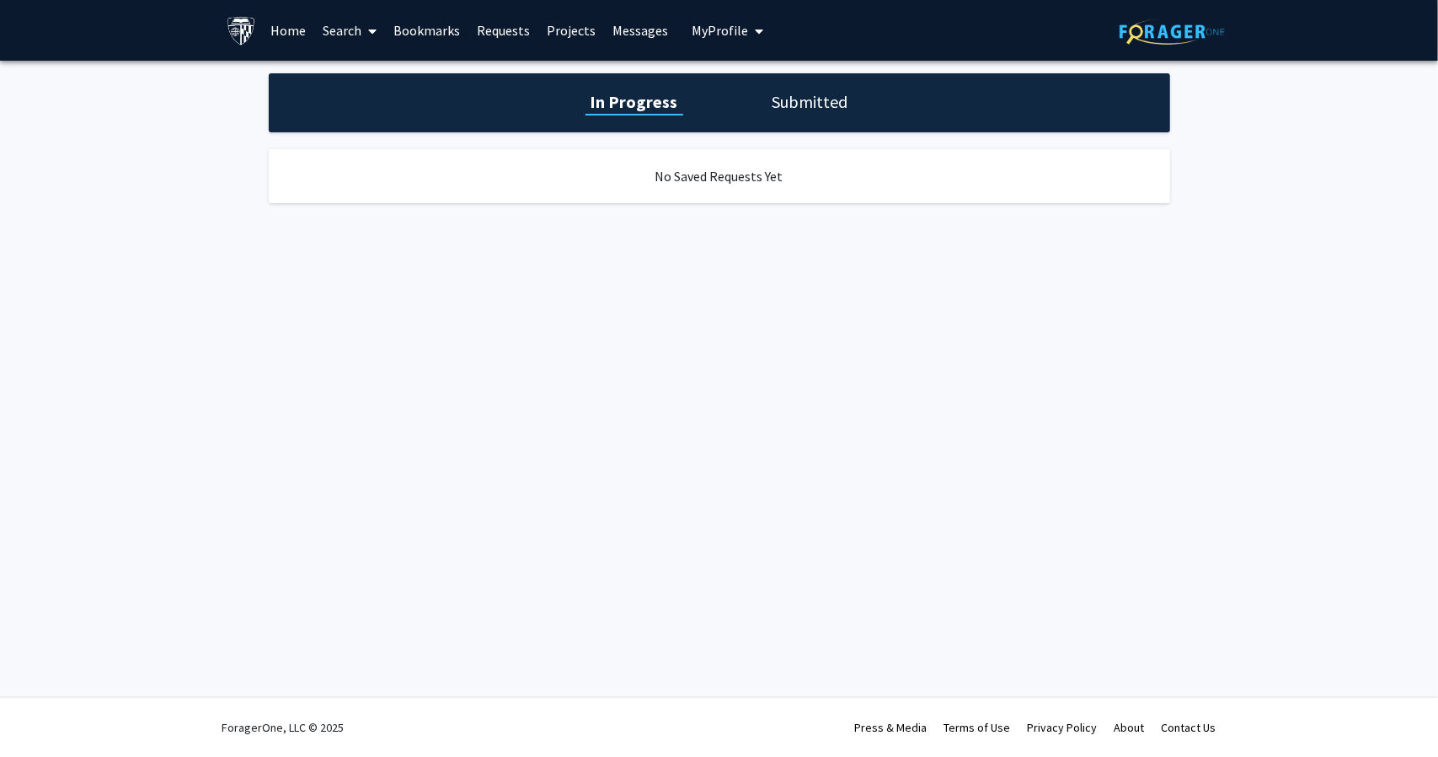
click at [789, 83] on div "In Progress Submitted" at bounding box center [720, 102] width 902 height 59
click at [800, 120] on div "In Progress Submitted" at bounding box center [720, 102] width 902 height 59
click at [445, 26] on link "Bookmarks" at bounding box center [426, 30] width 83 height 59
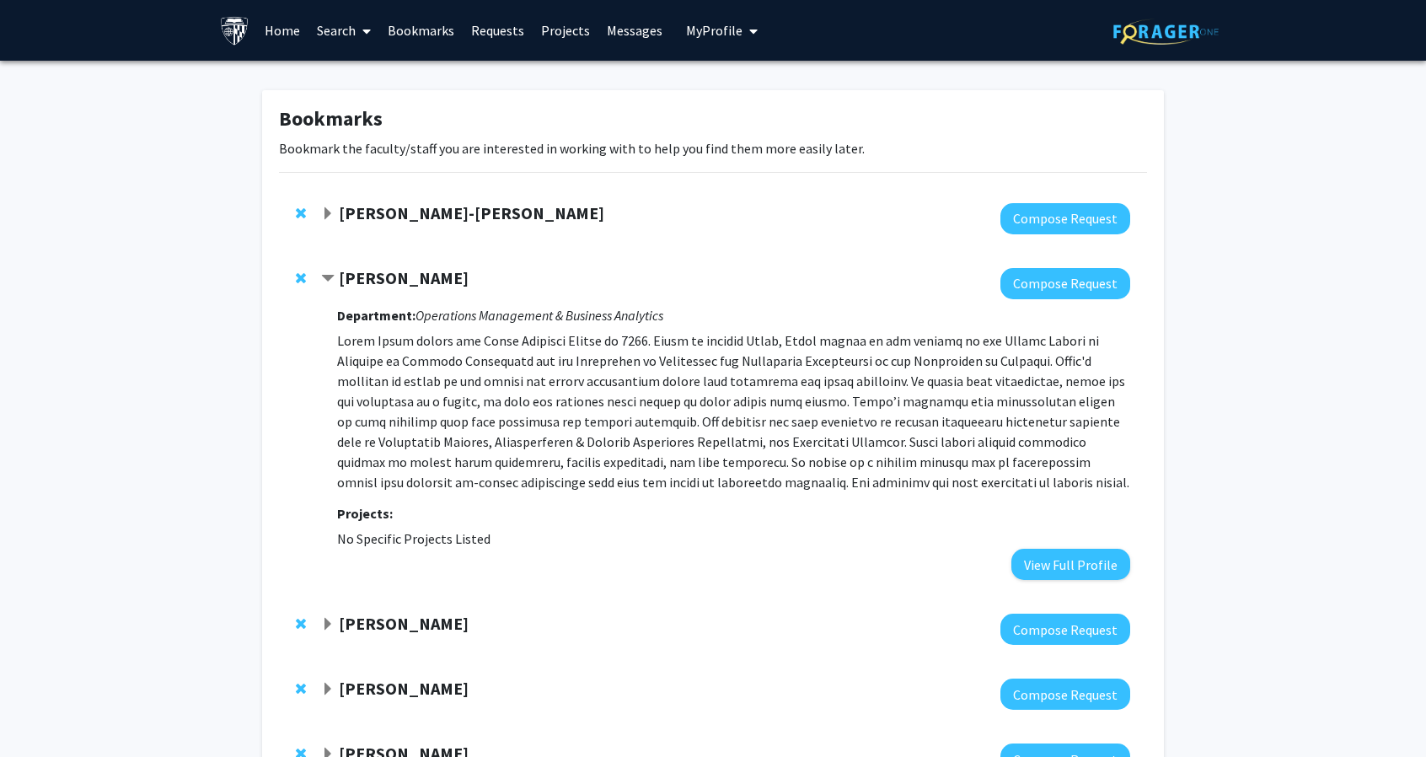
click at [498, 26] on link "Requests" at bounding box center [498, 30] width 70 height 59
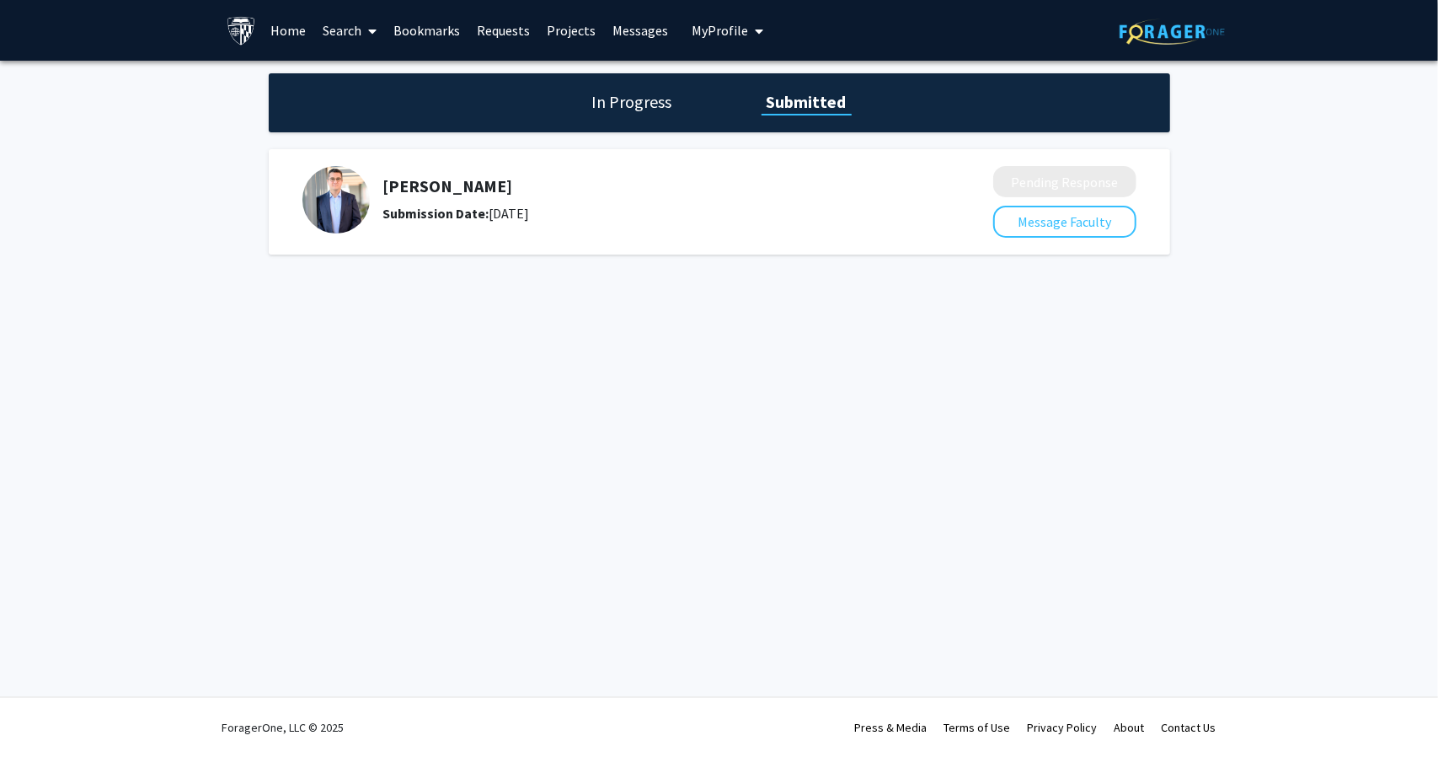
click at [428, 26] on link "Bookmarks" at bounding box center [426, 30] width 83 height 59
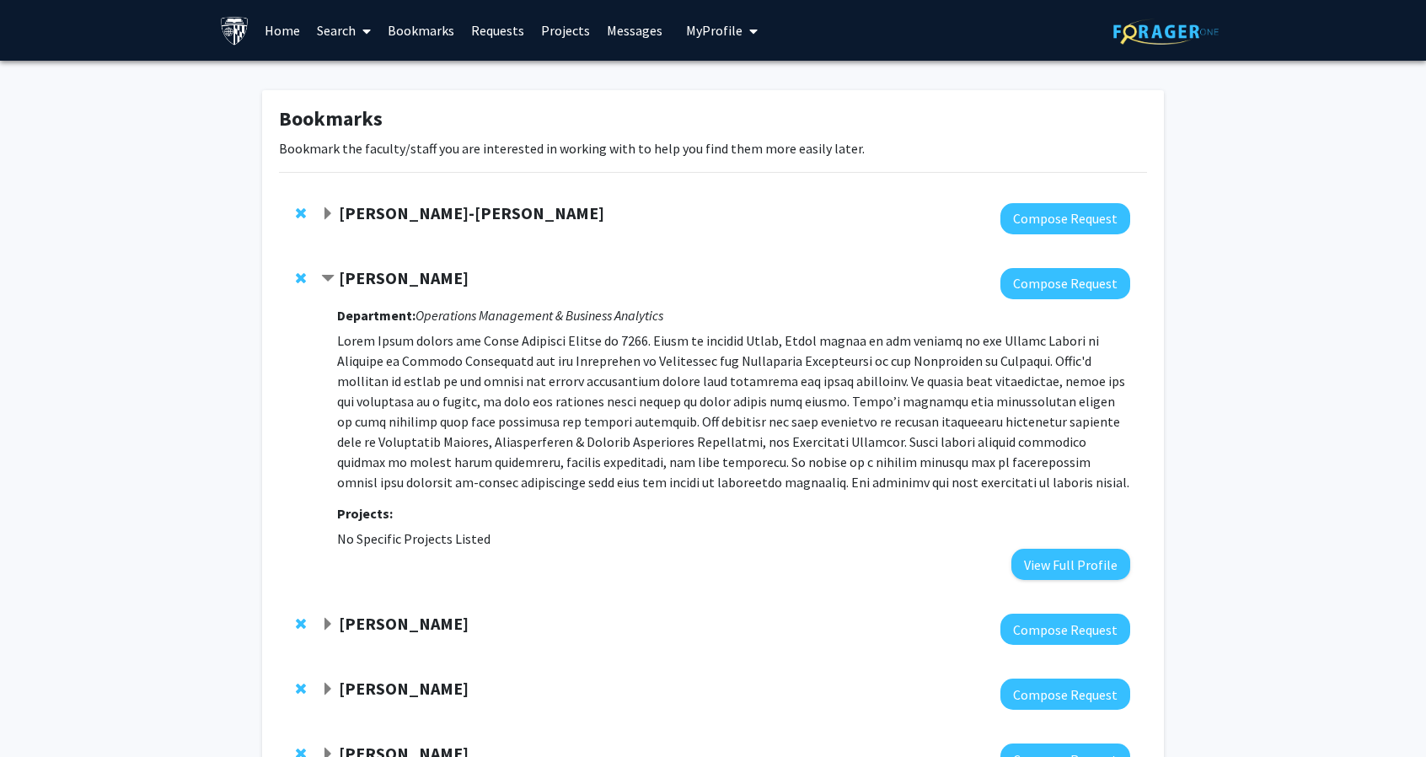
click at [297, 279] on span "Remove Goker Aydin from bookmarks" at bounding box center [301, 277] width 10 height 13
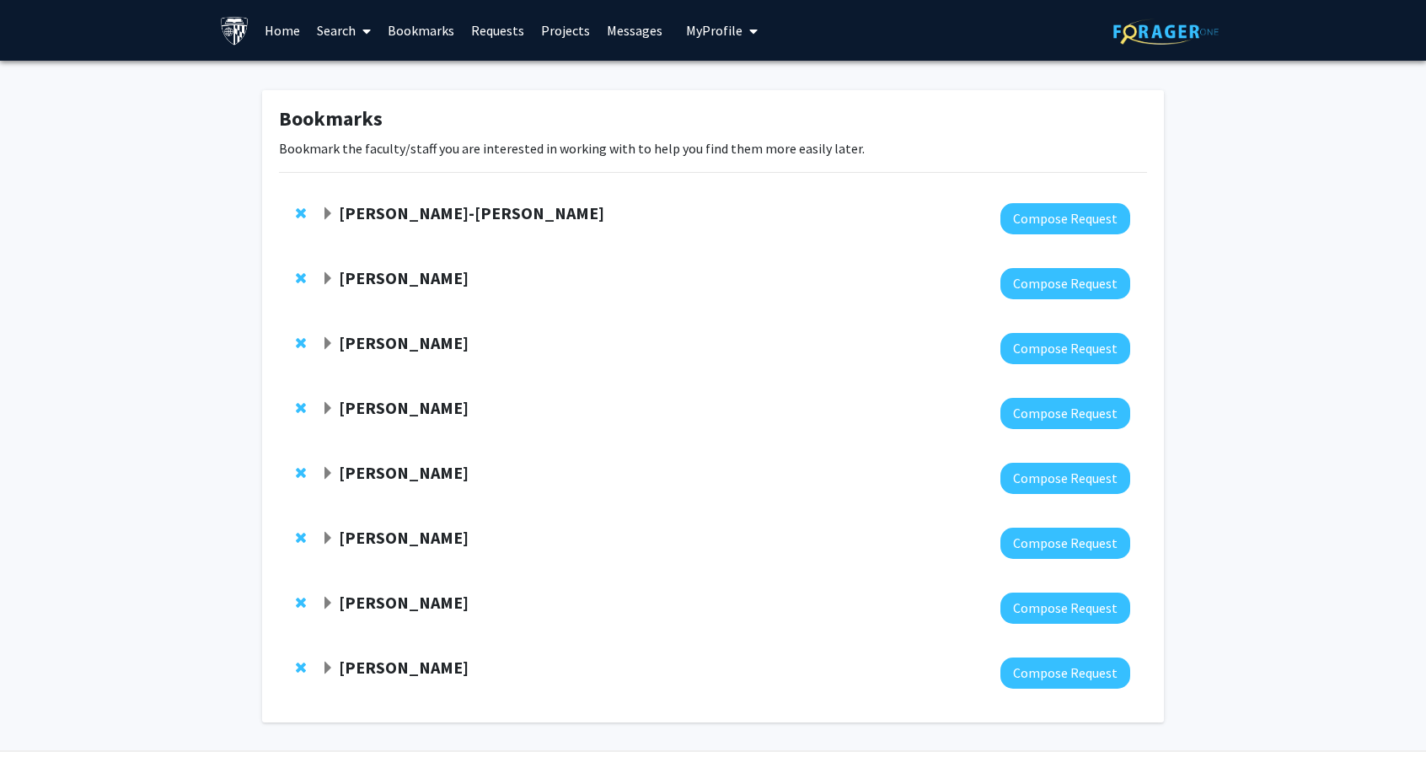
click at [541, 40] on link "Projects" at bounding box center [566, 30] width 66 height 59
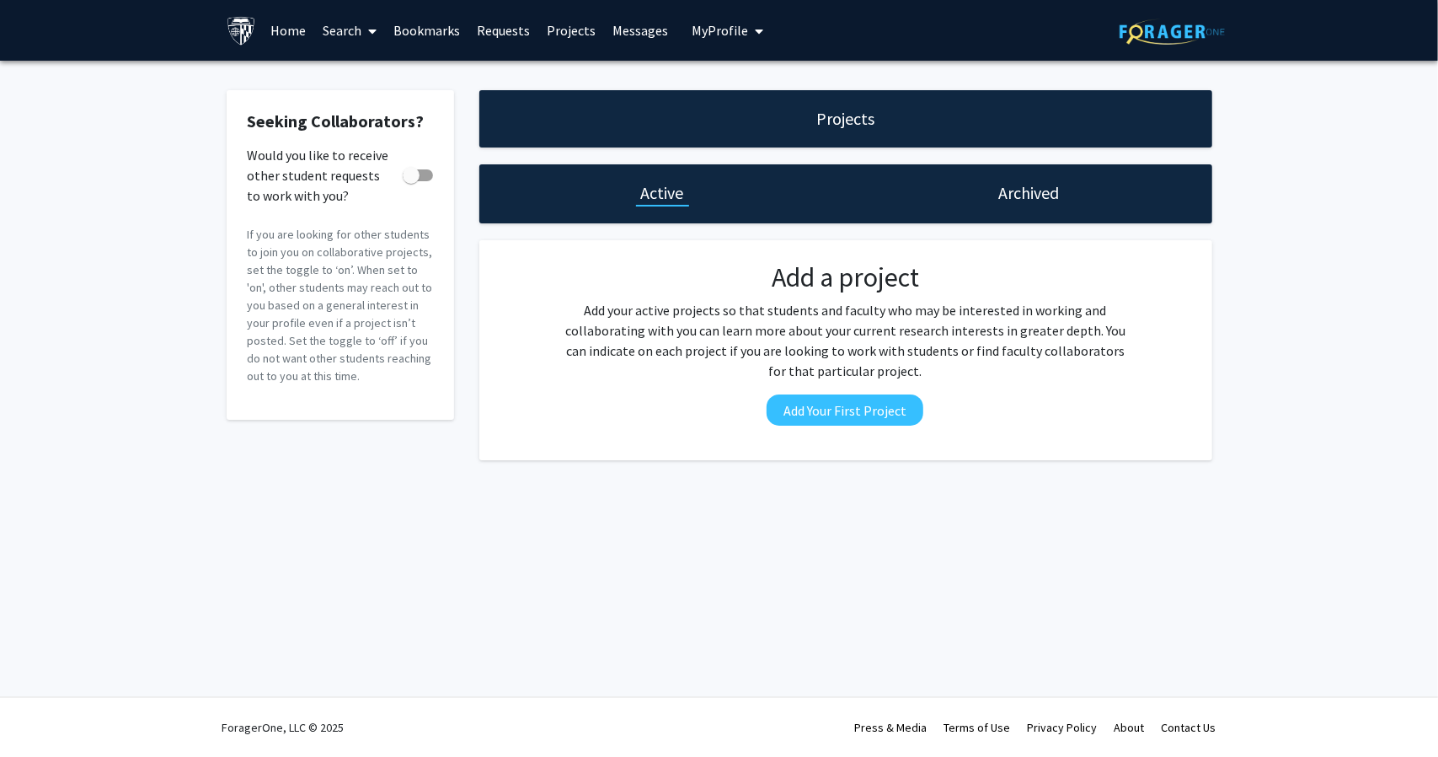
click at [495, 28] on link "Requests" at bounding box center [503, 30] width 70 height 59
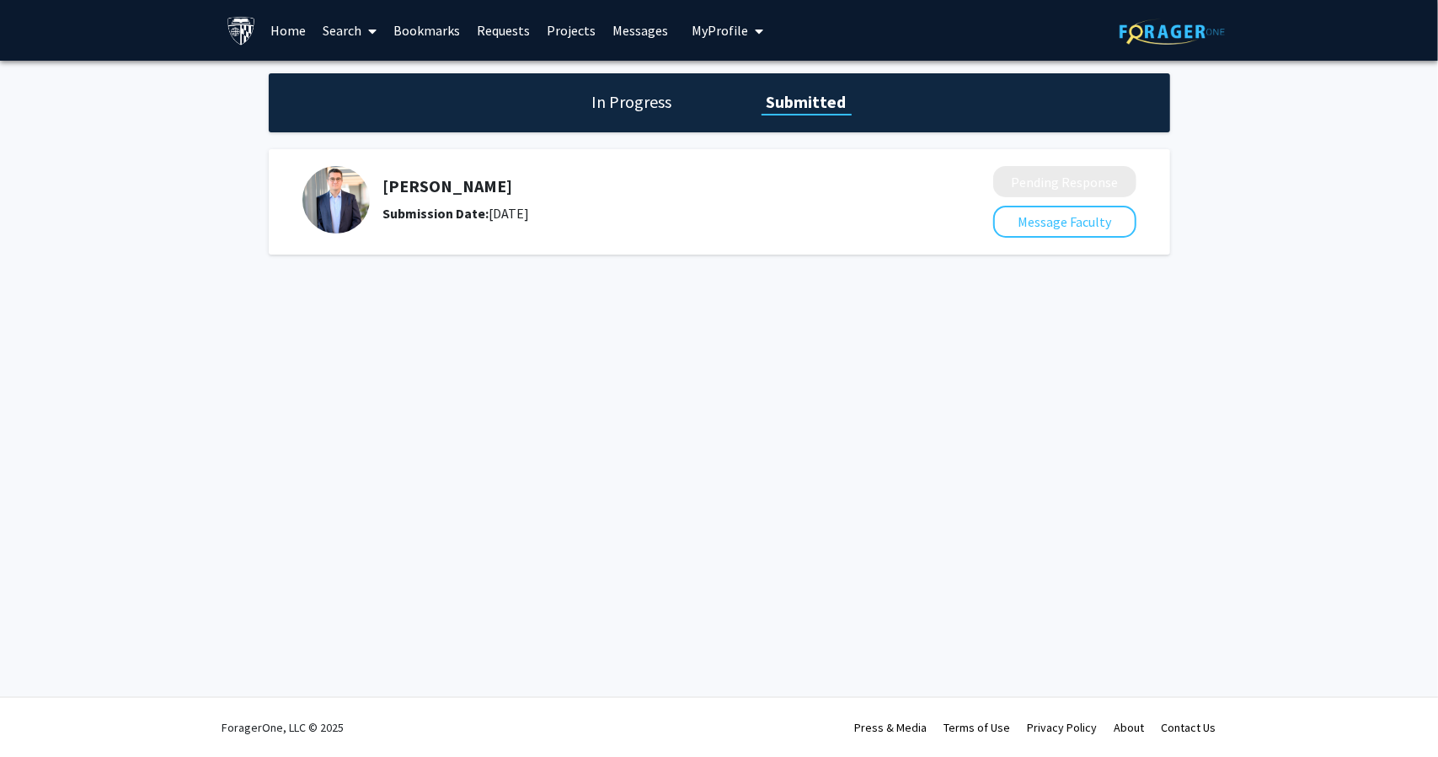
click at [427, 40] on link "Bookmarks" at bounding box center [426, 30] width 83 height 59
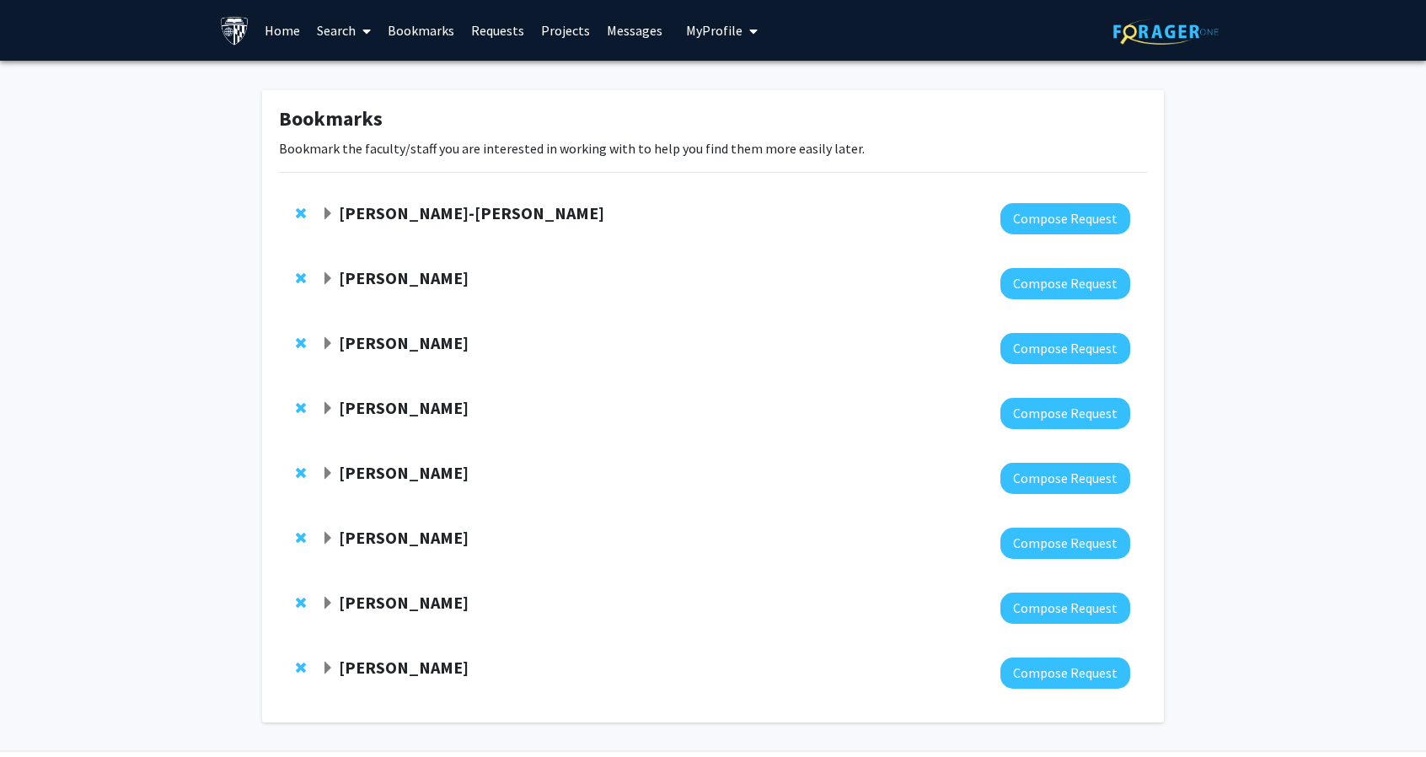
scroll to position [8, 0]
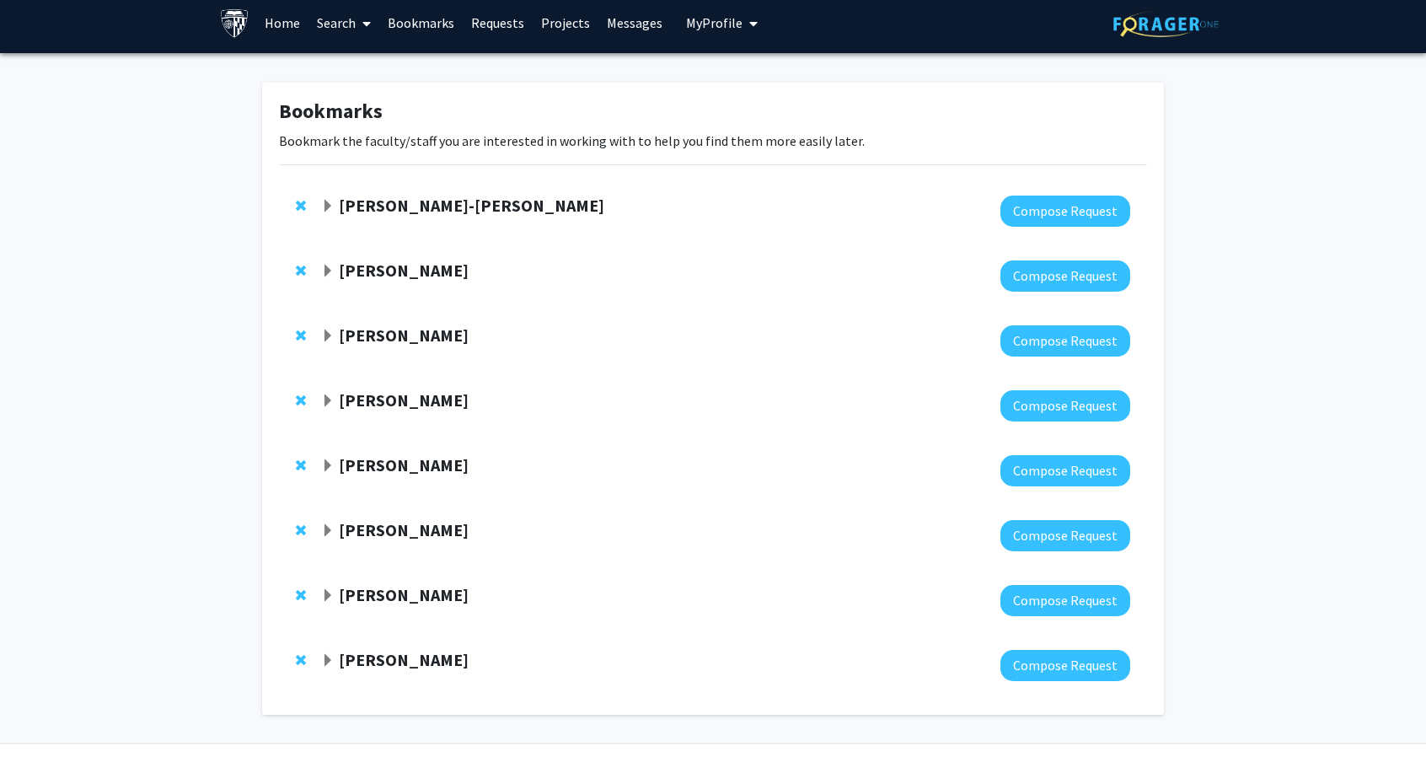
click at [395, 276] on strong "[PERSON_NAME]" at bounding box center [404, 270] width 130 height 21
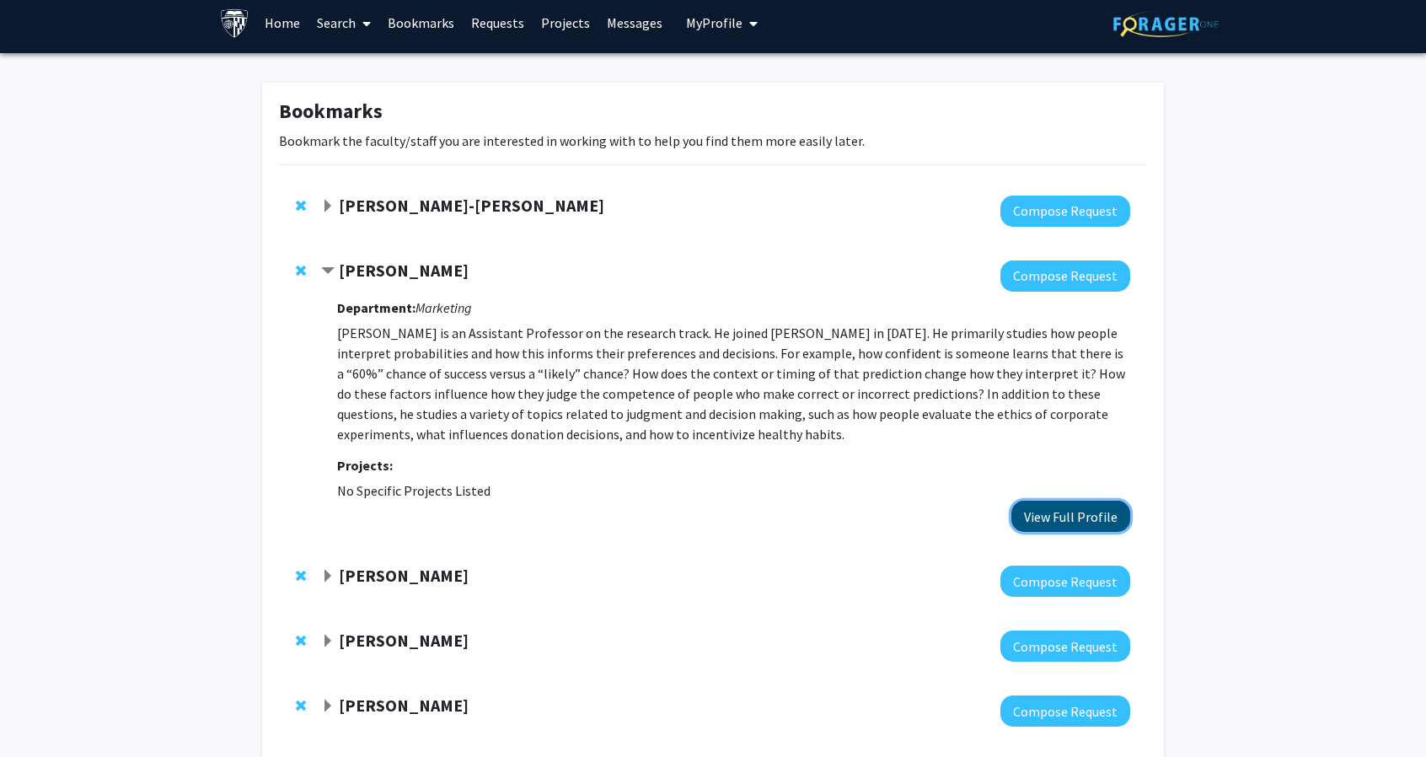
click at [1067, 522] on button "View Full Profile" at bounding box center [1070, 515] width 119 height 31
click at [1084, 281] on button "Compose Request" at bounding box center [1065, 275] width 130 height 31
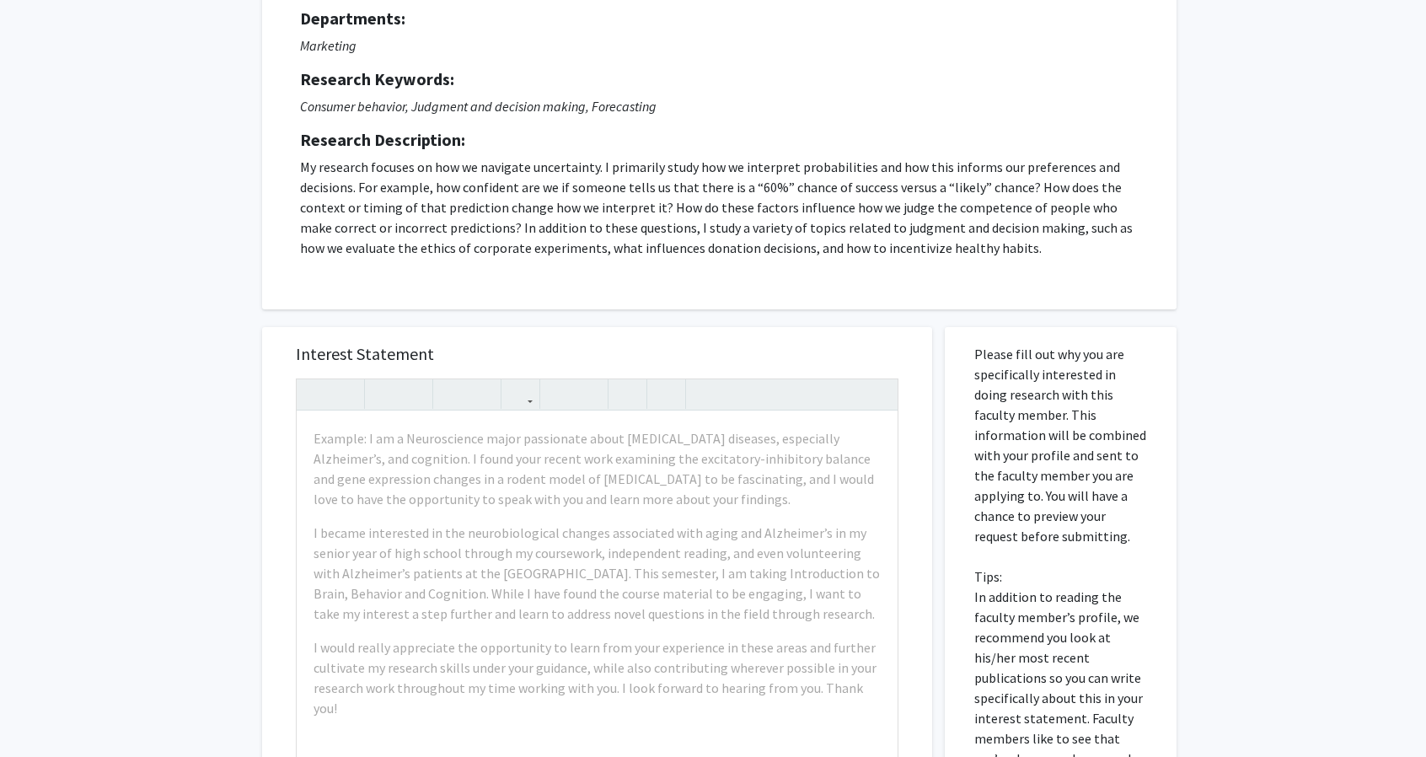
scroll to position [174, 0]
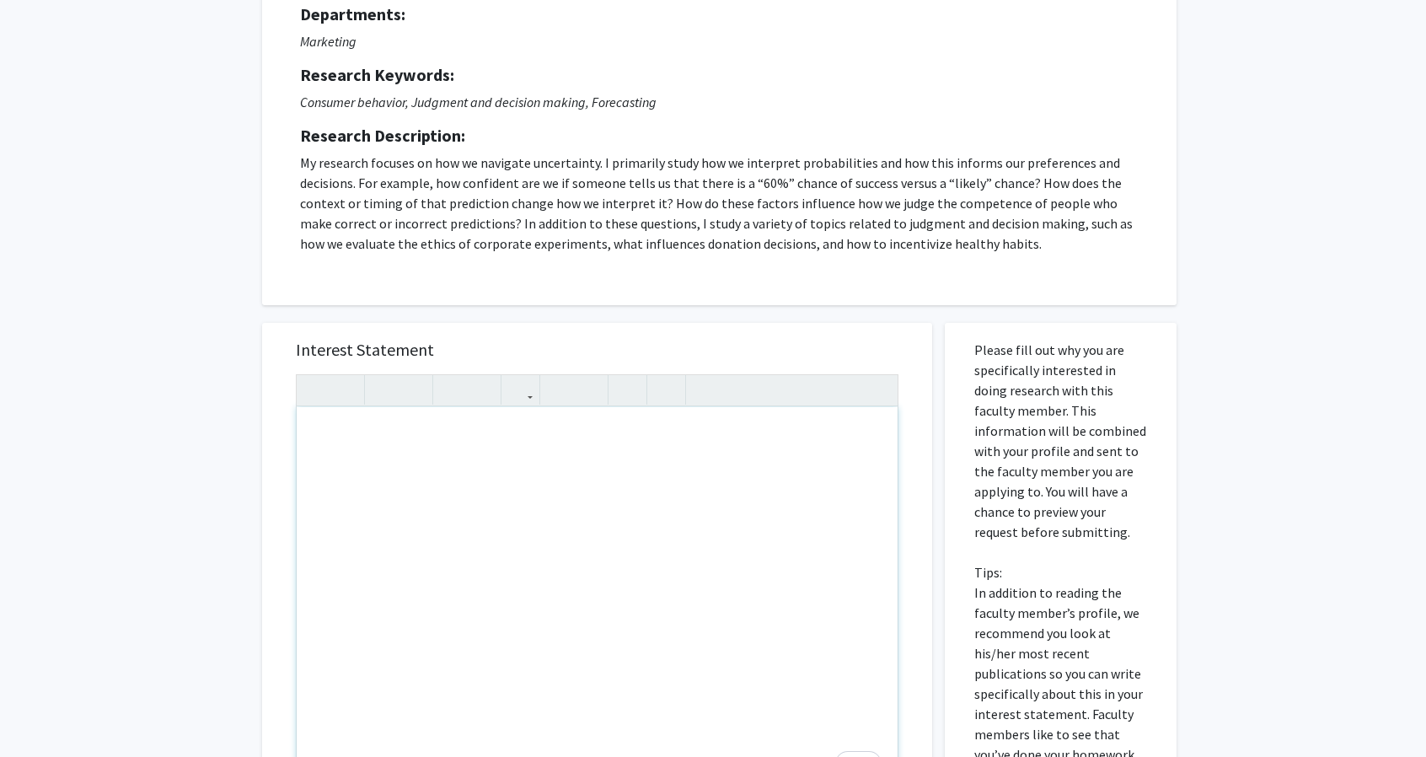
click at [527, 521] on div "To enrich screen reader interactions, please activate Accessibility in Grammarl…" at bounding box center [597, 600] width 601 height 387
paste div "To enrich screen reader interactions, please activate Accessibility in Grammarl…"
type textarea "<p>My name is [PERSON_NAME], and I am a current junior majoring in Applied Math…"
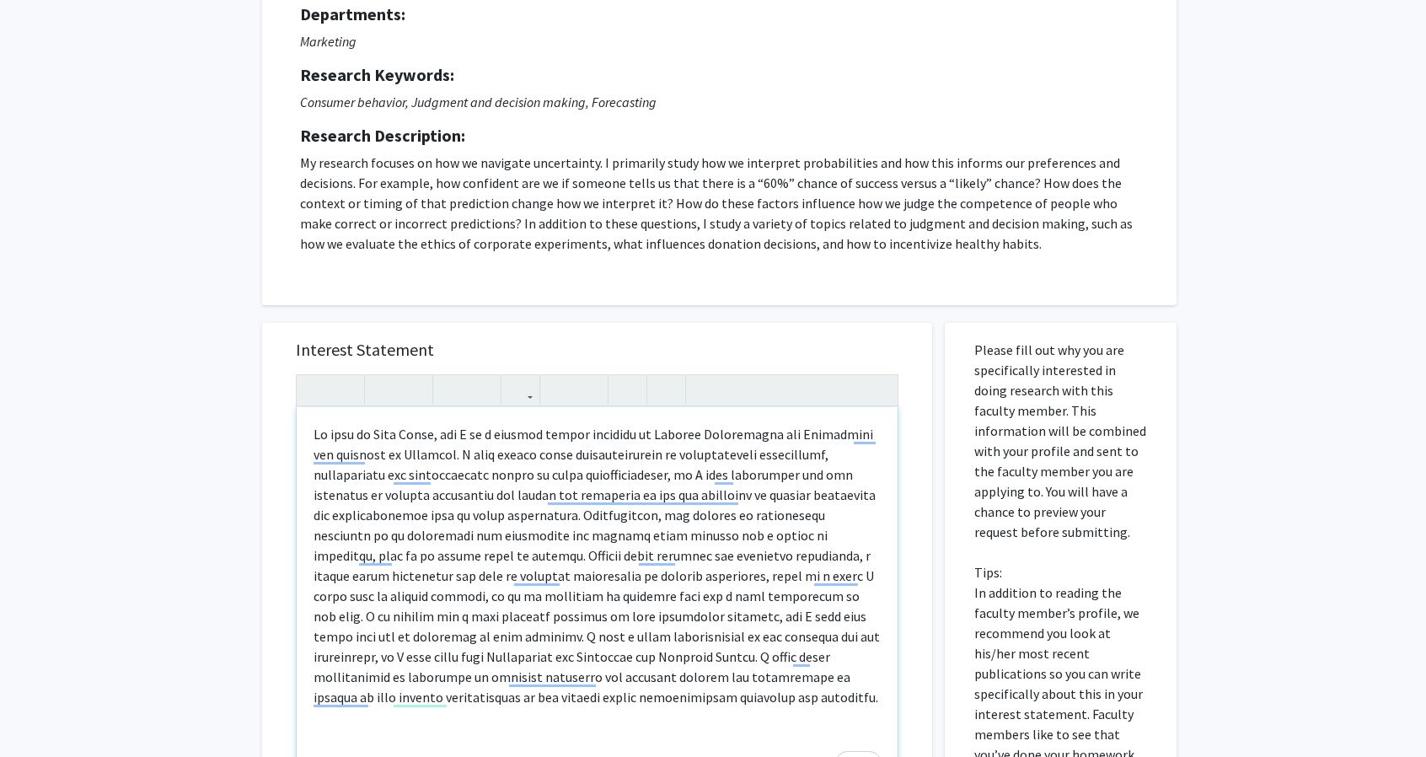
click at [527, 521] on p "To enrich screen reader interactions, please activate Accessibility in Grammarl…" at bounding box center [596, 565] width 567 height 283
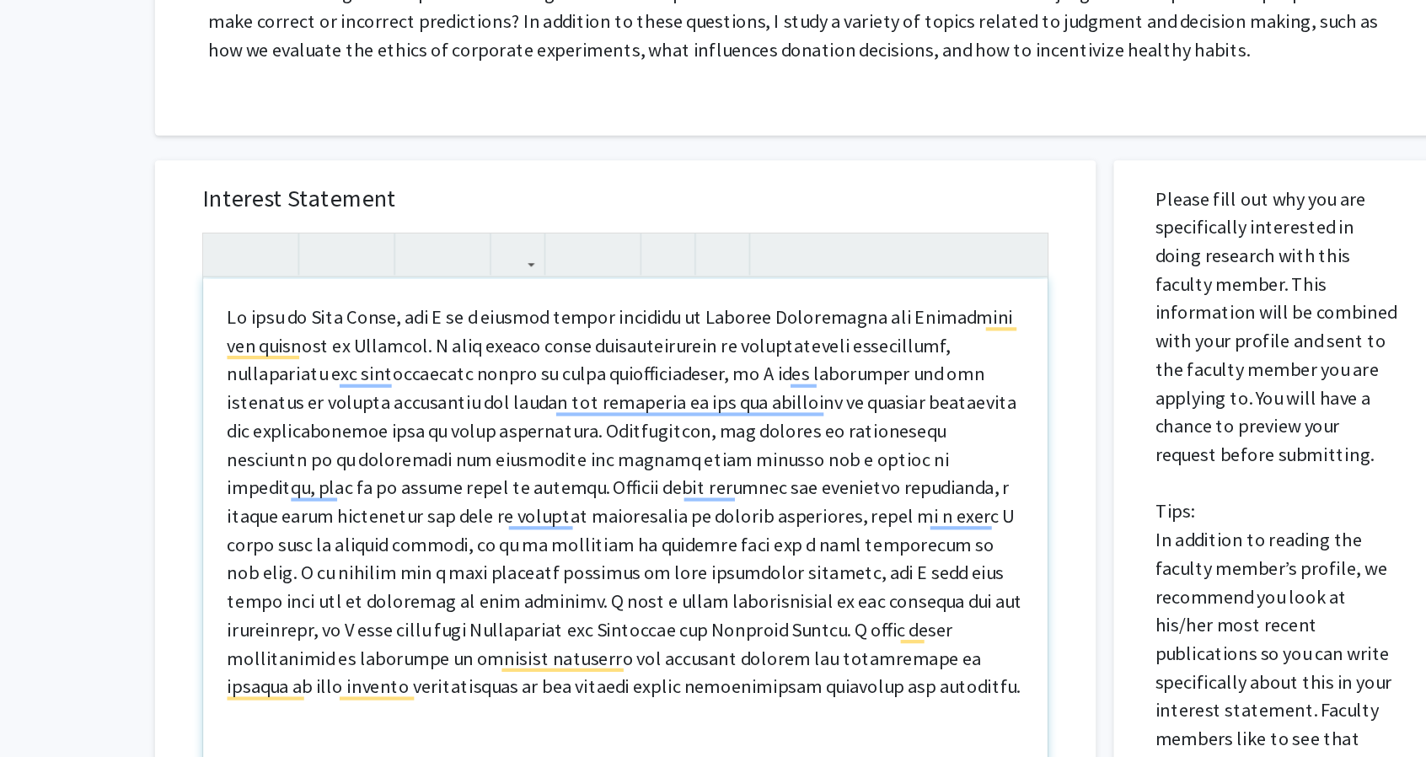
click at [585, 595] on p "To enrich screen reader interactions, please activate Accessibility in Grammarl…" at bounding box center [596, 565] width 567 height 283
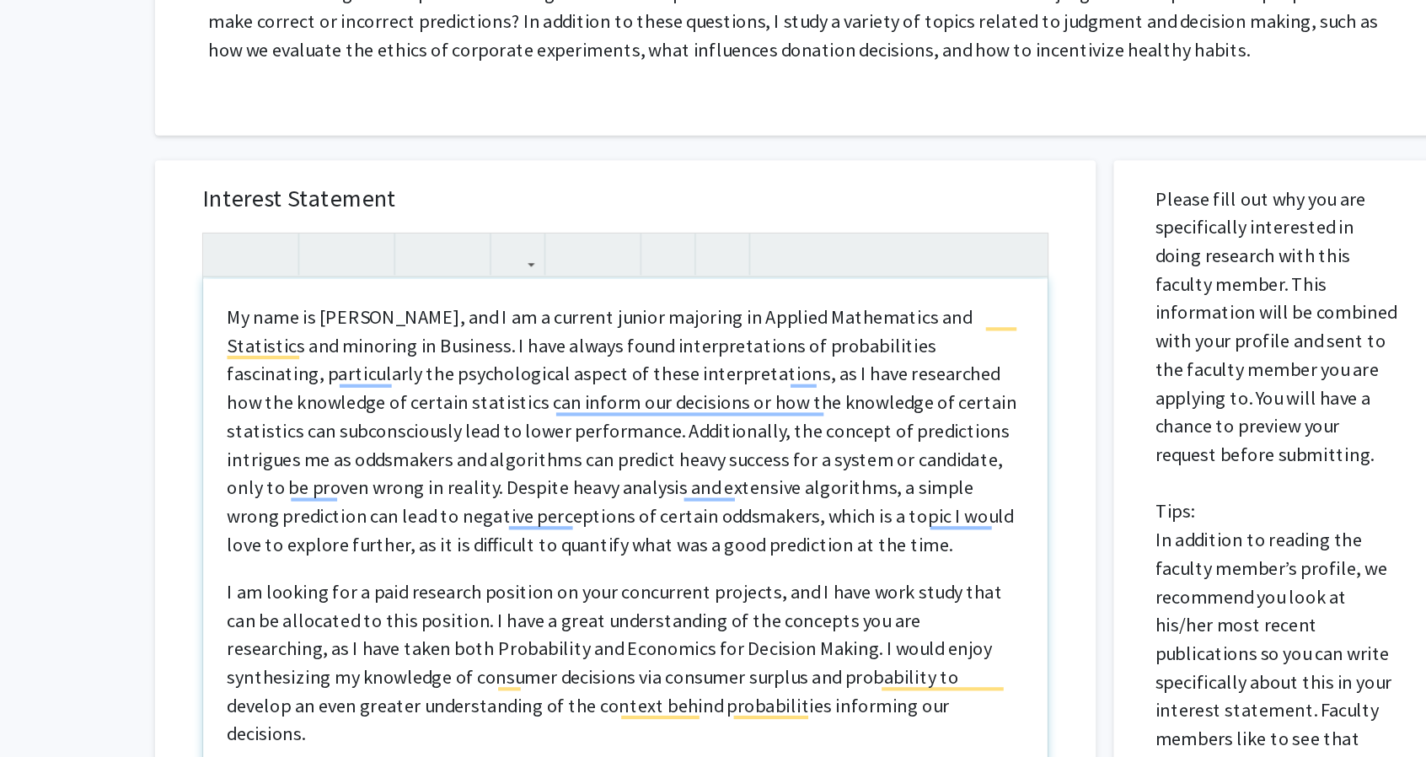
type textarea "<p>My name is [PERSON_NAME], and I am a current junior majoring in Applied Math…"
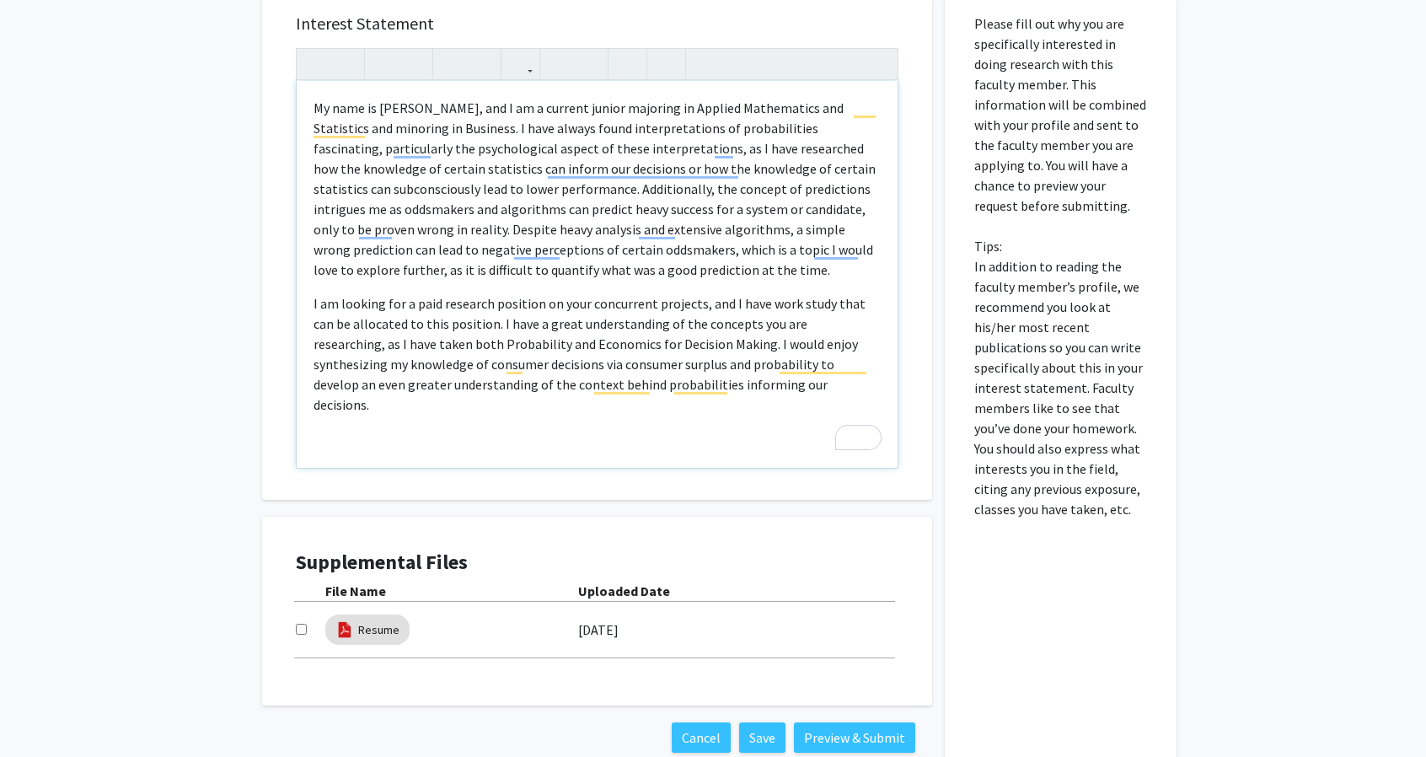
scroll to position [501, 0]
click at [301, 632] on div at bounding box center [310, 628] width 29 height 20
click at [298, 624] on input "checkbox" at bounding box center [301, 627] width 11 height 11
checkbox input "true"
click at [777, 724] on button "Save" at bounding box center [762, 735] width 46 height 30
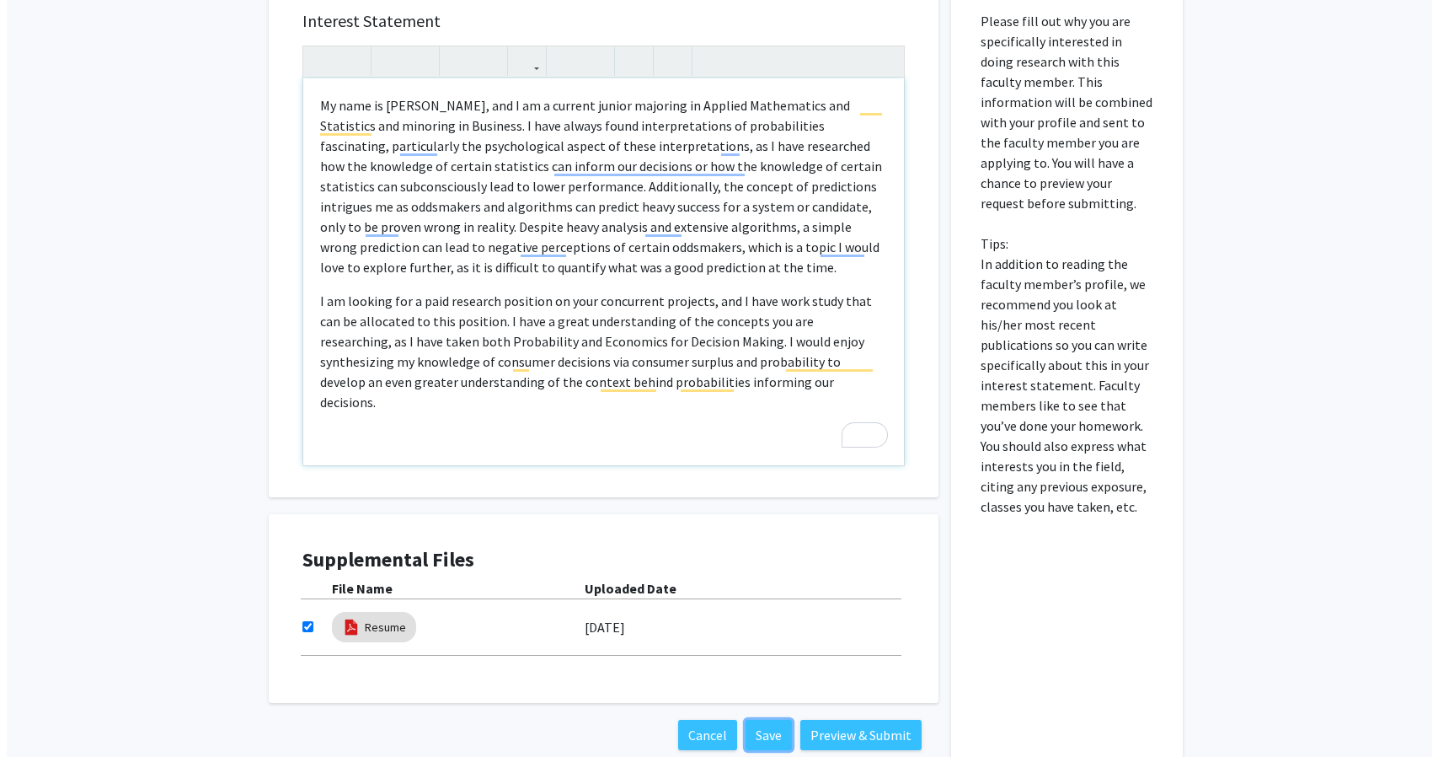
scroll to position [574, 0]
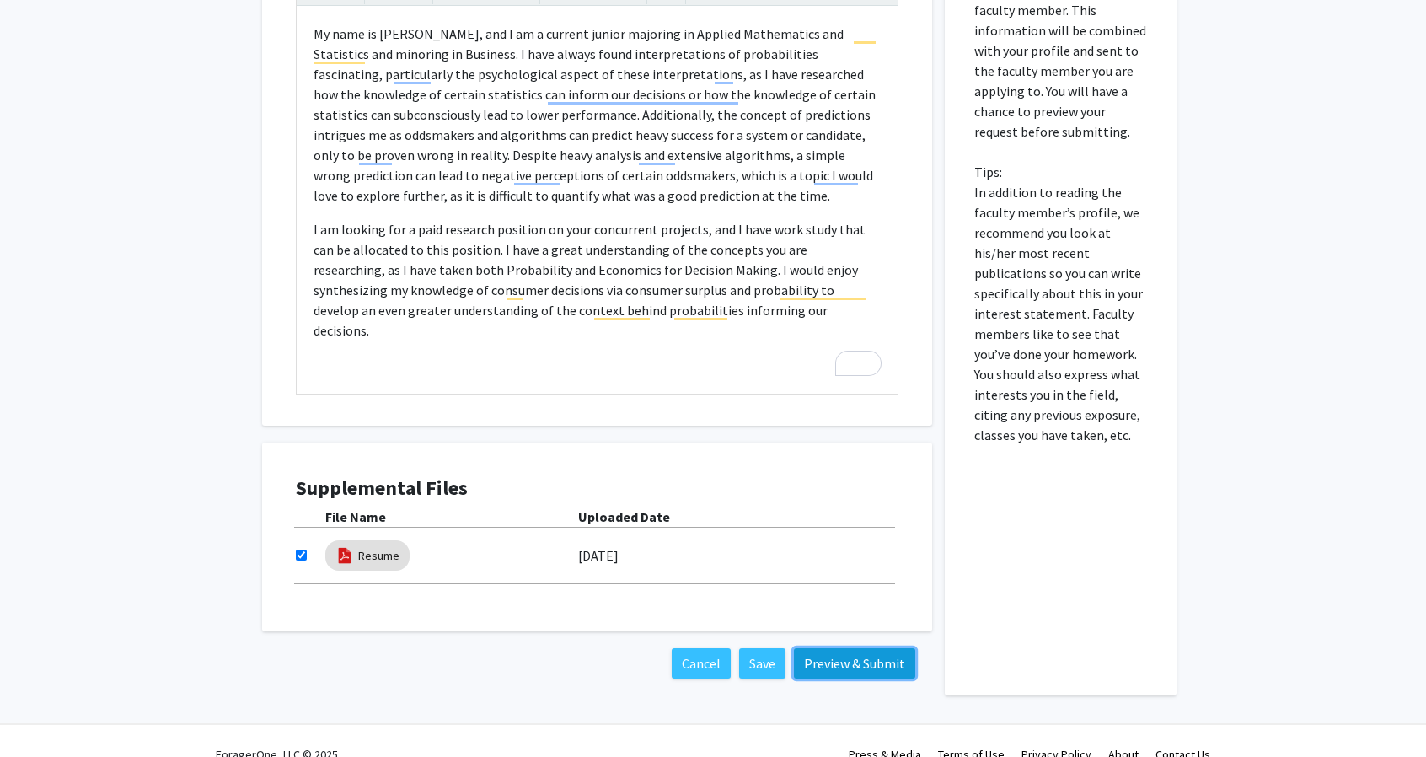
click at [839, 661] on button "Preview & Submit" at bounding box center [854, 663] width 121 height 30
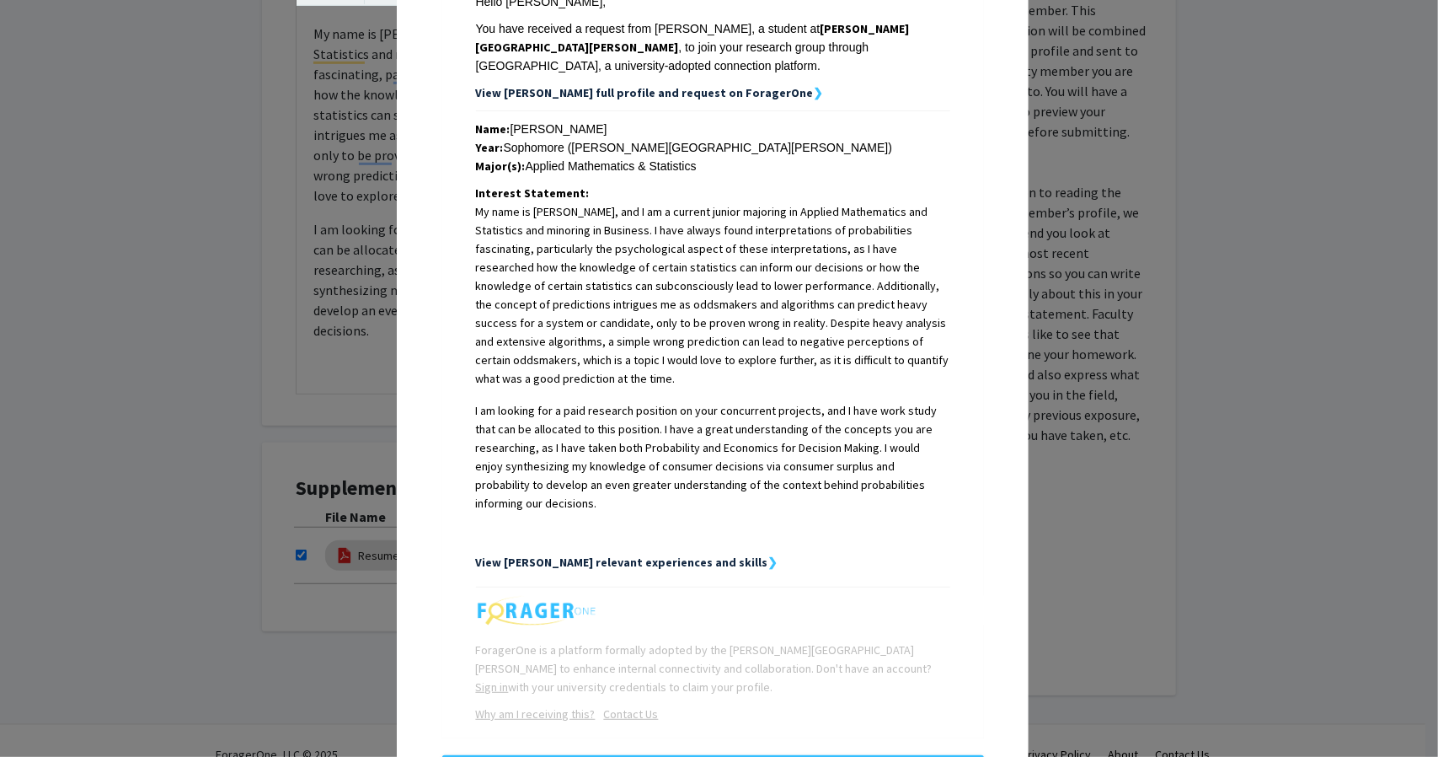
scroll to position [325, 0]
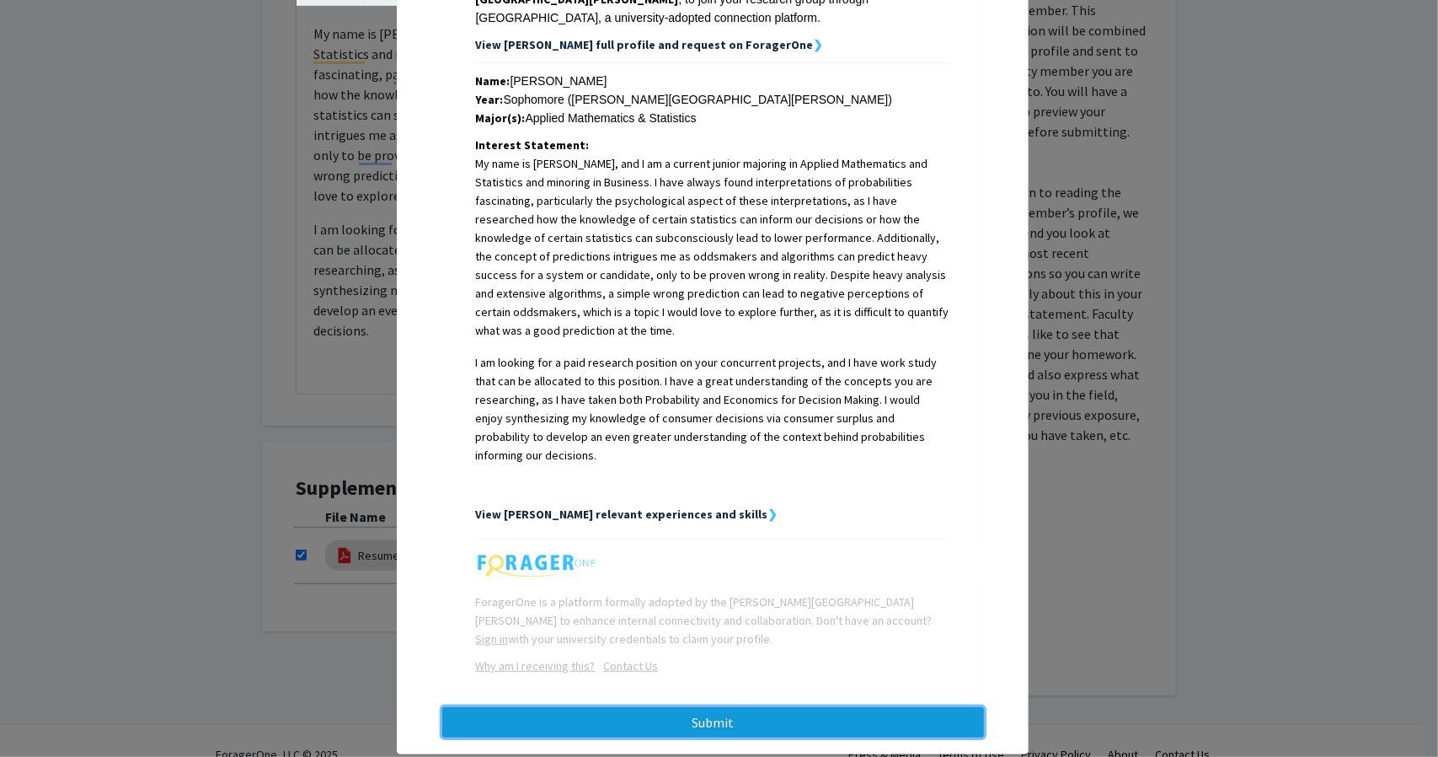
click at [674, 707] on button "Submit" at bounding box center [713, 722] width 542 height 30
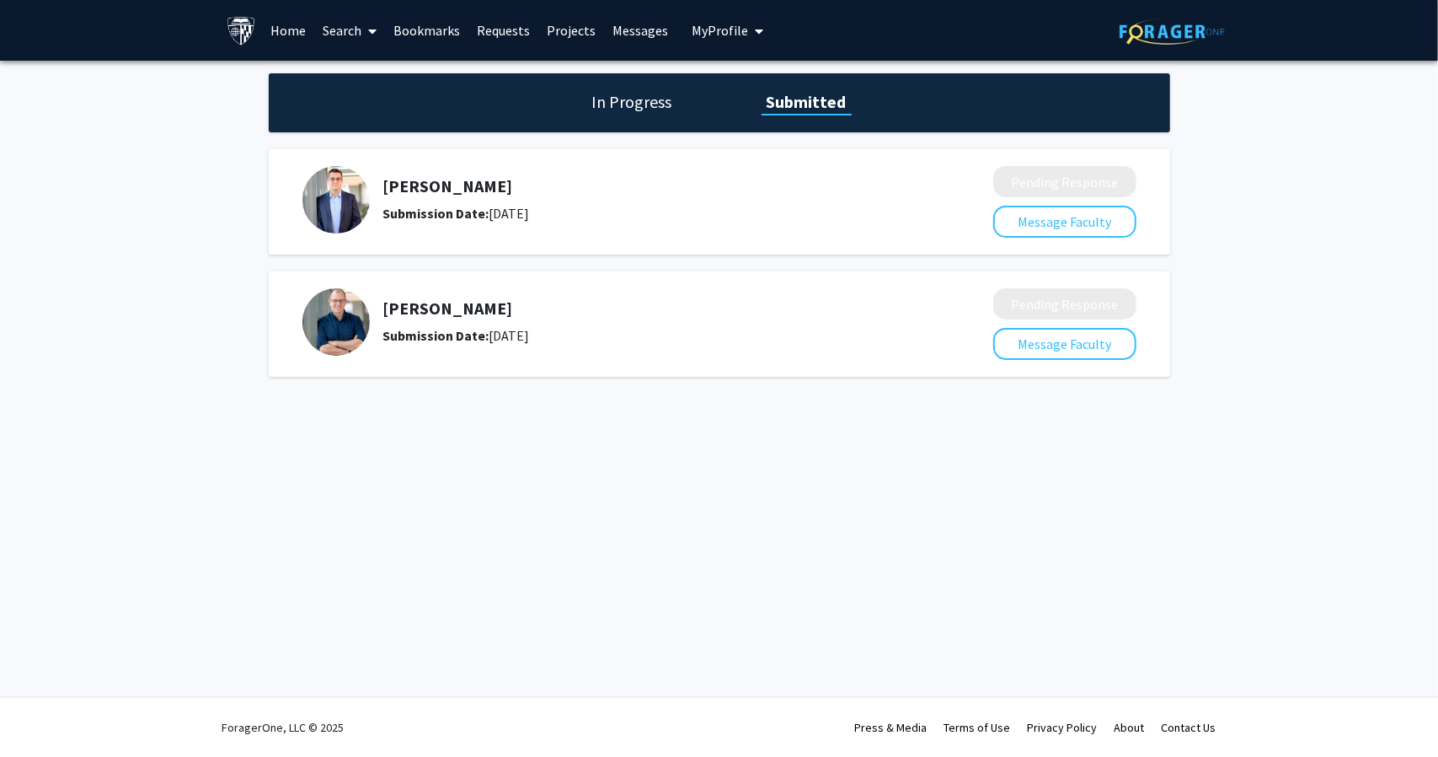
click at [415, 31] on link "Bookmarks" at bounding box center [426, 30] width 83 height 59
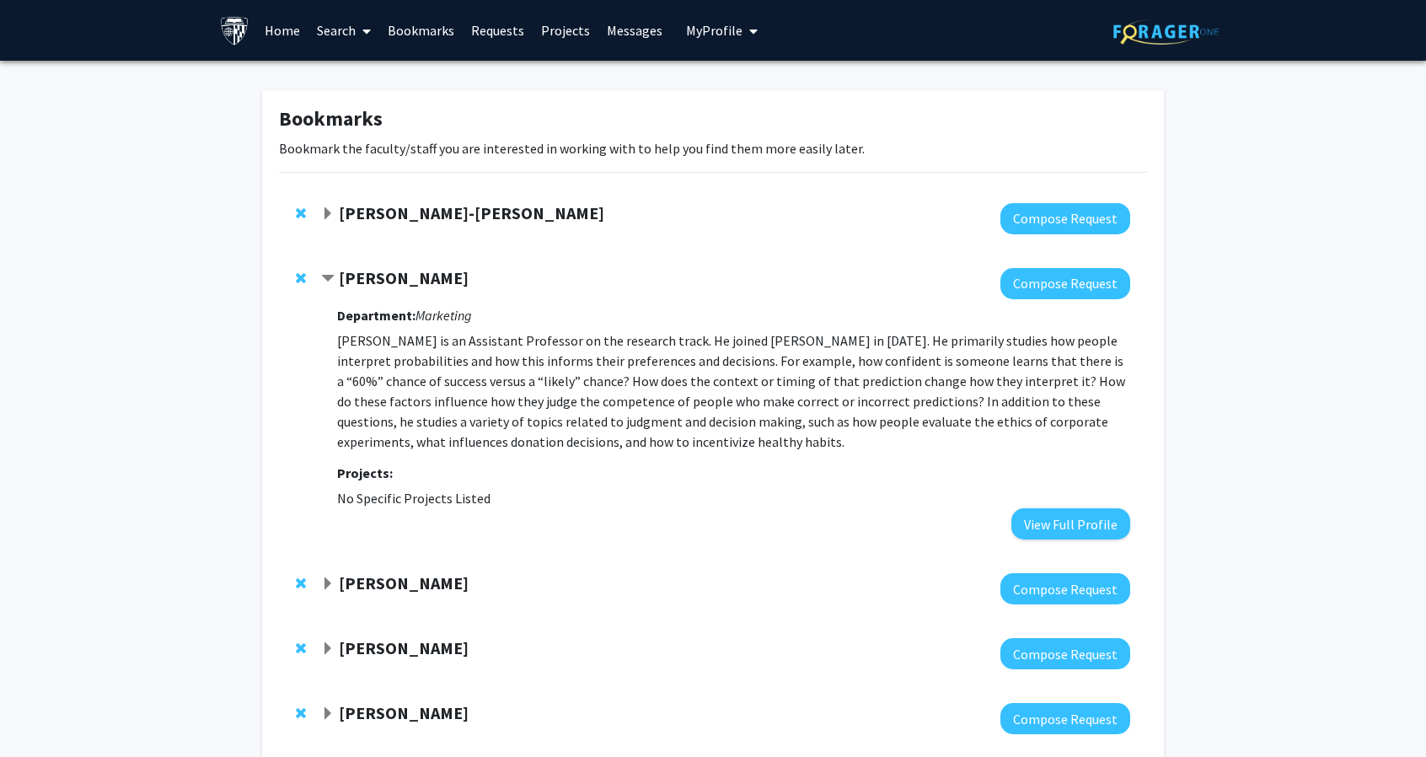
click at [298, 274] on span "Remove Rob Mislavsky from bookmarks" at bounding box center [301, 277] width 10 height 13
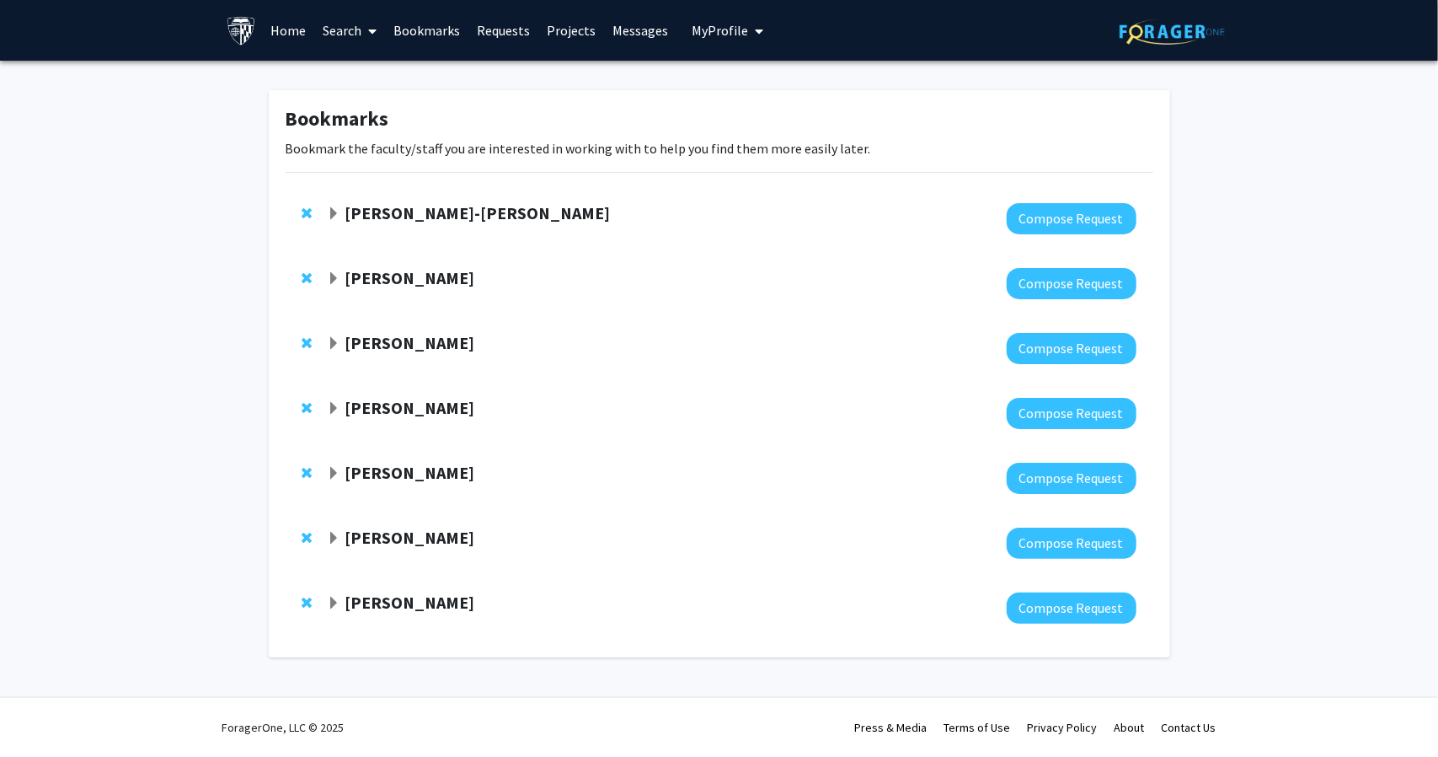
click at [436, 414] on strong "[PERSON_NAME]" at bounding box center [410, 407] width 130 height 21
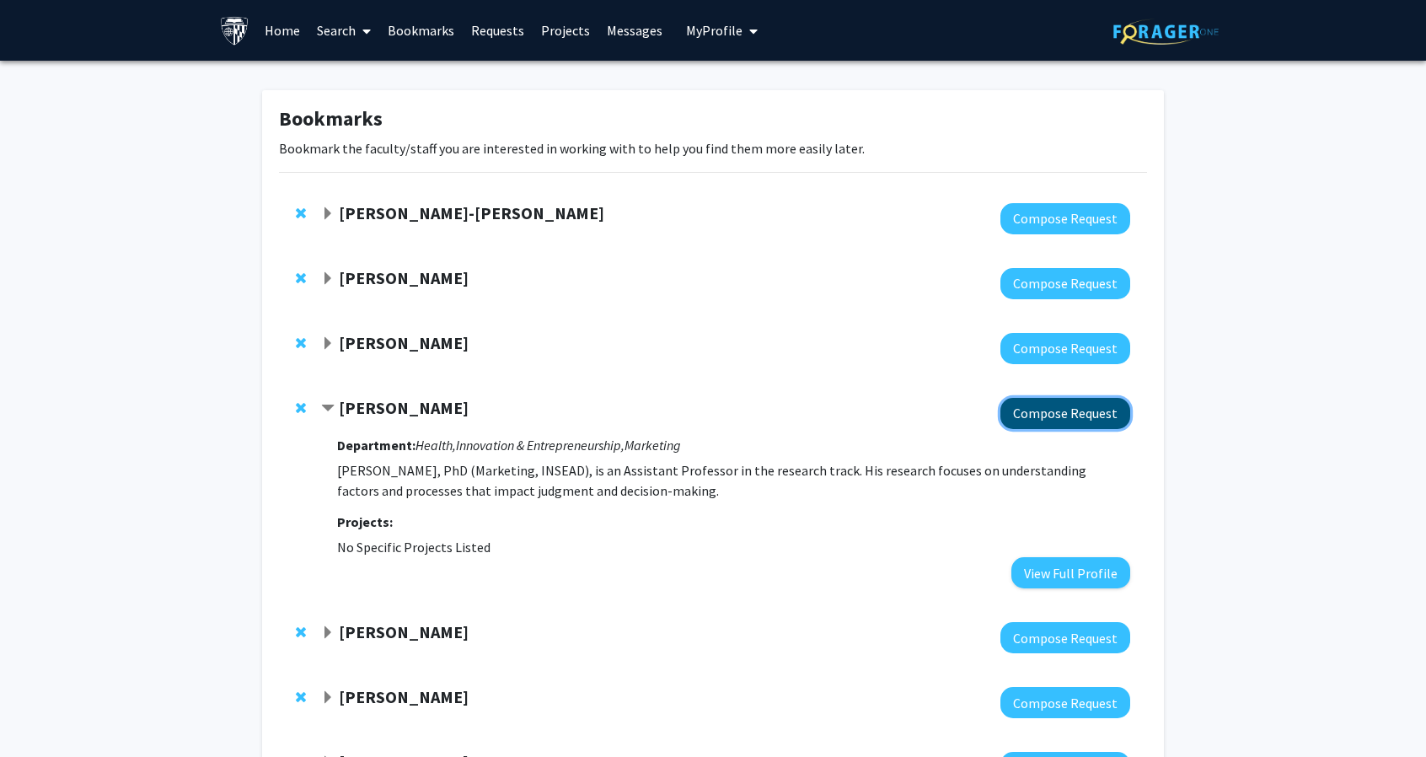
click at [1111, 412] on button "Compose Request" at bounding box center [1065, 413] width 130 height 31
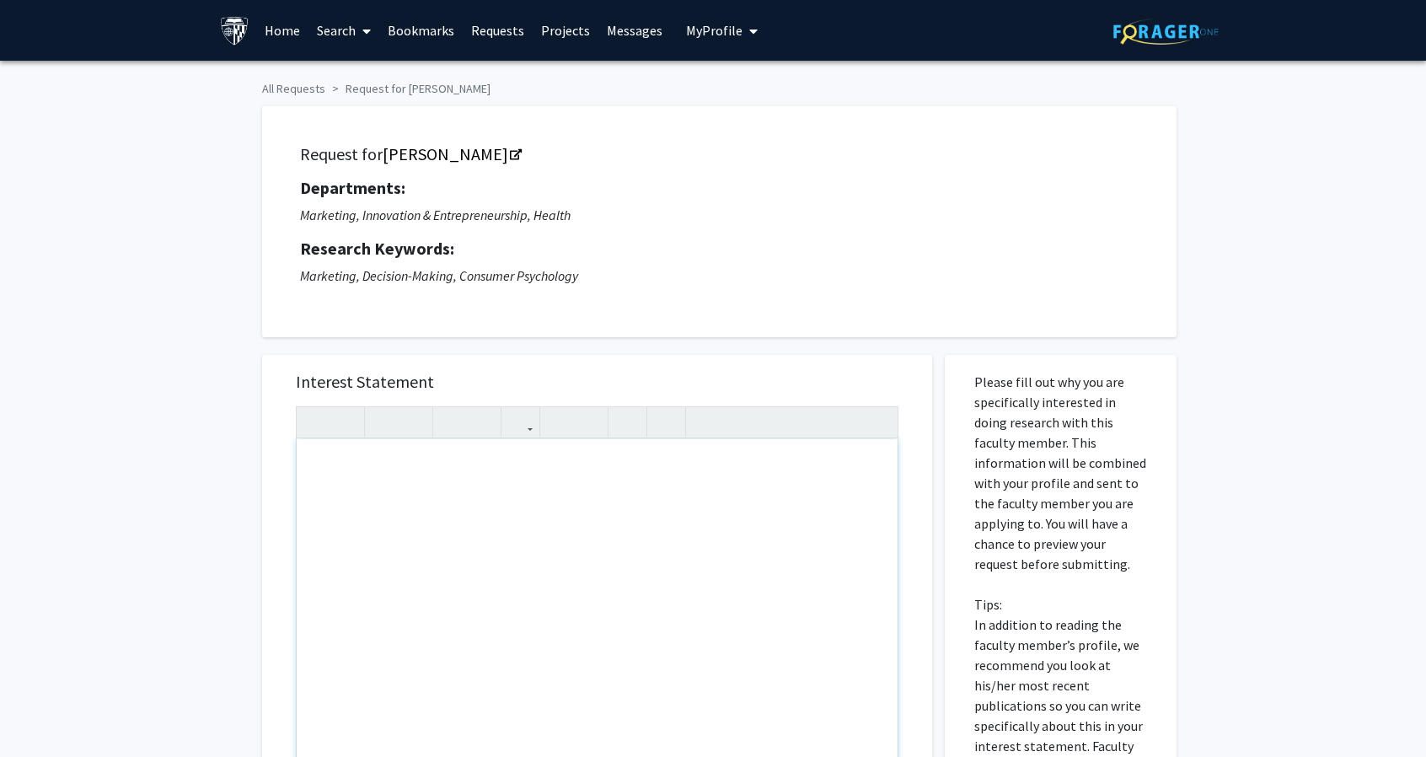
click at [505, 517] on div "To enrich screen reader interactions, please activate Accessibility in Grammarl…" at bounding box center [597, 632] width 601 height 387
paste div "To enrich screen reader interactions, please activate Accessibility in Grammarl…"
type textarea "<p>My name is [PERSON_NAME], and I am a current junior majoring in Applied Math…"
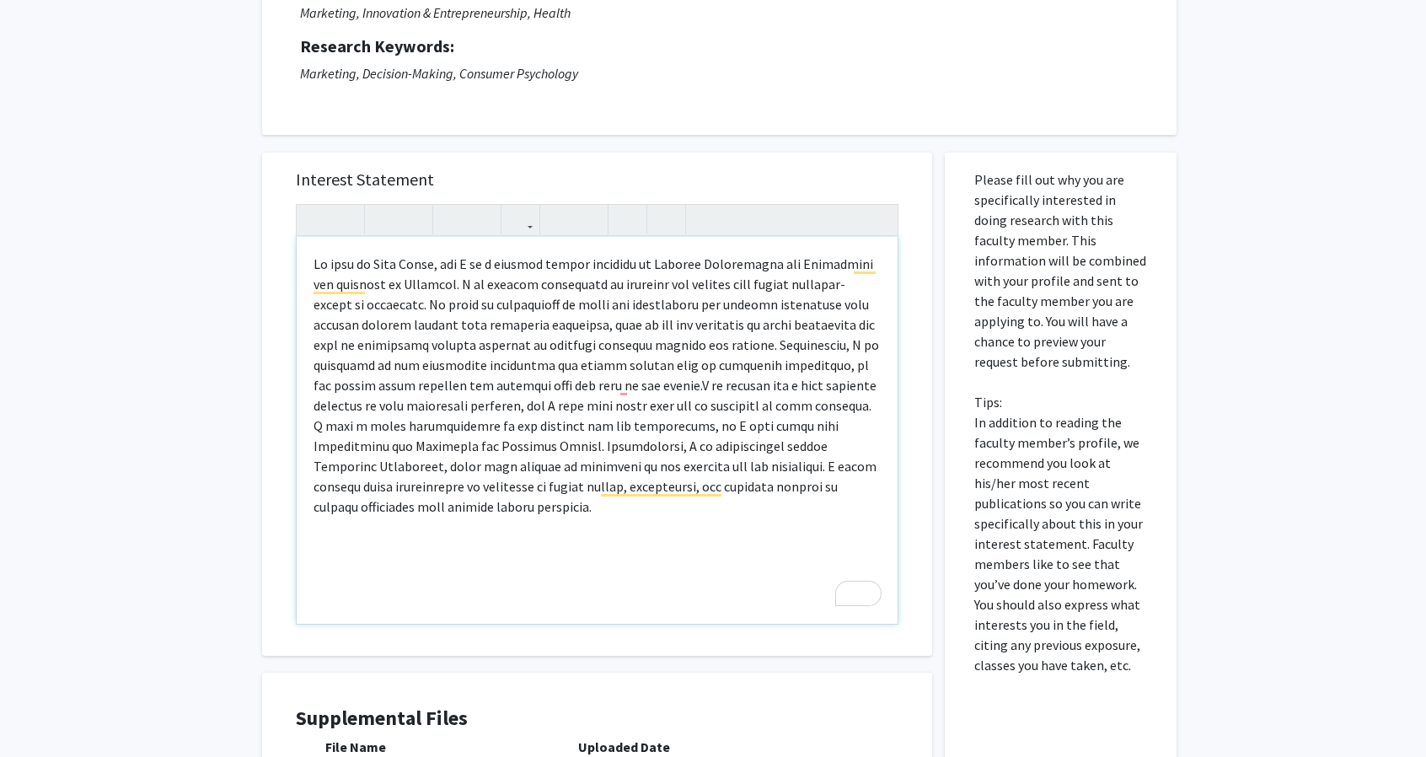
scroll to position [201, 0]
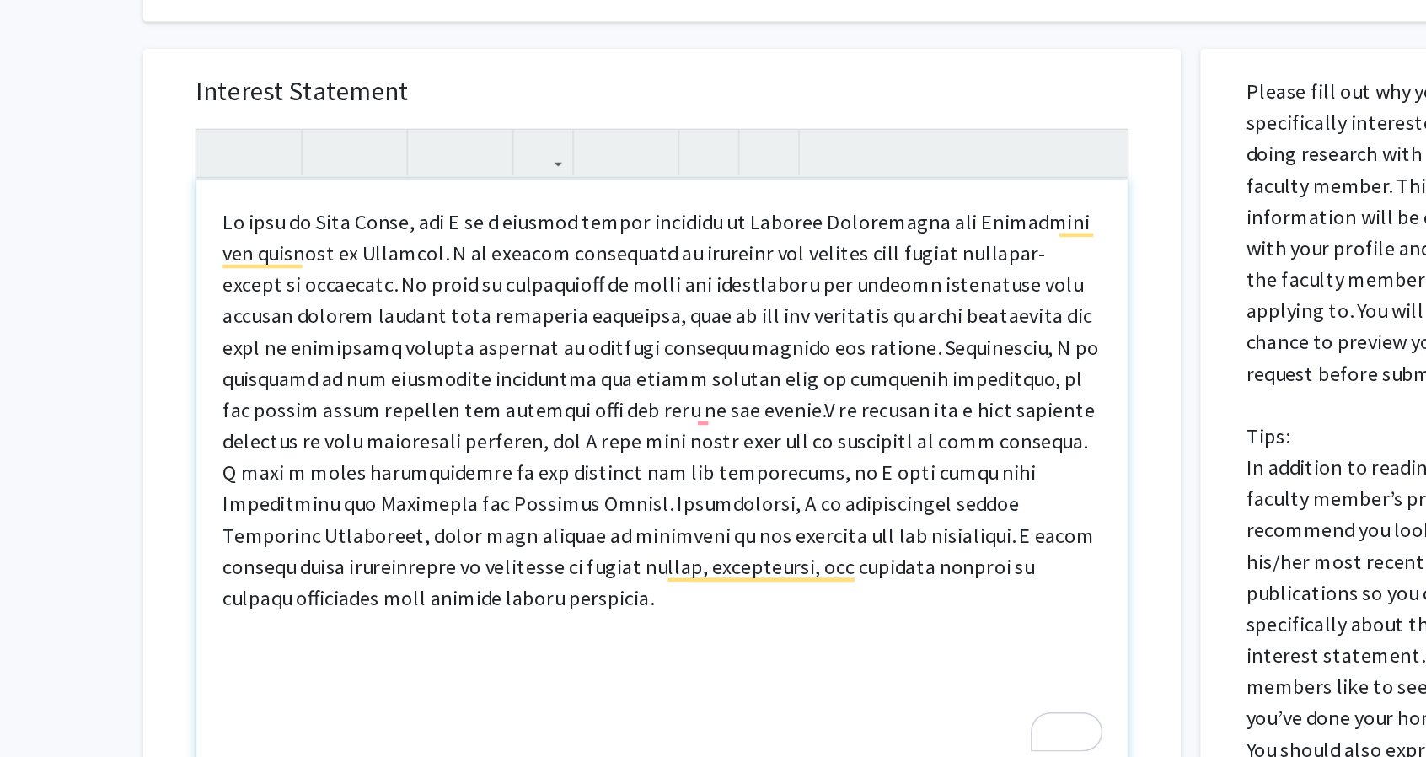
click at [621, 385] on p "To enrich screen reader interactions, please activate Accessibility in Grammarl…" at bounding box center [596, 385] width 567 height 263
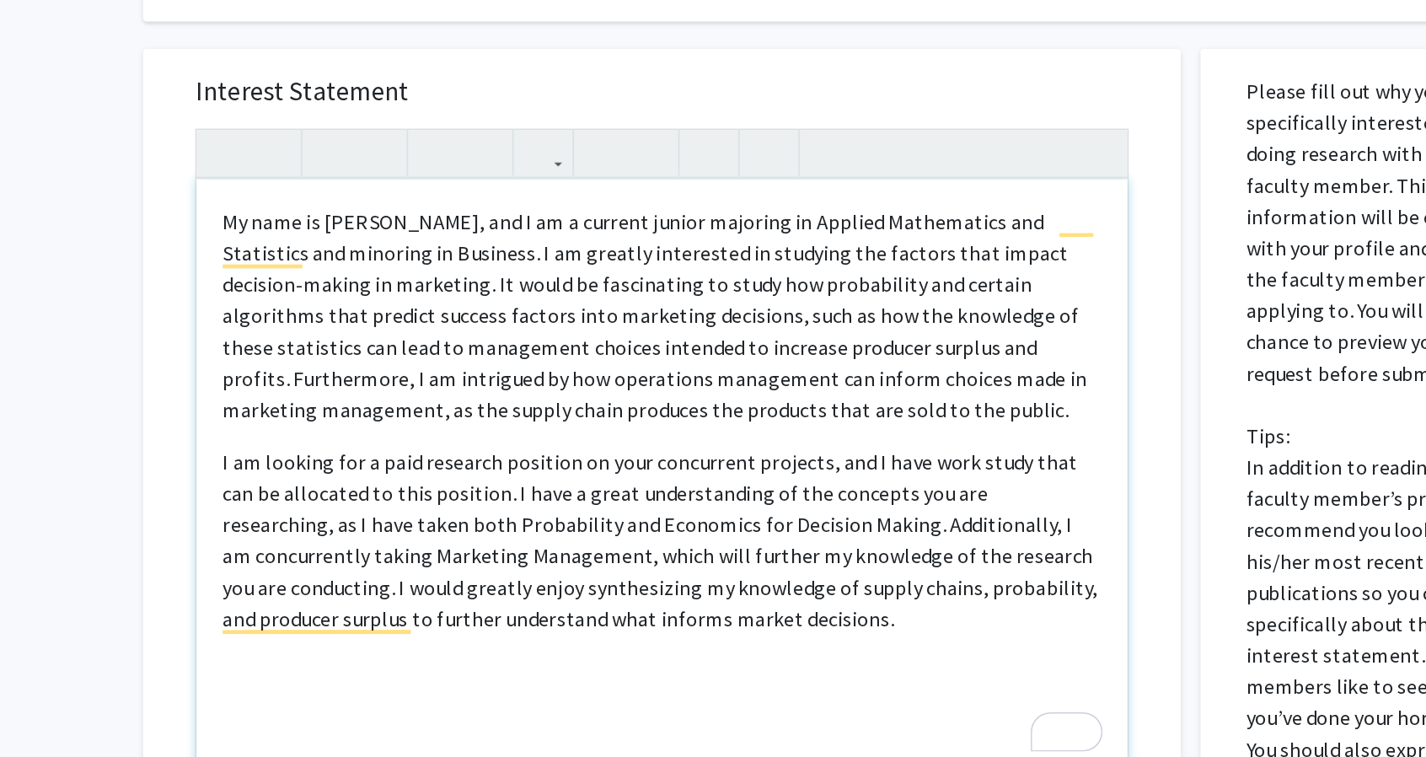
type textarea "<p>My name is [PERSON_NAME], and I am a current junior majoring in Applied Math…"
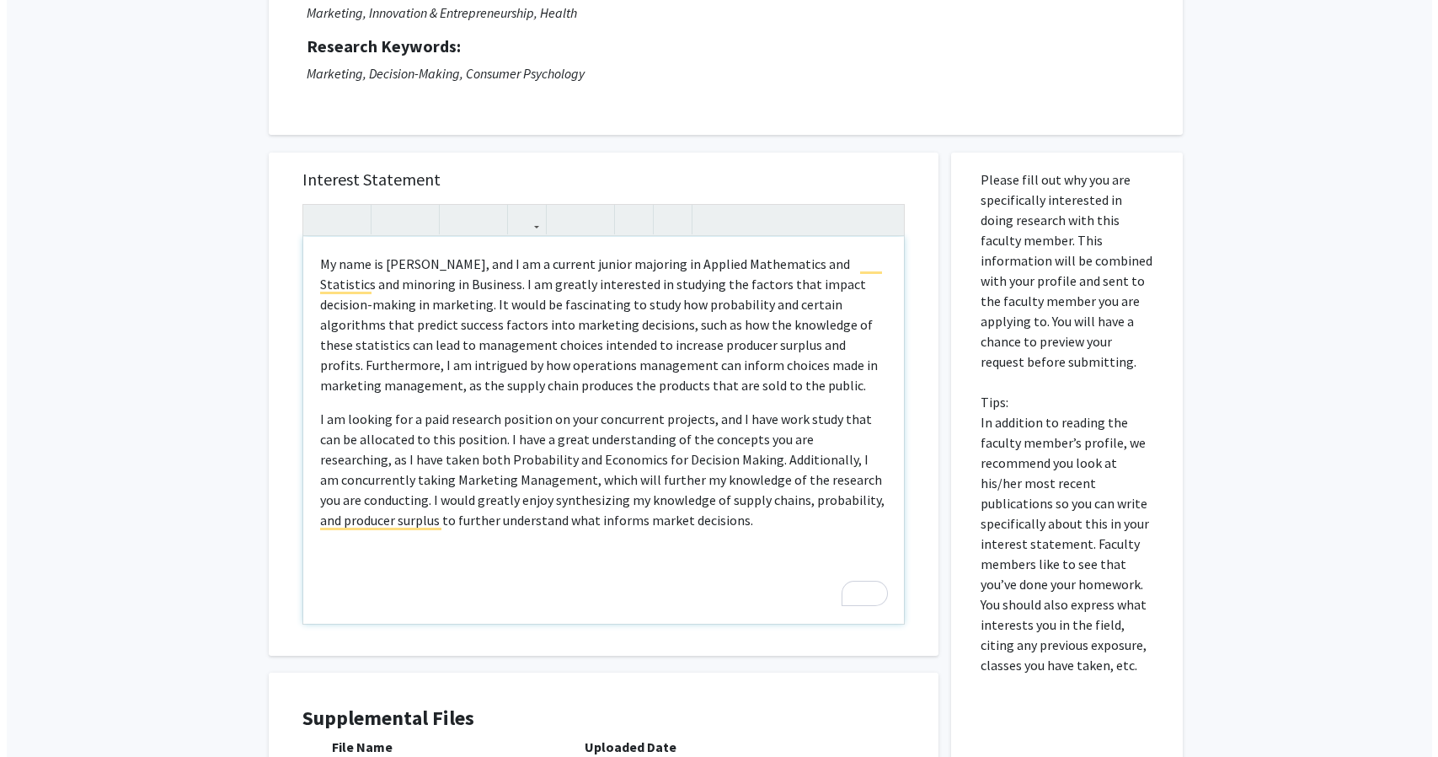
scroll to position [414, 0]
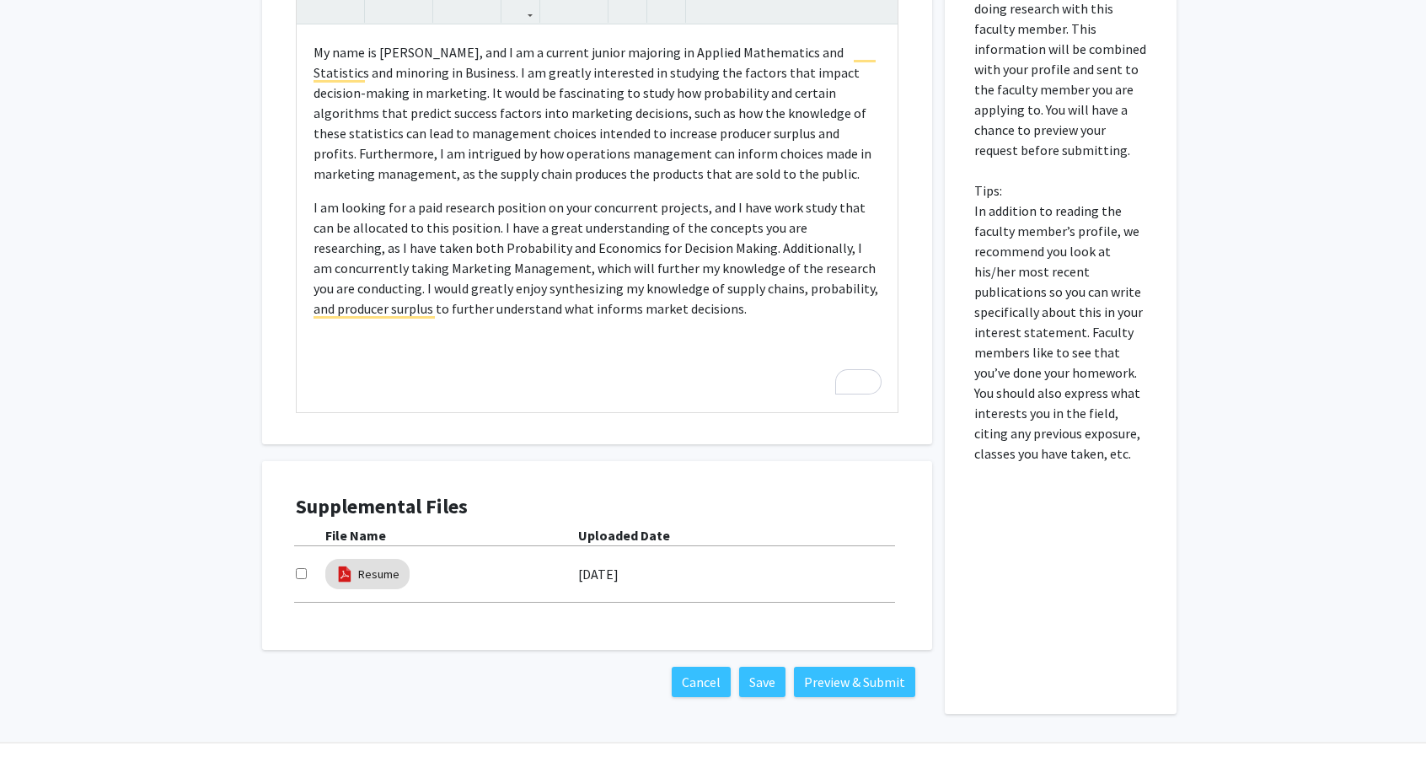
click at [296, 569] on input "checkbox" at bounding box center [301, 573] width 11 height 11
checkbox input "true"
click at [765, 672] on button "Save" at bounding box center [762, 681] width 46 height 30
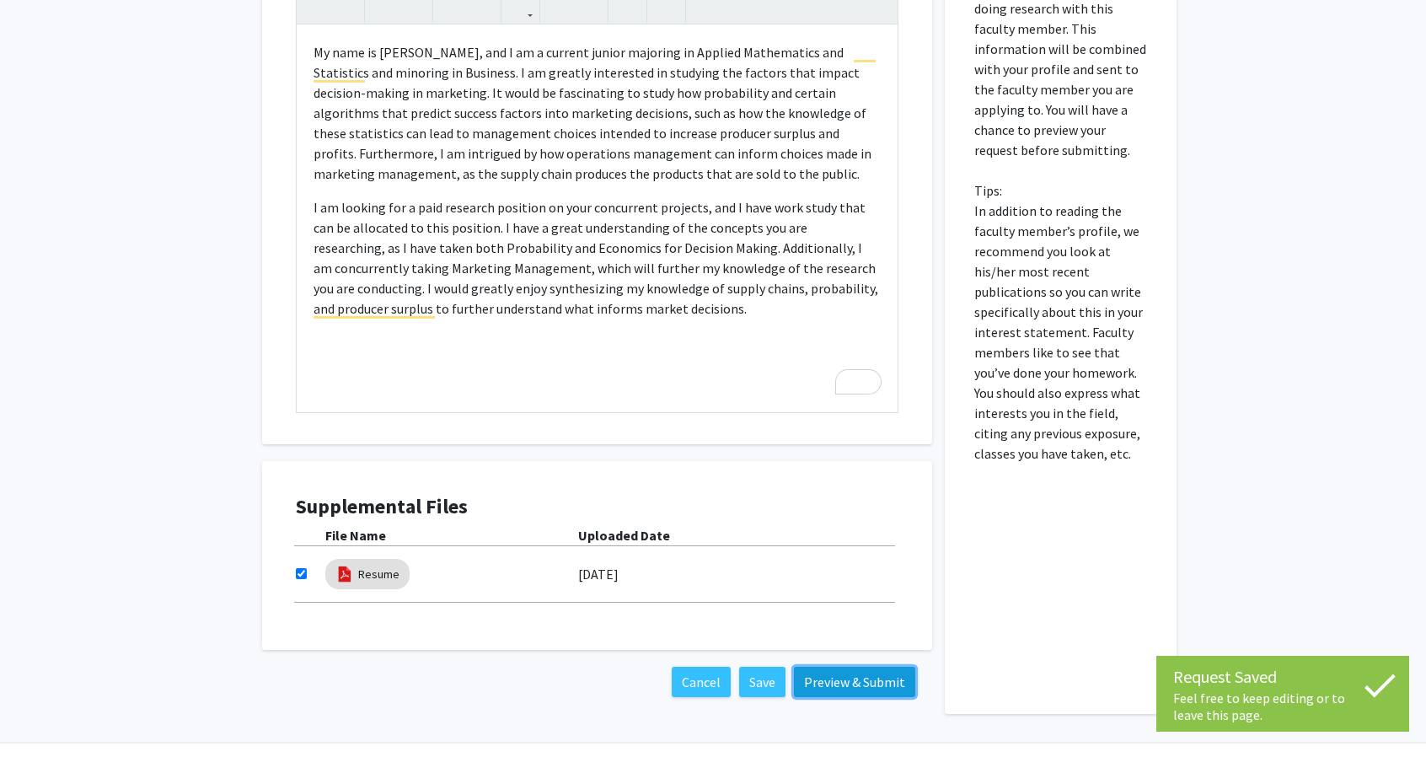
click at [826, 670] on button "Preview & Submit" at bounding box center [854, 681] width 121 height 30
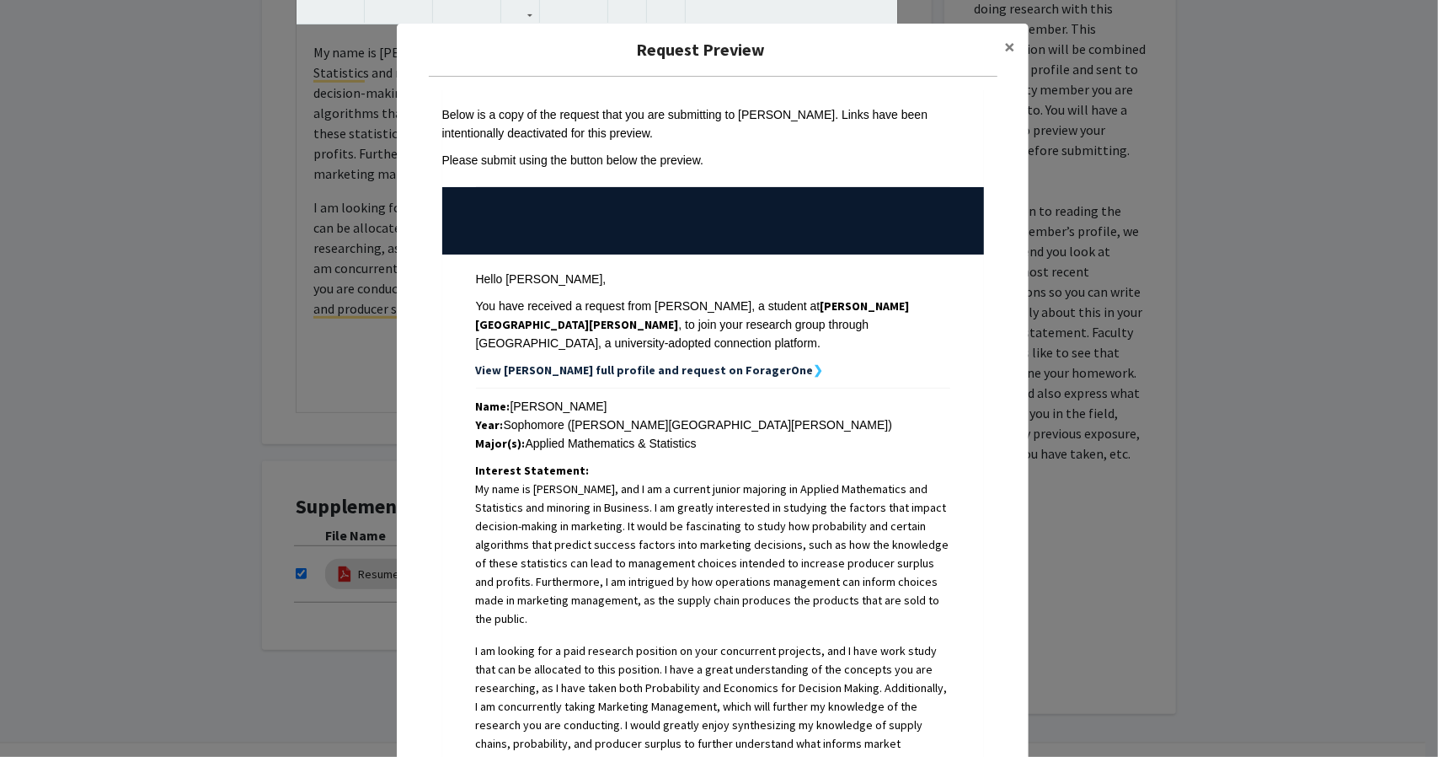
scroll to position [288, 0]
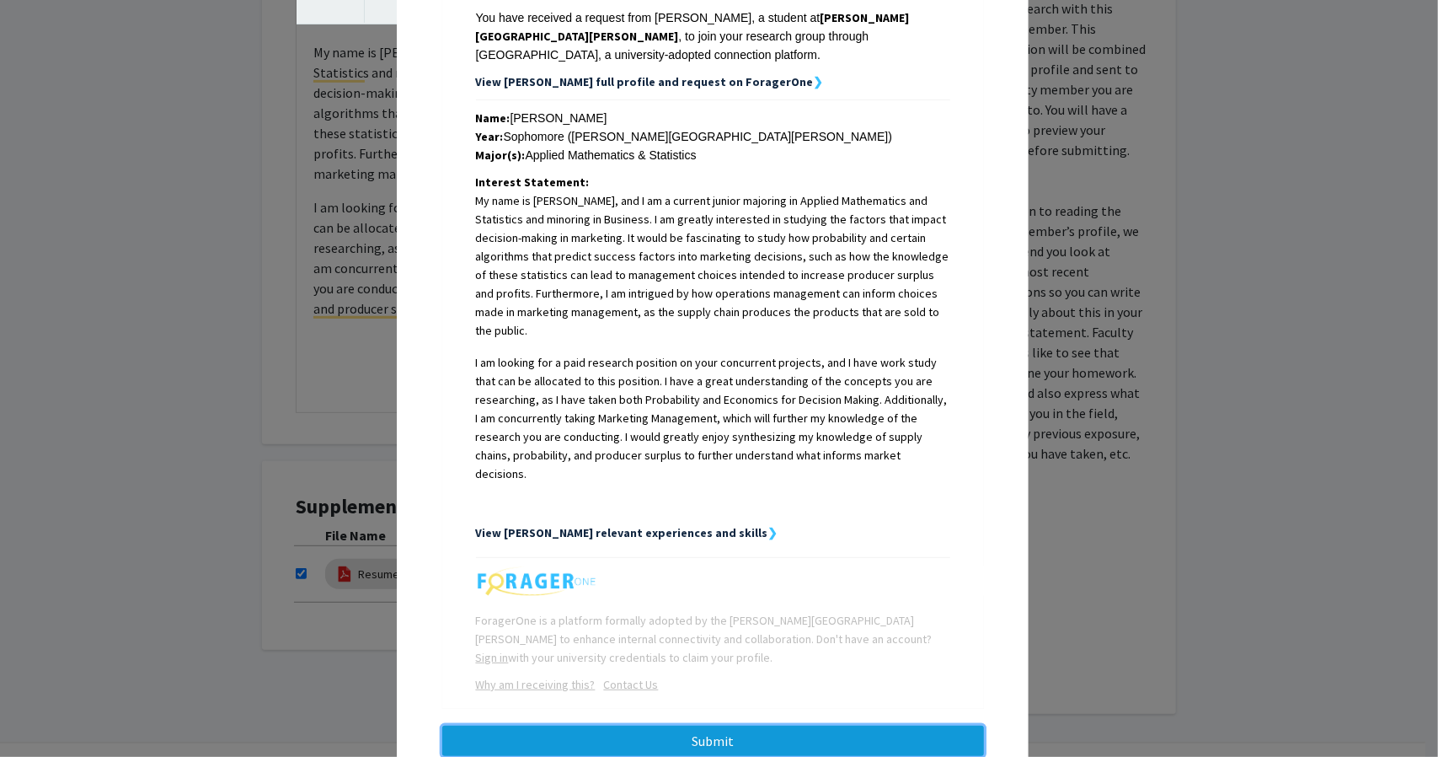
click at [692, 725] on button "Submit" at bounding box center [713, 740] width 542 height 30
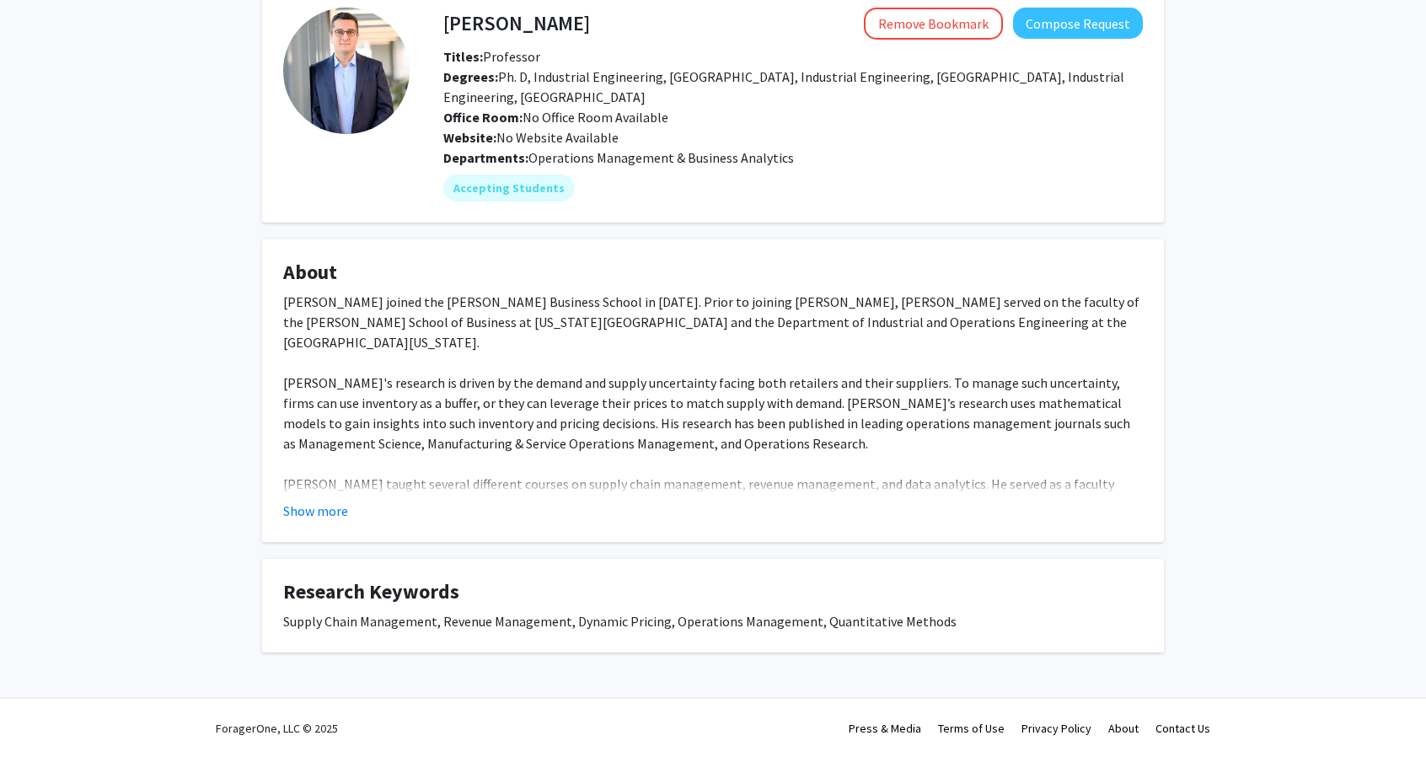
scroll to position [87, 0]
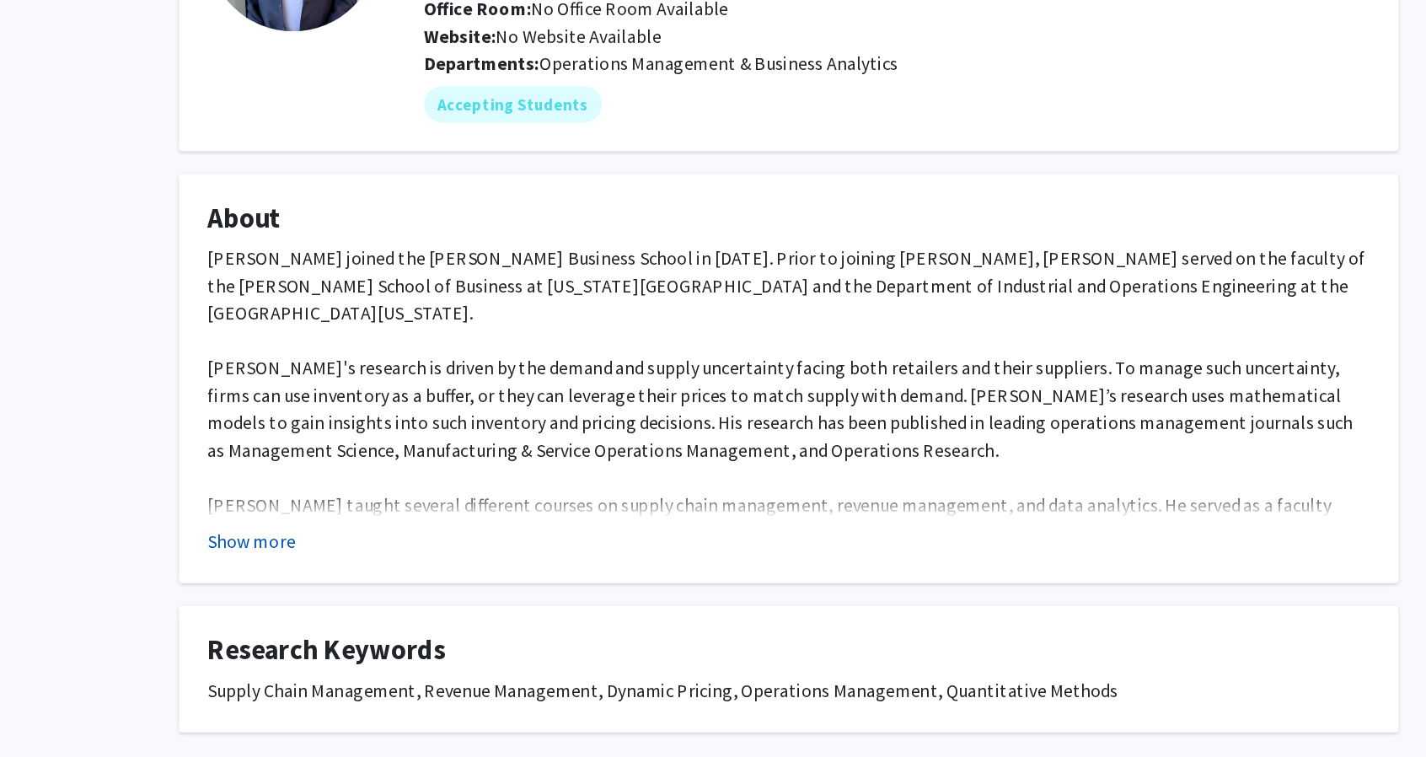
click at [309, 508] on button "Show more" at bounding box center [315, 510] width 65 height 20
